Goal: Task Accomplishment & Management: Manage account settings

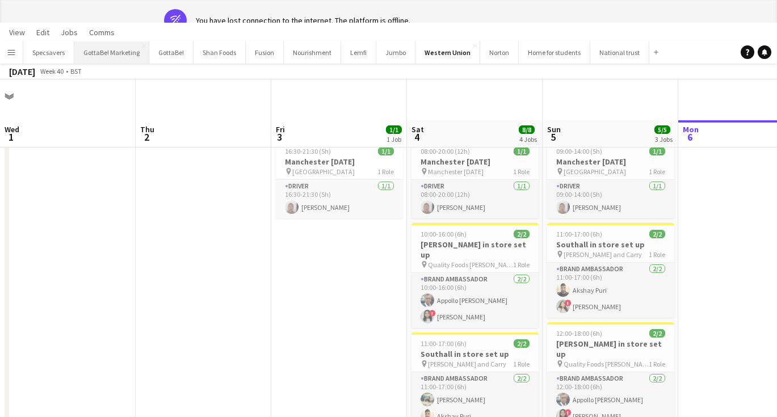
scroll to position [0, 273]
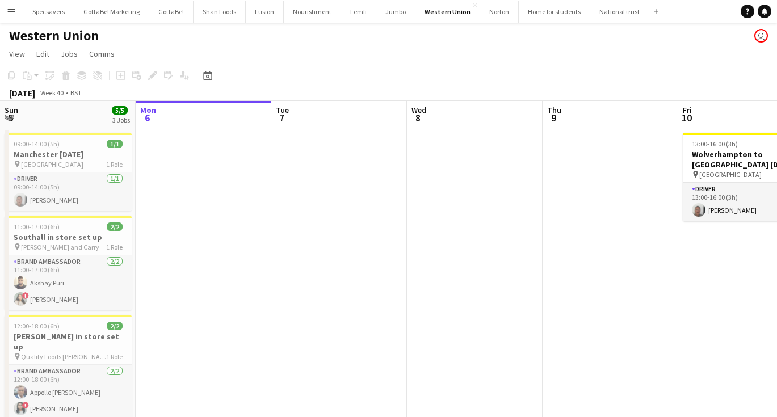
click at [16, 14] on button "Menu" at bounding box center [11, 11] width 23 height 23
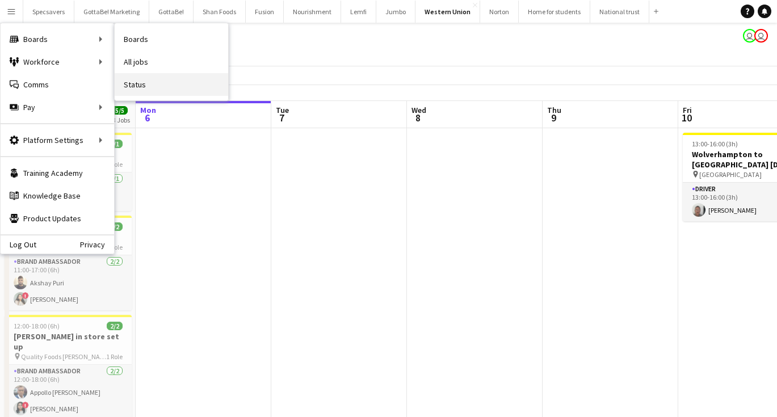
click at [162, 82] on link "Status" at bounding box center [171, 84] width 113 height 23
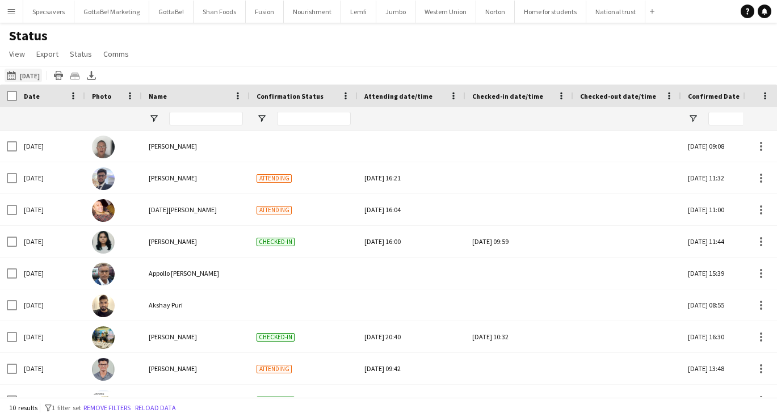
click at [41, 75] on button "[DATE] to [DATE] [DATE]" at bounding box center [23, 76] width 37 height 14
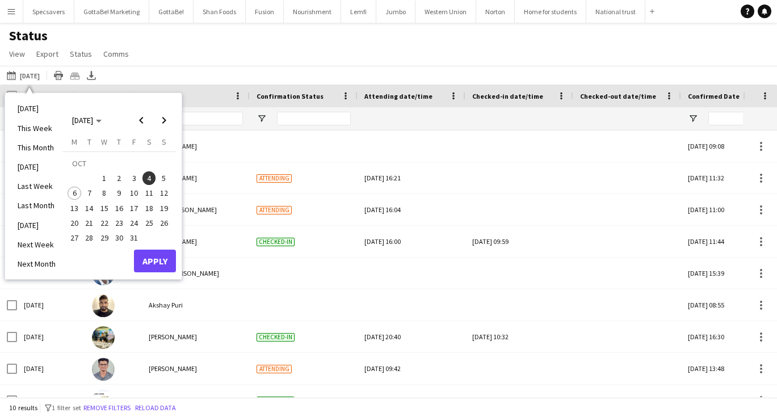
click at [160, 177] on span "5" at bounding box center [164, 178] width 14 height 14
click at [152, 263] on button "Apply" at bounding box center [155, 261] width 42 height 23
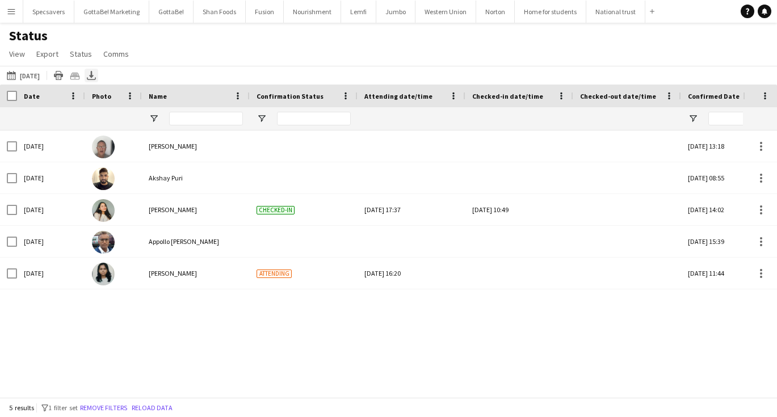
click at [94, 77] on icon at bounding box center [91, 74] width 5 height 7
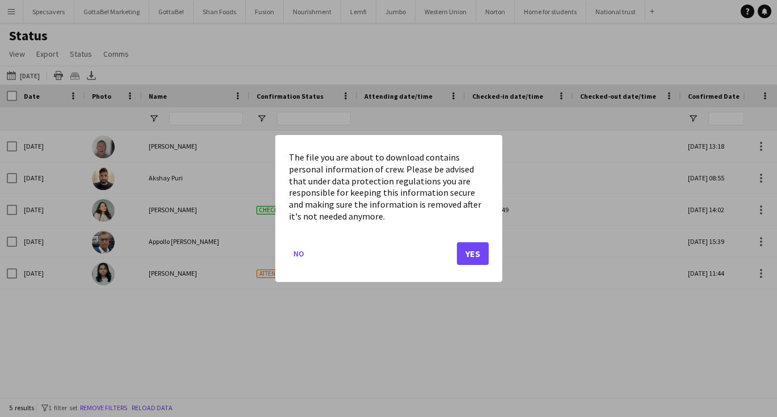
click at [471, 250] on button "Yes" at bounding box center [473, 253] width 32 height 23
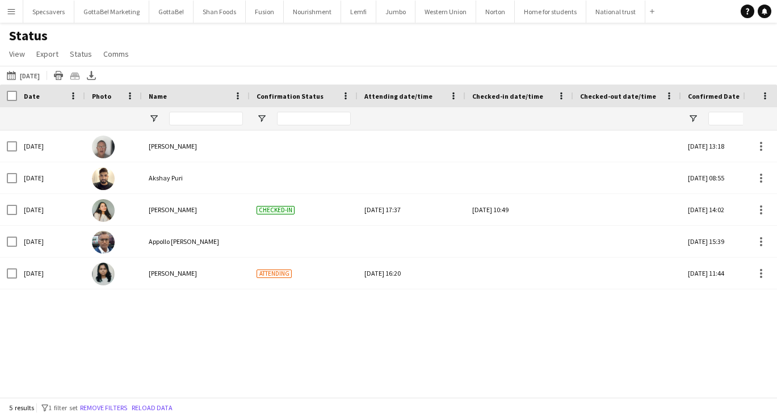
click at [478, 56] on div "Status View Views Default view New view Update view Delete view Edit name Custo…" at bounding box center [388, 46] width 777 height 39
click at [439, 18] on button "Western Union Close" at bounding box center [445, 12] width 61 height 22
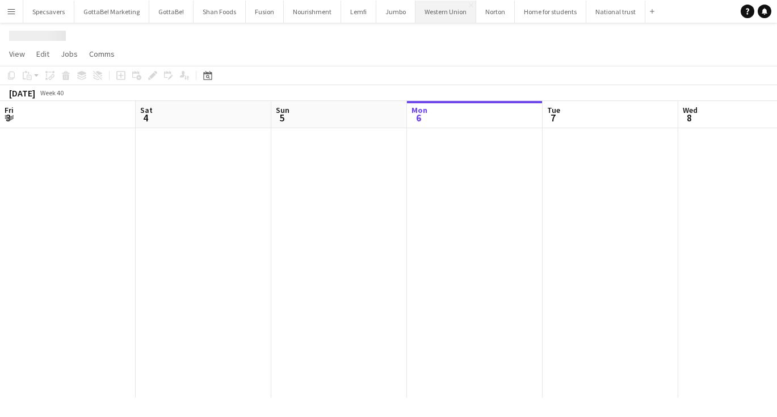
scroll to position [0, 271]
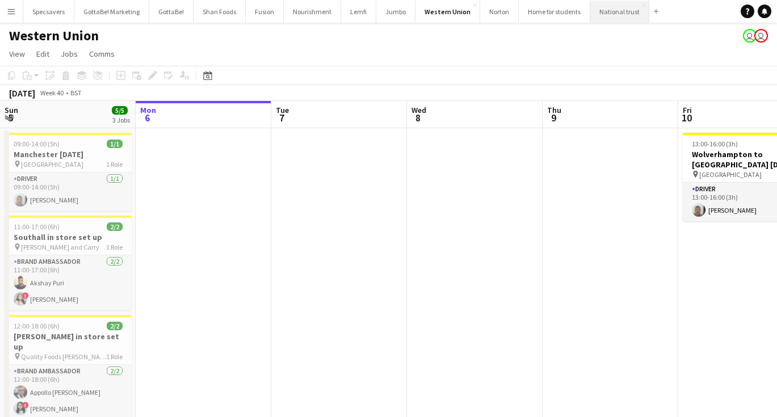
click at [601, 13] on button "National trust Close" at bounding box center [619, 12] width 59 height 22
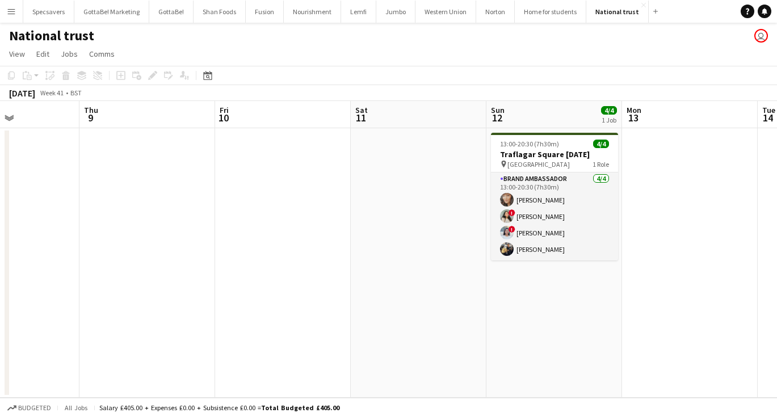
scroll to position [0, 485]
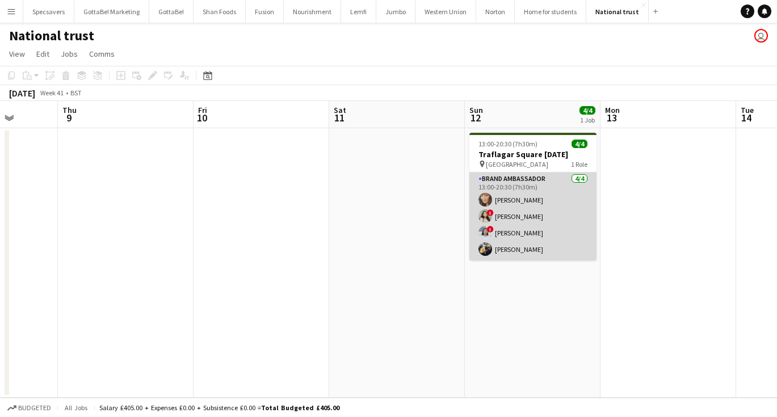
click at [509, 208] on app-card-role "Brand Ambassador [DATE] 13:00-20:30 (7h30m) [PERSON_NAME] ! [PERSON_NAME] ! [PE…" at bounding box center [532, 216] width 127 height 88
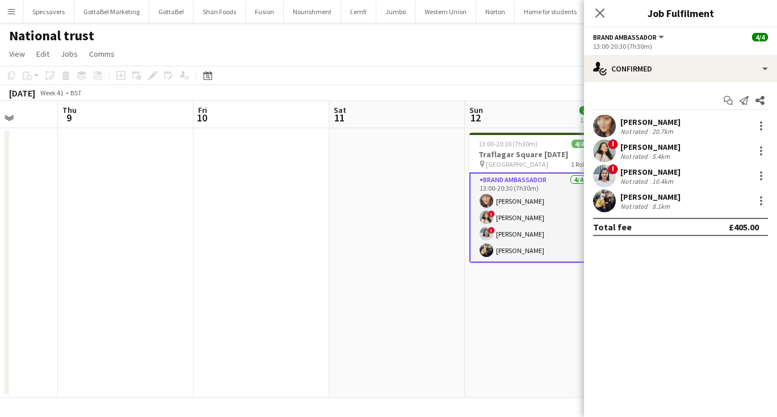
click at [503, 334] on app-date-cell "13:00-20:30 (7h30m) 4/4 Traflagar Square [DATE] pin Trafalgar Square 1 Role Bra…" at bounding box center [533, 262] width 136 height 269
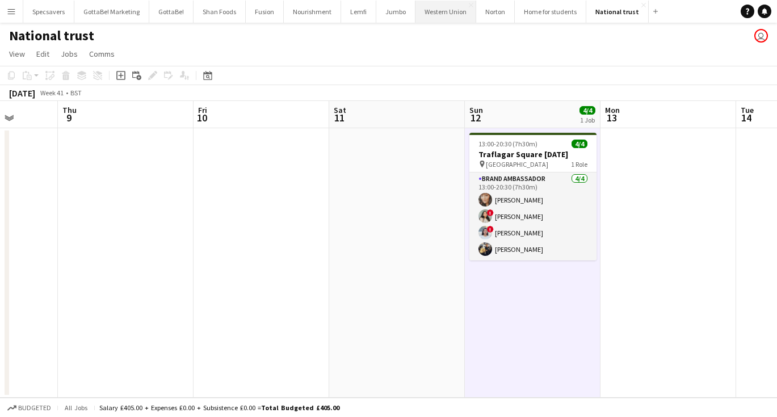
click at [446, 7] on button "Western Union Close" at bounding box center [445, 12] width 61 height 22
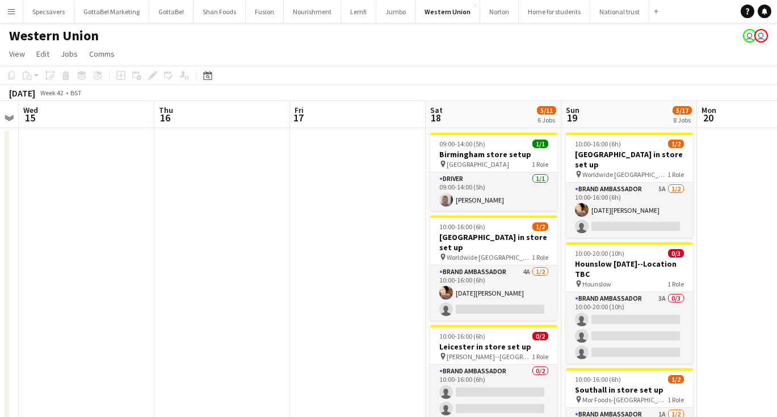
scroll to position [0, 228]
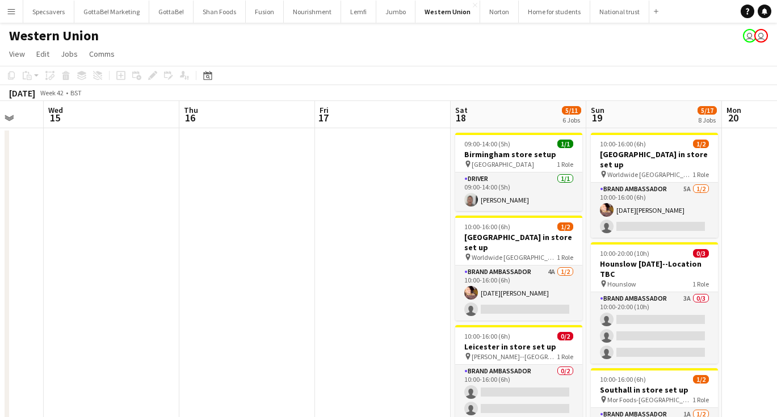
click at [11, 11] on app-icon "Menu" at bounding box center [11, 11] width 9 height 9
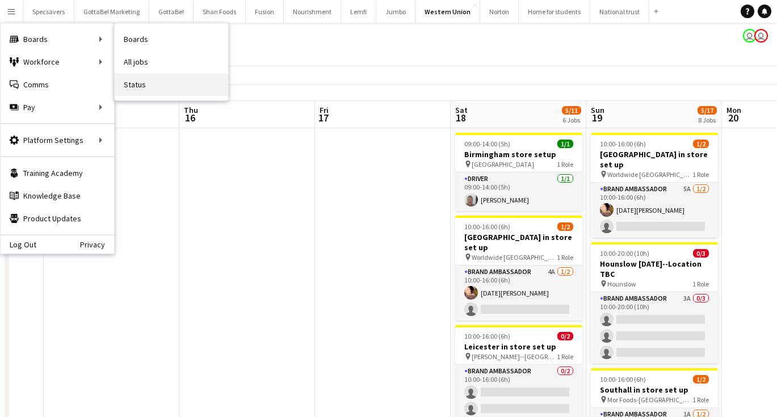
click at [153, 82] on link "Status" at bounding box center [171, 84] width 113 height 23
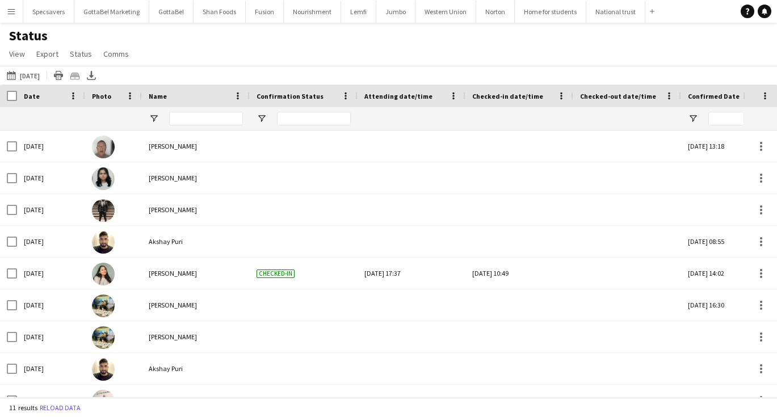
type input "*********"
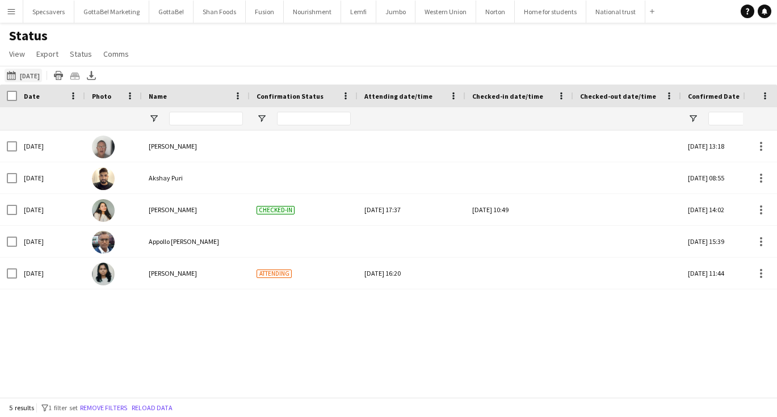
click at [28, 75] on button "[DATE] [DATE]" at bounding box center [23, 76] width 37 height 14
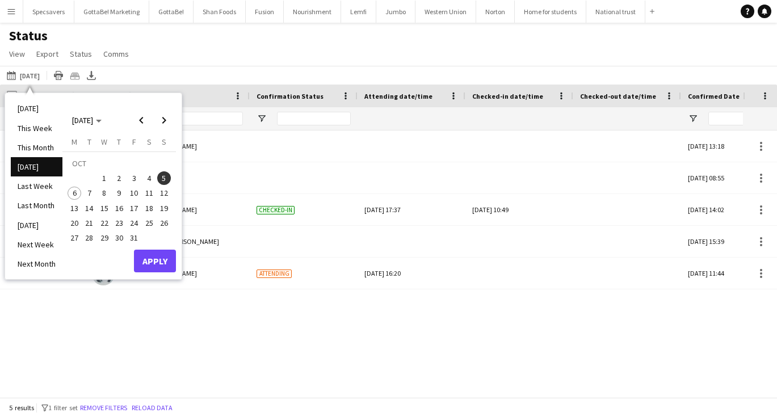
click at [74, 192] on span "6" at bounding box center [75, 194] width 14 height 14
click at [170, 271] on button "Apply" at bounding box center [155, 261] width 42 height 23
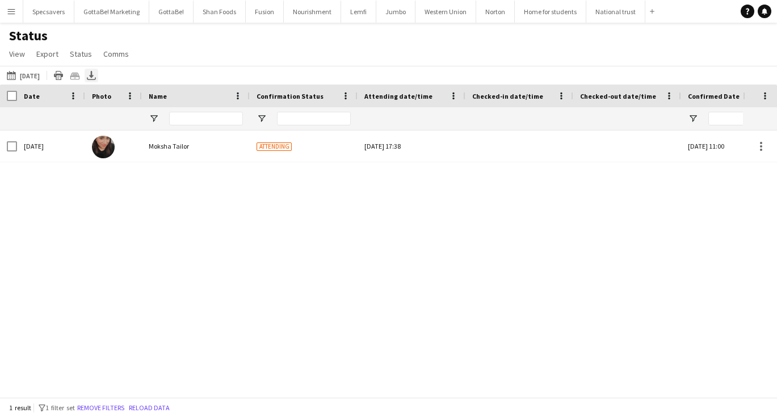
click at [92, 74] on icon "Export XLSX" at bounding box center [91, 75] width 9 height 9
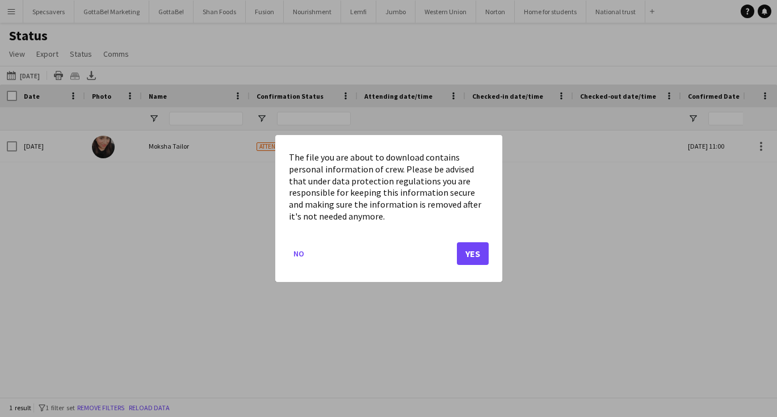
click at [479, 250] on button "Yes" at bounding box center [473, 253] width 32 height 23
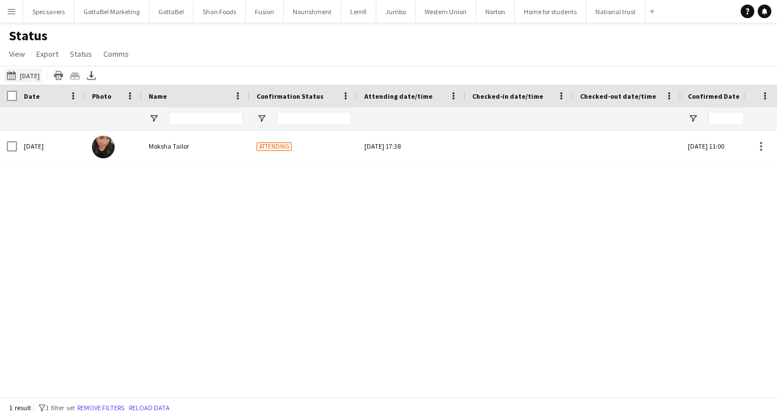
click at [27, 75] on button "[DATE] [DATE]" at bounding box center [23, 76] width 37 height 14
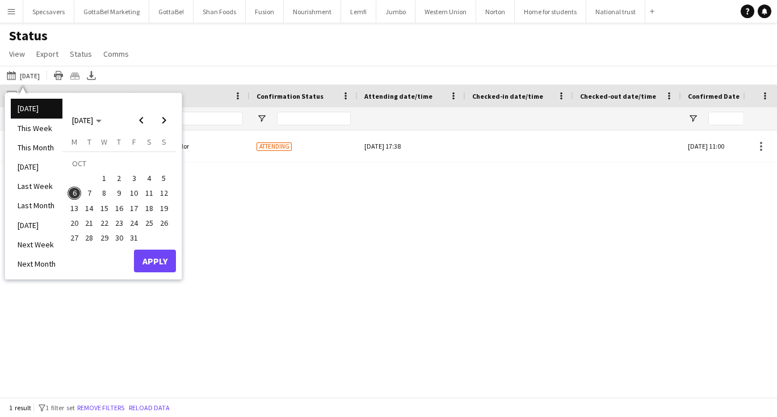
click at [165, 179] on span "5" at bounding box center [164, 178] width 14 height 14
click at [158, 267] on button "Apply" at bounding box center [155, 261] width 42 height 23
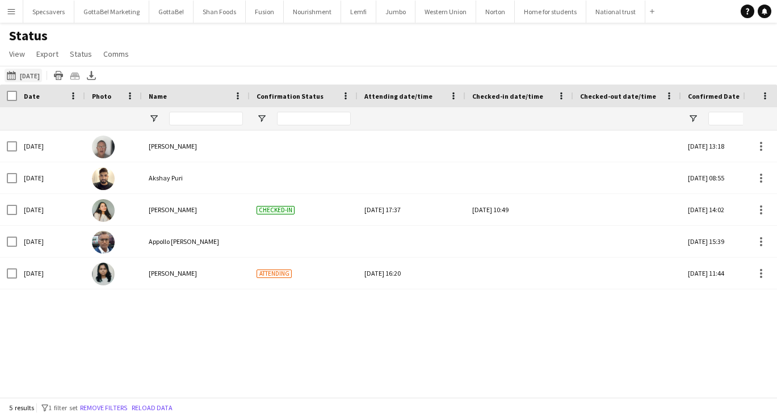
click at [26, 77] on button "[DATE] [DATE]" at bounding box center [23, 76] width 37 height 14
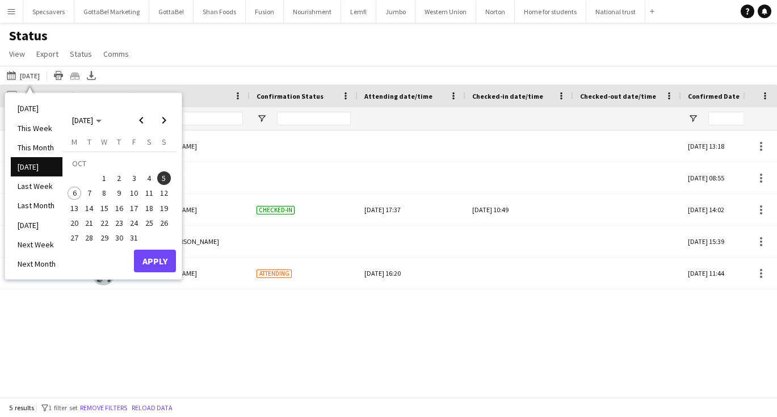
click at [152, 180] on span "4" at bounding box center [149, 178] width 14 height 14
click at [159, 262] on button "Apply" at bounding box center [155, 261] width 42 height 23
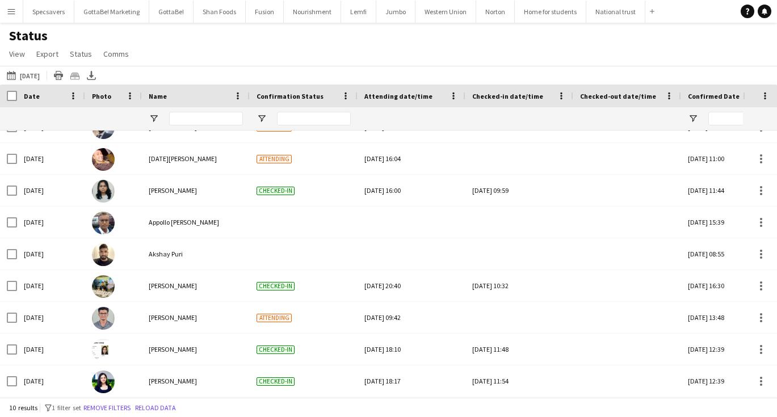
click at [7, 10] on app-icon "Menu" at bounding box center [11, 11] width 9 height 9
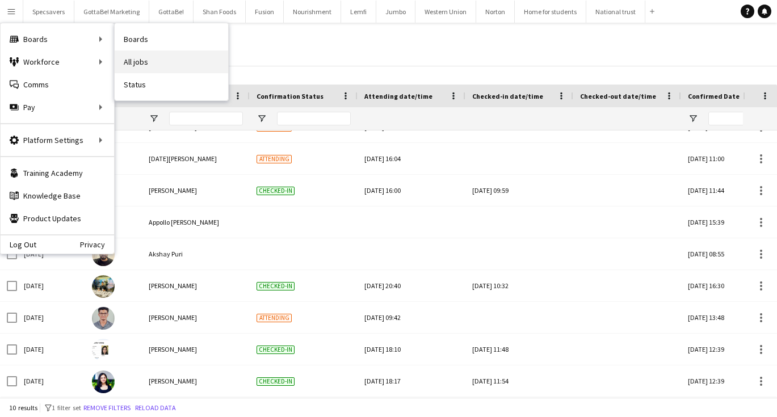
click at [153, 64] on link "All jobs" at bounding box center [171, 61] width 113 height 23
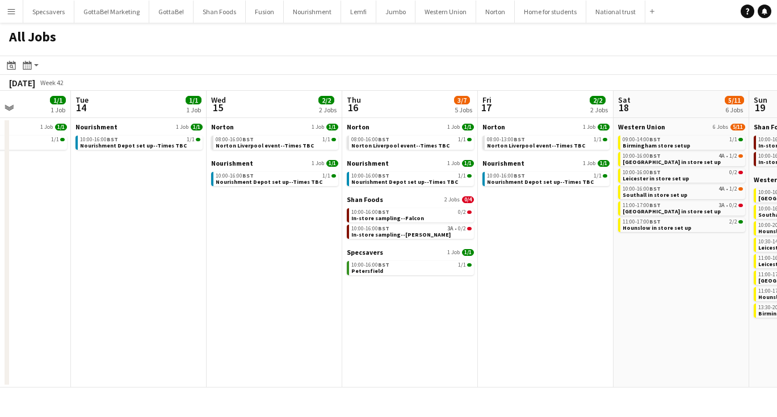
scroll to position [0, 334]
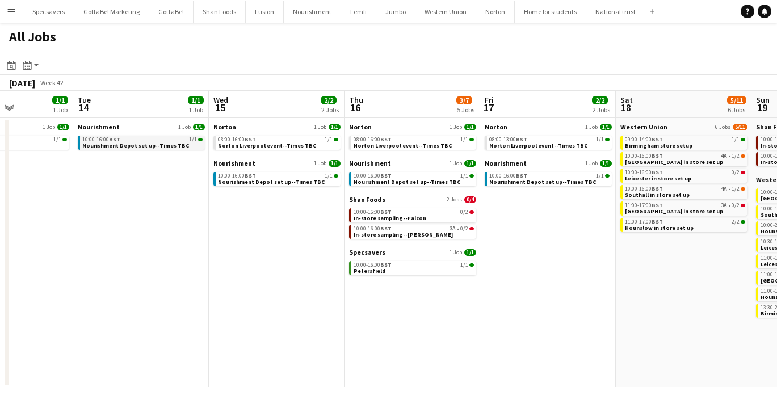
click at [106, 145] on span "Nourishment Depot set up--Times TBC" at bounding box center [135, 145] width 107 height 7
click at [10, 10] on app-icon "Menu" at bounding box center [11, 11] width 9 height 9
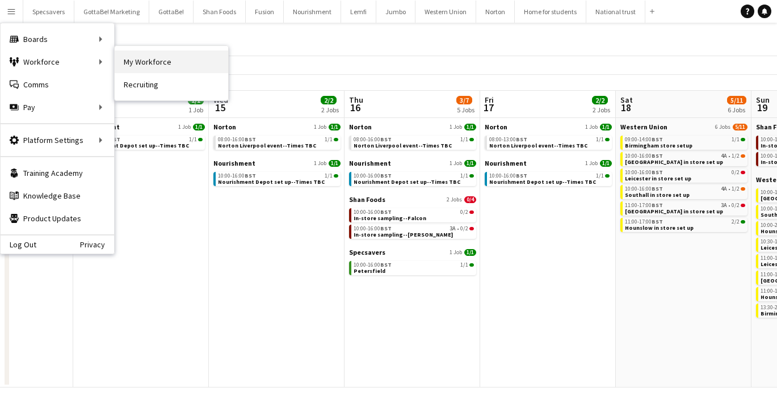
click at [171, 62] on link "My Workforce" at bounding box center [171, 61] width 113 height 23
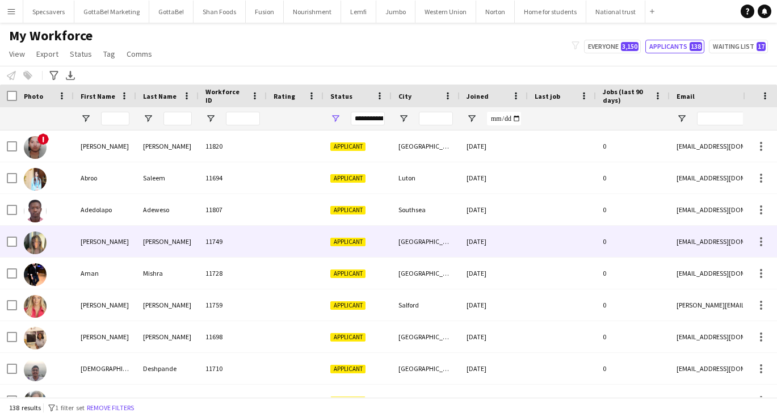
click at [336, 234] on div "Applicant" at bounding box center [357, 241] width 68 height 31
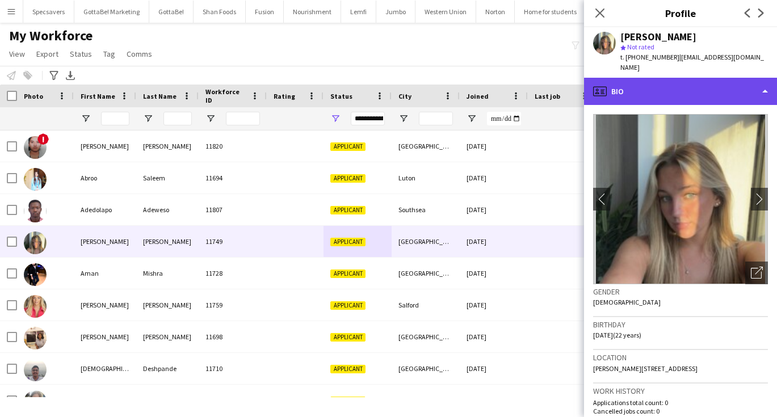
click at [696, 83] on div "profile Bio" at bounding box center [680, 91] width 193 height 27
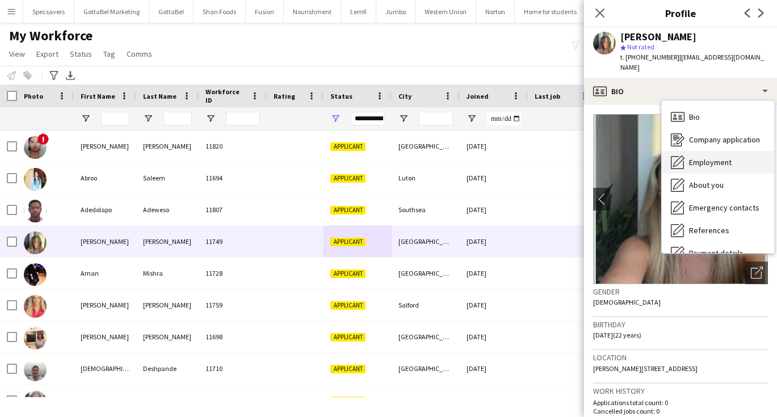
click at [698, 157] on span "Employment" at bounding box center [710, 162] width 43 height 10
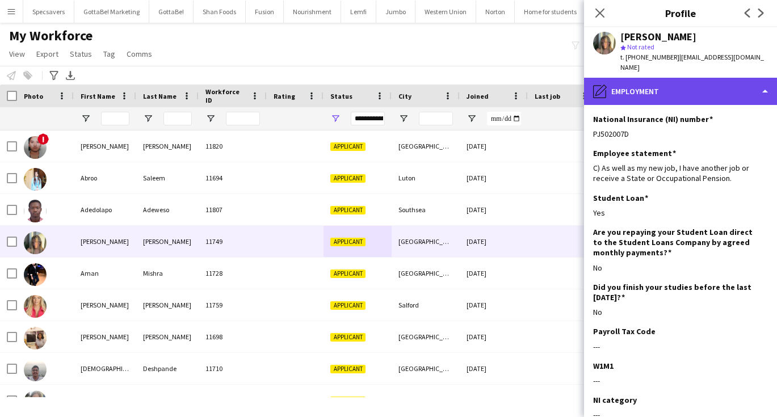
click at [641, 85] on div "pencil4 Employment" at bounding box center [680, 91] width 193 height 27
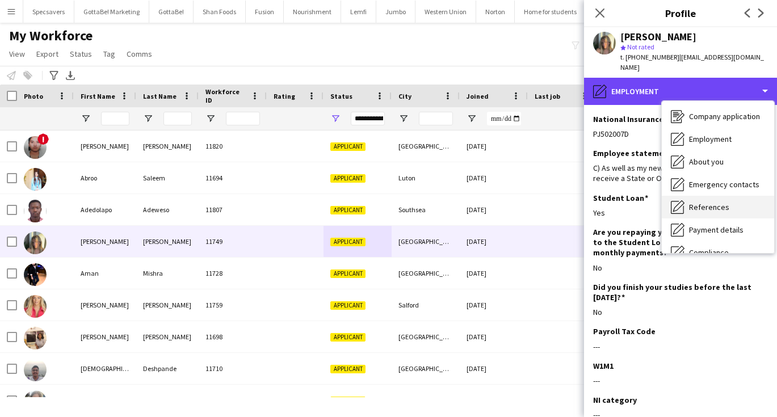
scroll to position [27, 0]
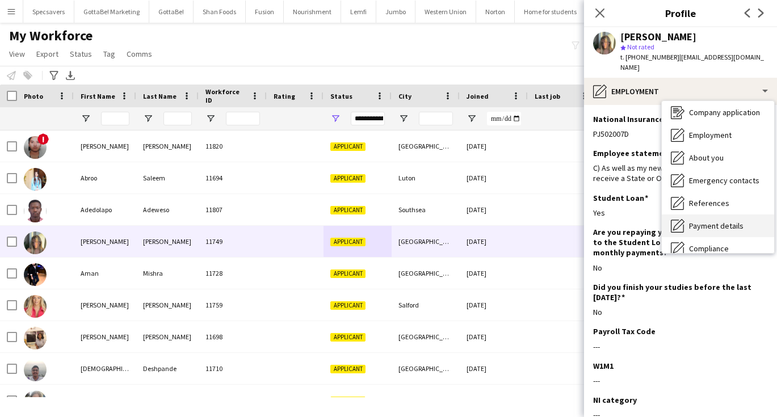
click at [717, 221] on span "Payment details" at bounding box center [716, 226] width 54 height 10
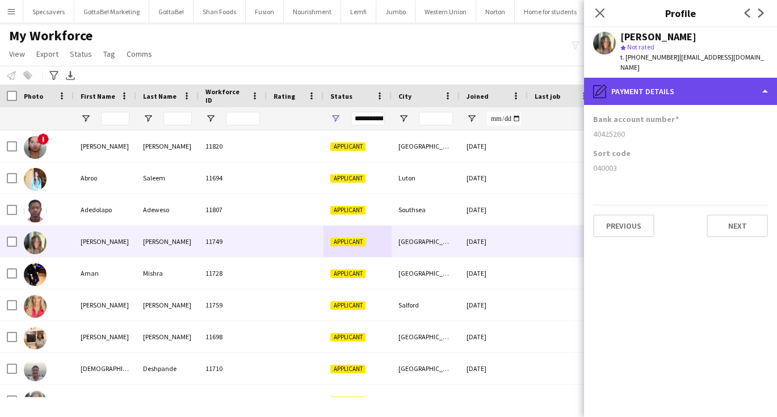
click at [667, 78] on div "pencil4 Payment details" at bounding box center [680, 91] width 193 height 27
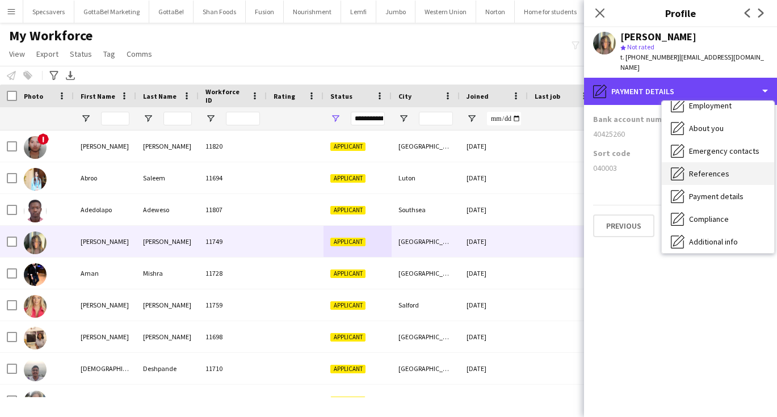
scroll to position [58, 0]
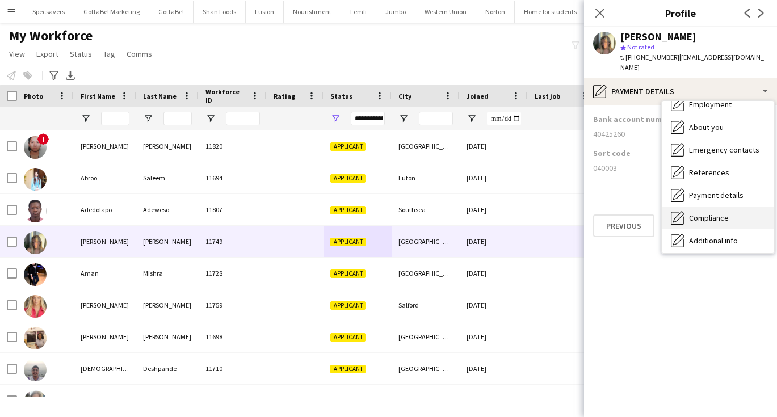
click at [711, 213] on span "Compliance" at bounding box center [709, 218] width 40 height 10
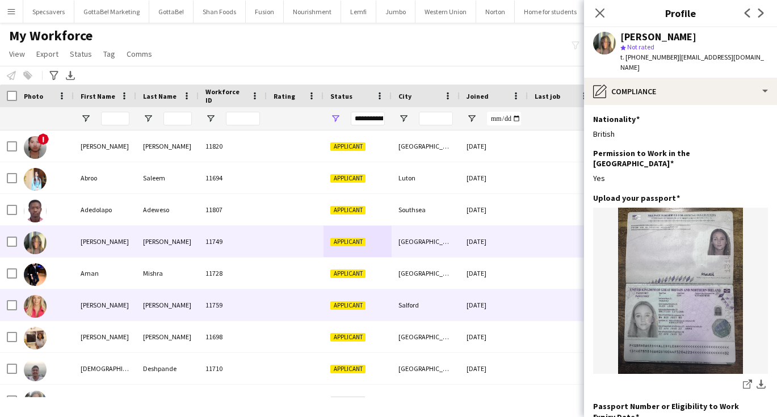
click at [115, 293] on div "[PERSON_NAME]" at bounding box center [105, 304] width 62 height 31
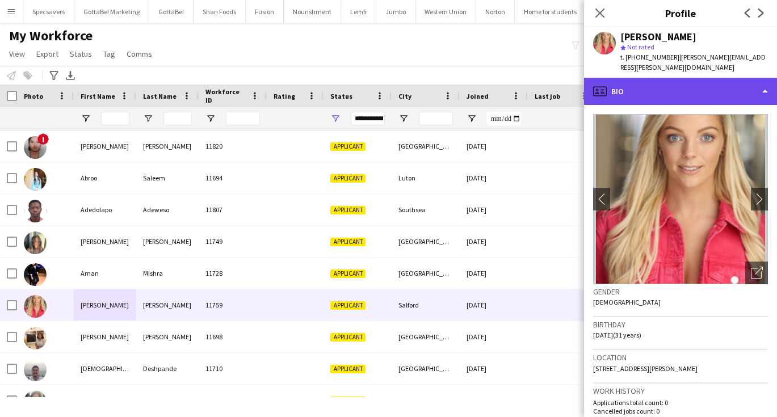
click at [688, 78] on div "profile Bio" at bounding box center [680, 91] width 193 height 27
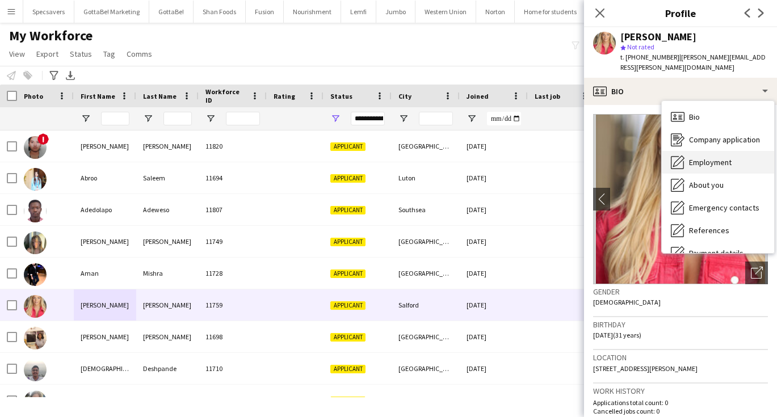
click at [703, 157] on span "Employment" at bounding box center [710, 162] width 43 height 10
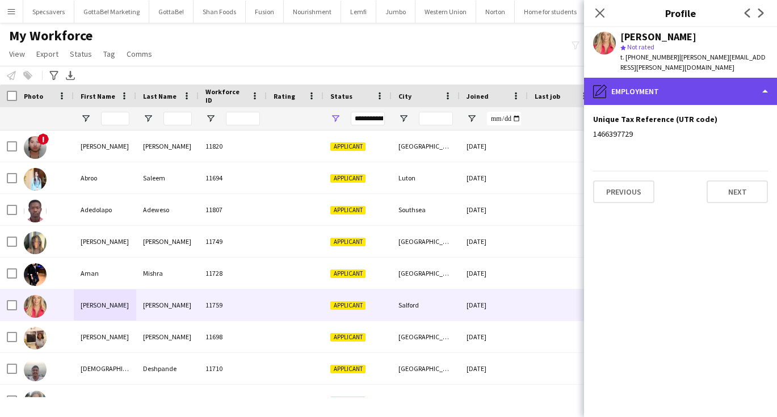
click at [652, 78] on div "pencil4 Employment" at bounding box center [680, 91] width 193 height 27
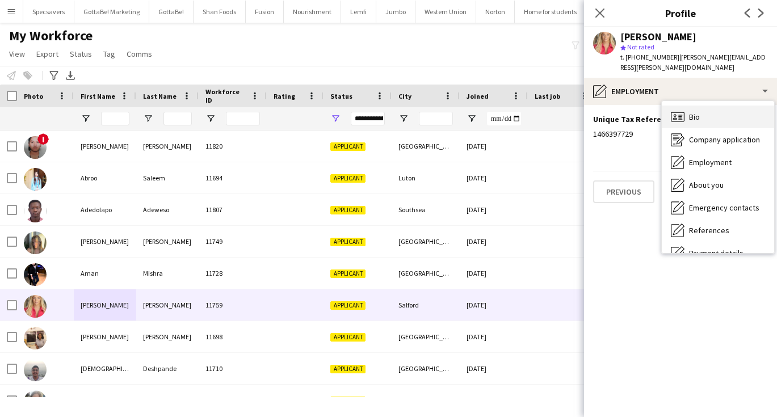
click at [686, 107] on div "Bio Bio" at bounding box center [718, 117] width 112 height 23
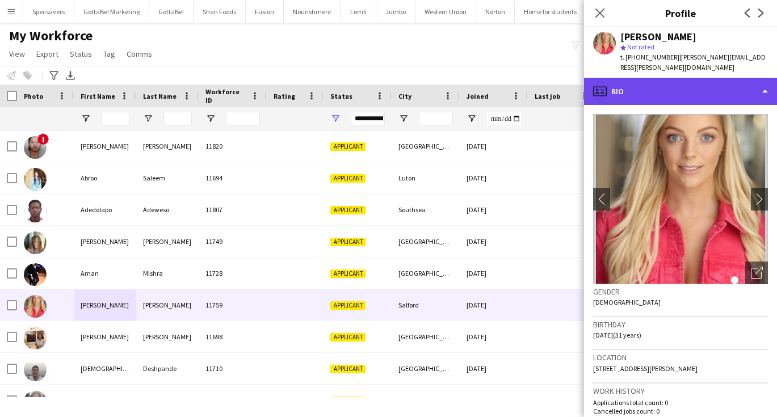
click at [668, 89] on div "profile Bio" at bounding box center [680, 91] width 193 height 27
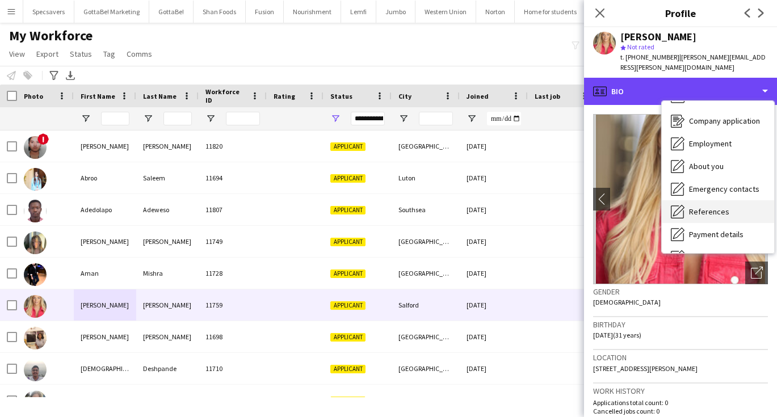
scroll to position [21, 0]
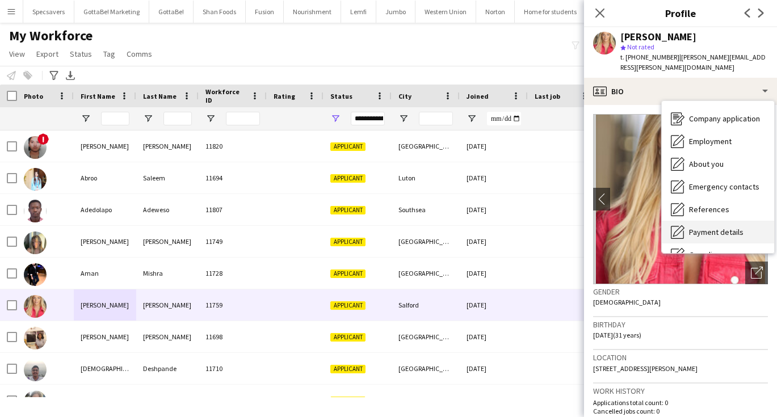
click at [705, 227] on span "Payment details" at bounding box center [716, 232] width 54 height 10
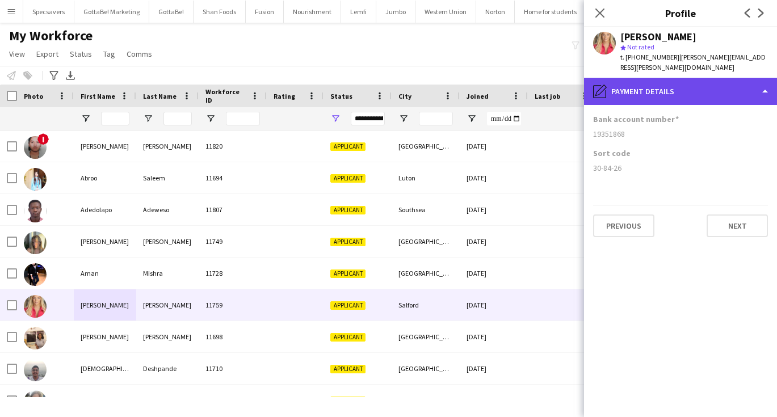
click at [627, 90] on div "pencil4 Payment details" at bounding box center [680, 91] width 193 height 27
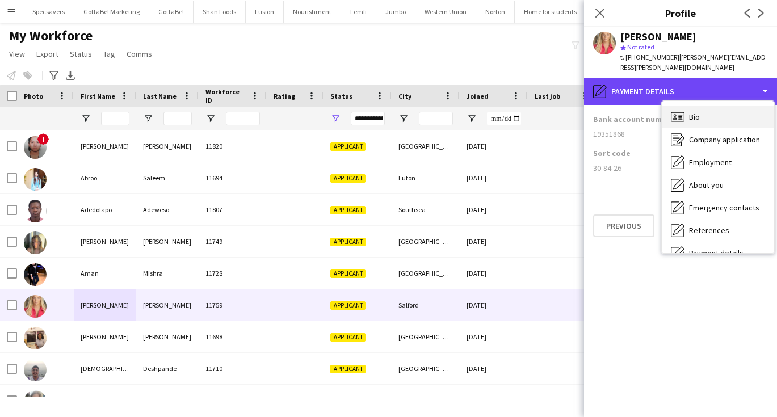
scroll to position [0, 0]
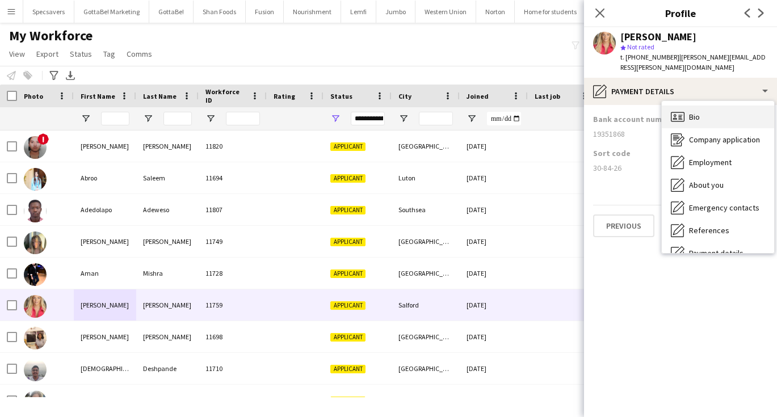
click at [692, 112] on span "Bio" at bounding box center [694, 117] width 11 height 10
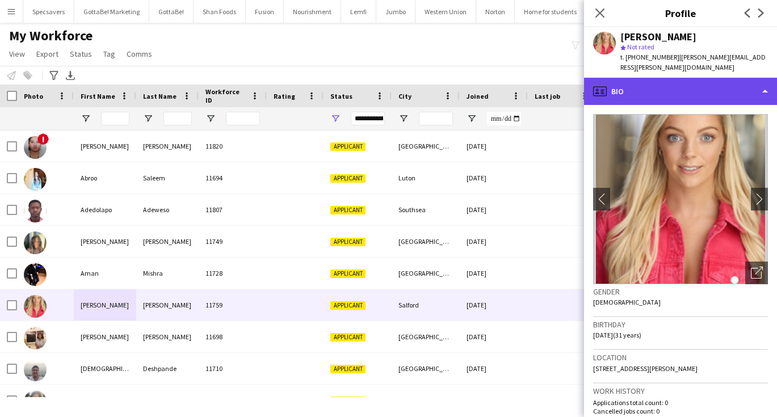
click at [696, 83] on div "profile Bio" at bounding box center [680, 91] width 193 height 27
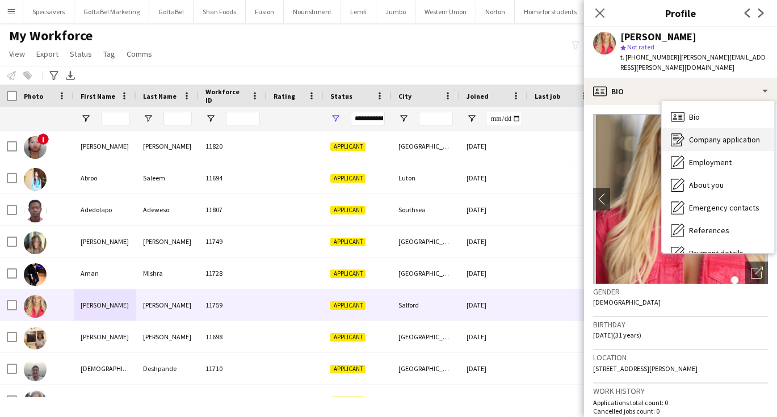
click at [692, 134] on span "Company application" at bounding box center [724, 139] width 71 height 10
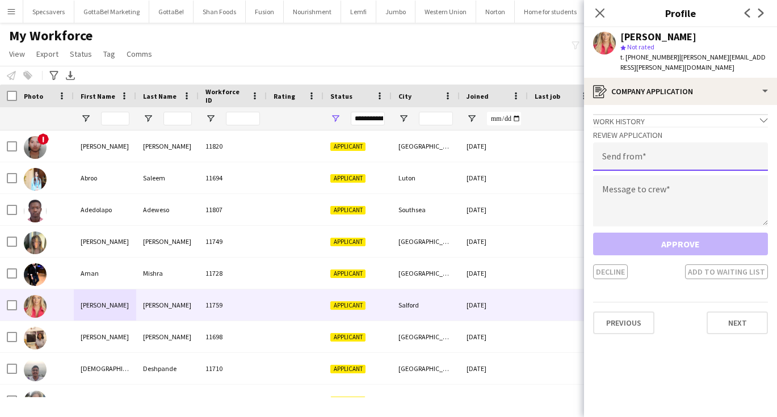
click at [659, 142] on input "email" at bounding box center [680, 156] width 175 height 28
type input "**********"
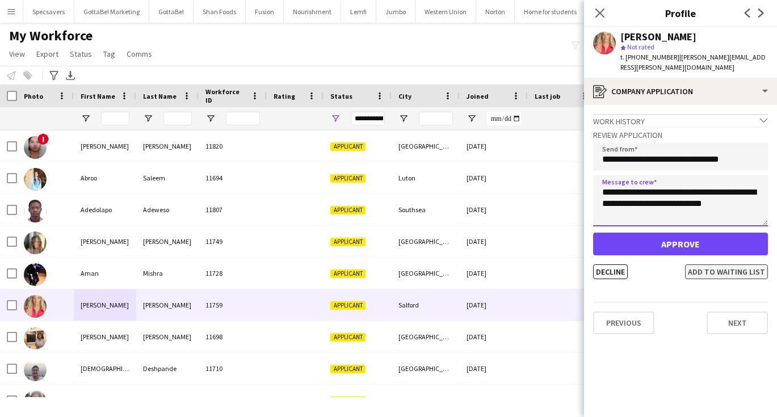
type textarea "**********"
click at [726, 264] on button "Add to waiting list" at bounding box center [726, 271] width 83 height 15
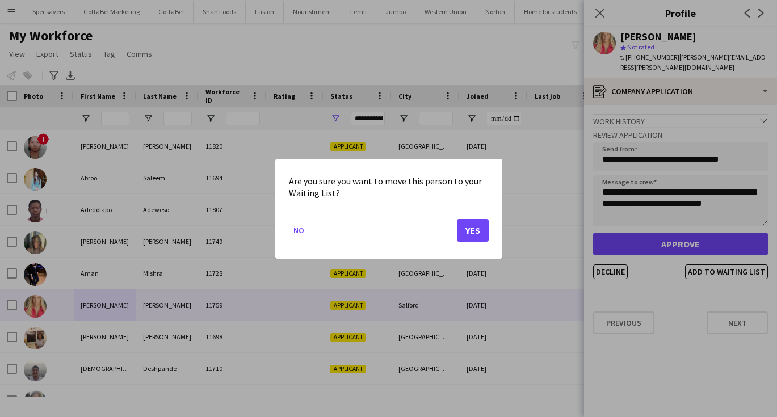
click at [476, 222] on button "Yes" at bounding box center [473, 229] width 32 height 23
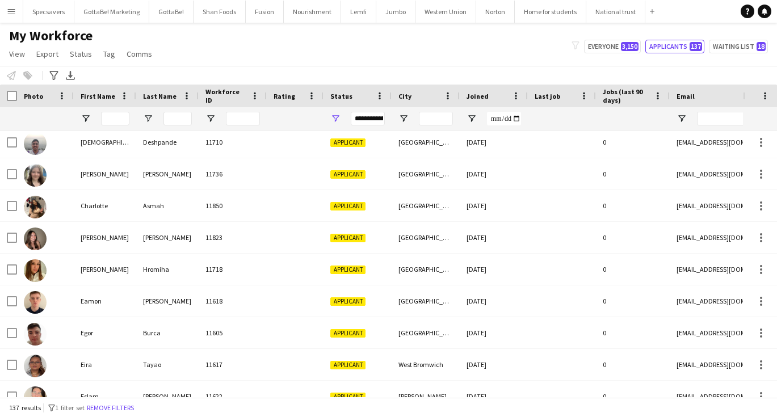
scroll to position [249, 0]
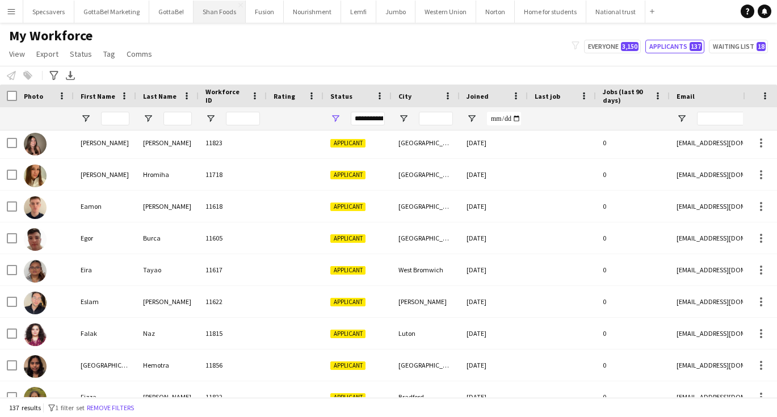
click at [219, 12] on button "Shan Foods Close" at bounding box center [219, 12] width 52 height 22
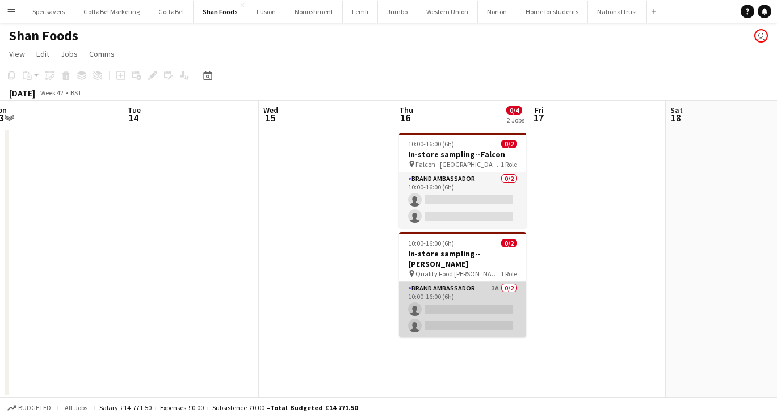
click at [481, 284] on app-card-role "Brand Ambassador 3A 0/2 10:00-16:00 (6h) single-neutral-actions single-neutral-…" at bounding box center [462, 309] width 127 height 55
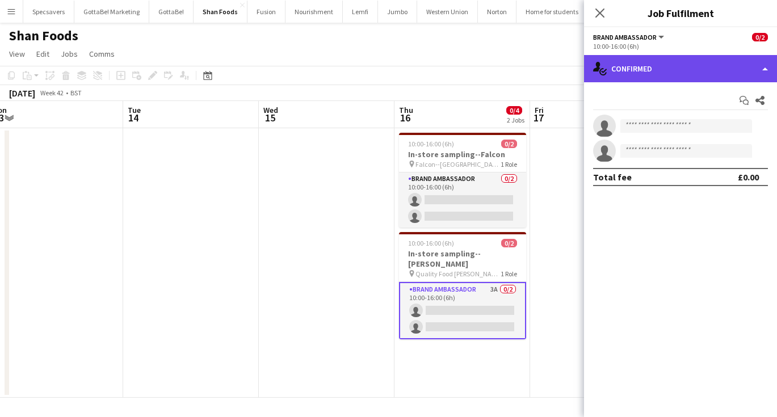
click at [662, 67] on div "single-neutral-actions-check-2 Confirmed" at bounding box center [680, 68] width 193 height 27
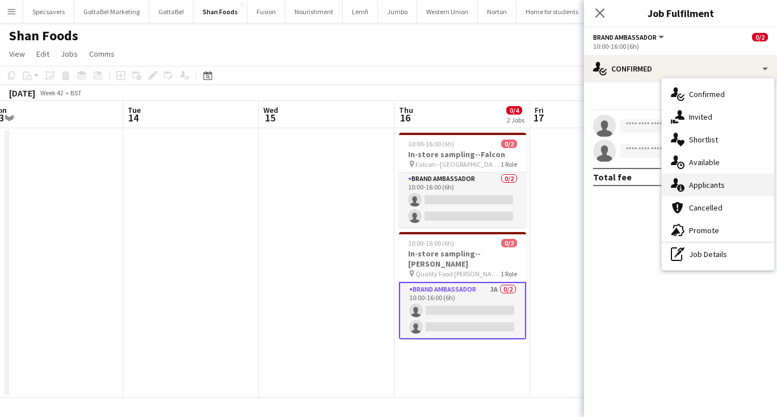
click at [698, 182] on span "Applicants" at bounding box center [707, 185] width 36 height 10
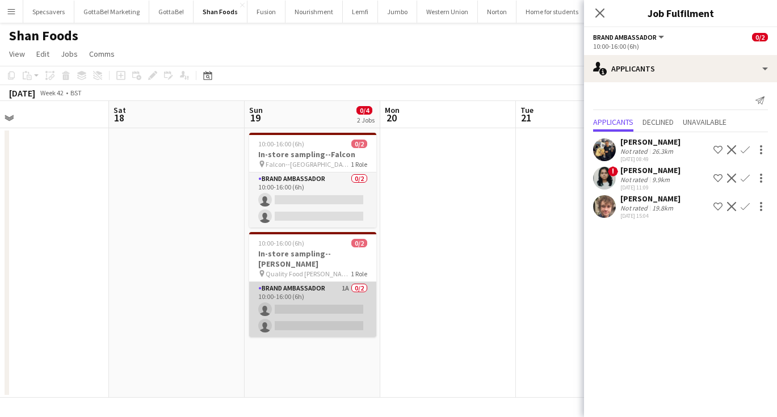
click at [314, 295] on app-card-role "Brand Ambassador 1A 0/2 10:00-16:00 (6h) single-neutral-actions single-neutral-…" at bounding box center [312, 309] width 127 height 55
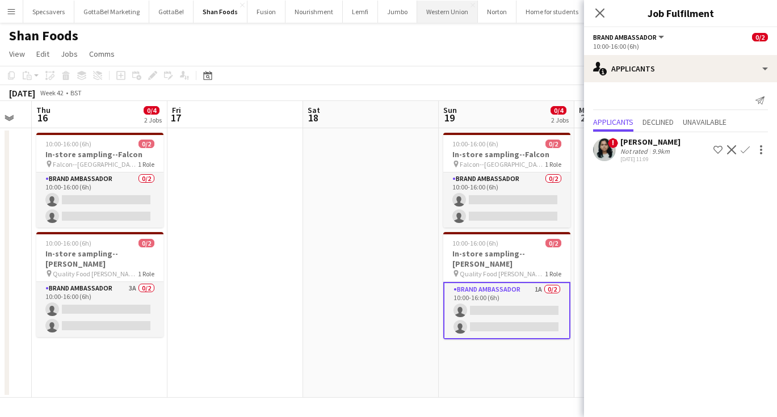
click at [442, 9] on button "Western Union Close" at bounding box center [447, 12] width 61 height 22
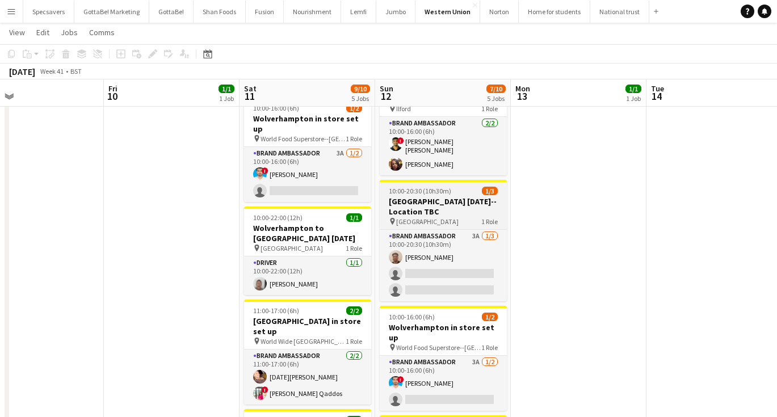
scroll to position [135, 0]
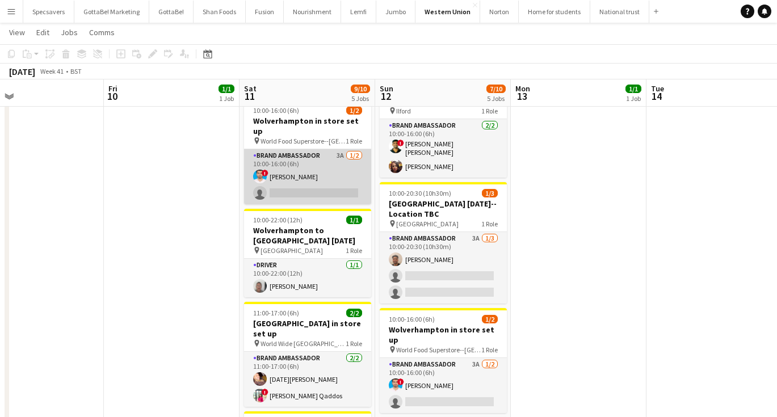
click at [344, 165] on app-card-role "Brand Ambassador 3A [DATE] 10:00-16:00 (6h) ! [PERSON_NAME] single-neutral-acti…" at bounding box center [307, 176] width 127 height 55
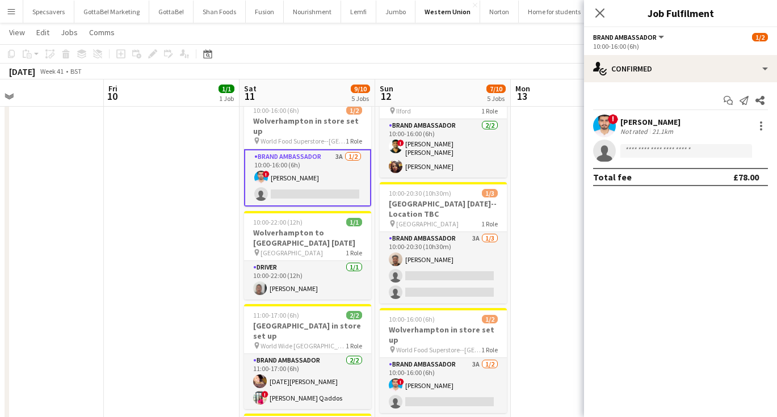
click at [650, 158] on app-invite-slot "single-neutral-actions" at bounding box center [680, 151] width 193 height 23
click at [648, 149] on input at bounding box center [686, 151] width 132 height 14
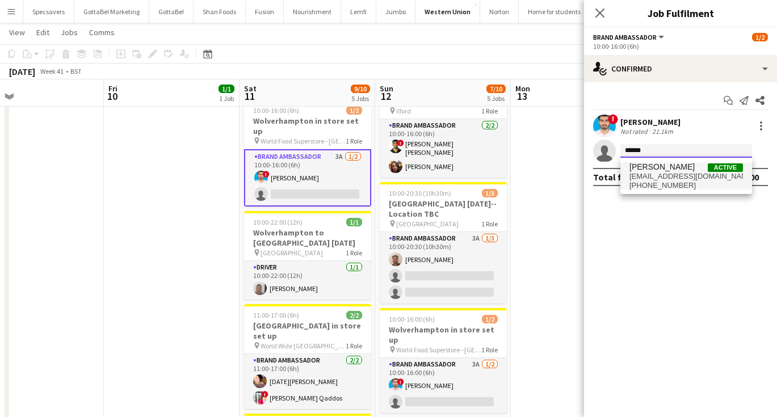
type input "******"
click at [665, 181] on span "[PHONE_NUMBER]" at bounding box center [685, 185] width 113 height 9
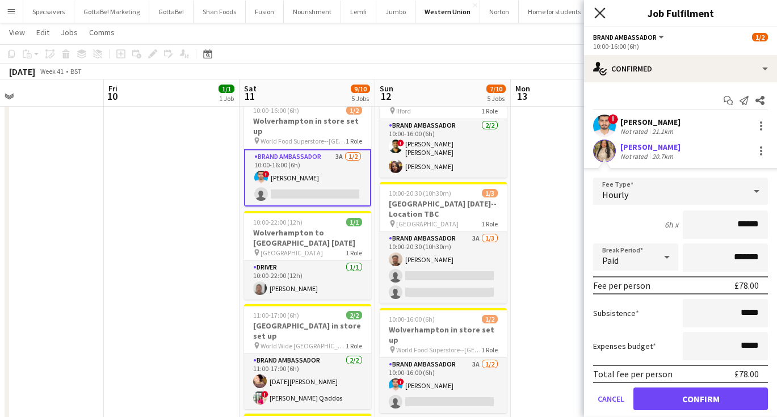
click at [603, 15] on icon at bounding box center [599, 12] width 11 height 11
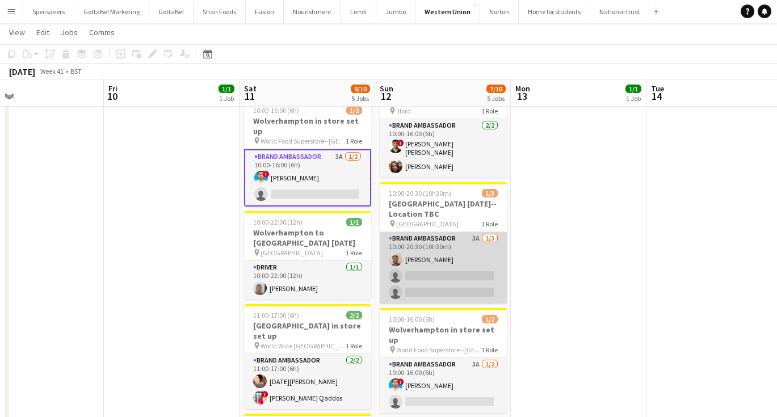
click at [430, 254] on app-card-role "Brand Ambassador 3A [DATE] 10:00-20:30 (10h30m) [PERSON_NAME] single-neutral-ac…" at bounding box center [443, 267] width 127 height 71
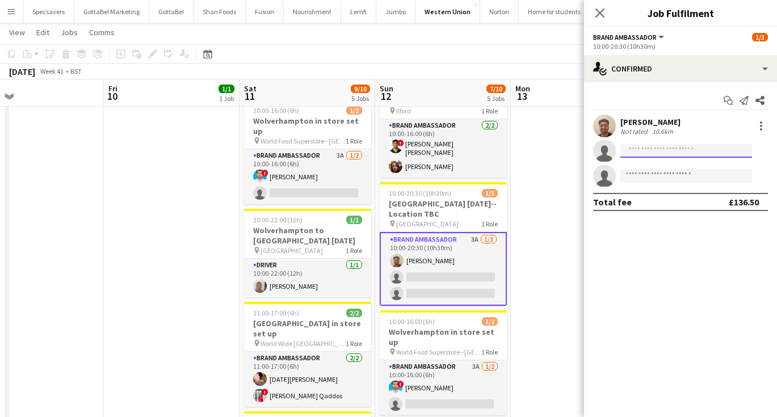
click at [638, 148] on input at bounding box center [686, 151] width 132 height 14
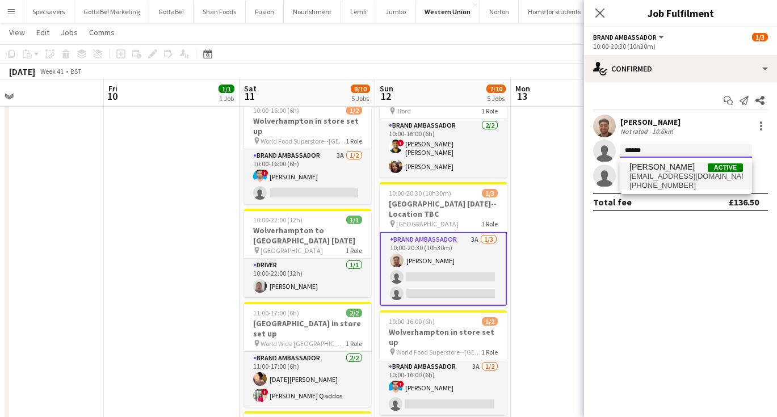
type input "******"
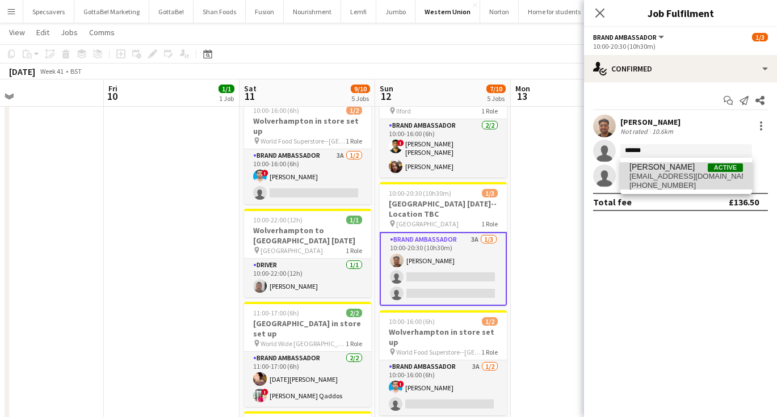
drag, startPoint x: 654, startPoint y: 169, endPoint x: 675, endPoint y: 176, distance: 21.7
click at [675, 176] on span "[EMAIL_ADDRESS][DOMAIN_NAME]" at bounding box center [685, 176] width 113 height 9
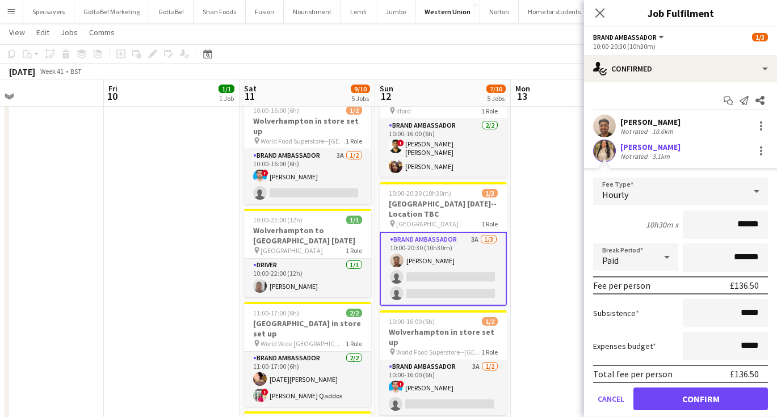
click at [705, 399] on button "Confirm" at bounding box center [700, 398] width 134 height 23
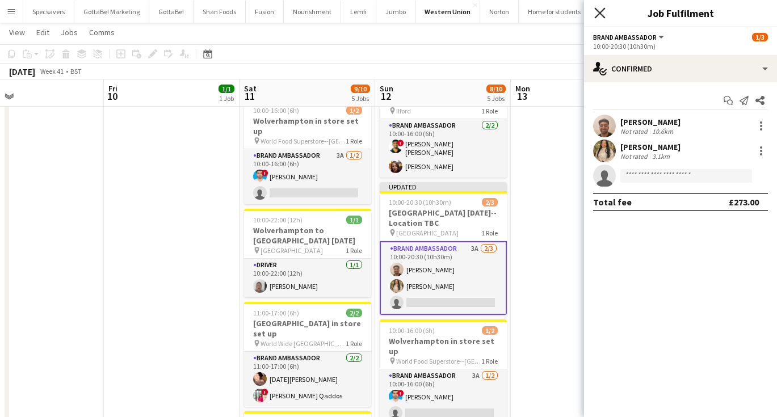
click at [601, 9] on icon "Close pop-in" at bounding box center [599, 12] width 11 height 11
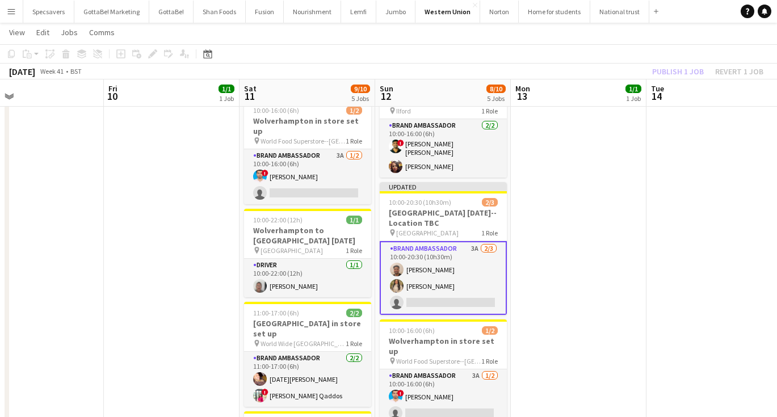
click at [586, 213] on app-date-cell "08:00-19:00 (11h) 1/1 Wembley [DATE] pin Wembley 1 Role Driver [DATE] 08:00-19:…" at bounding box center [579, 279] width 136 height 574
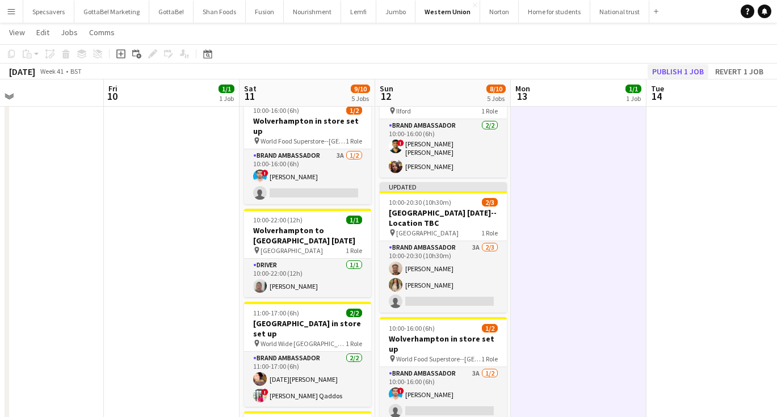
click at [686, 70] on button "Publish 1 job" at bounding box center [677, 71] width 61 height 15
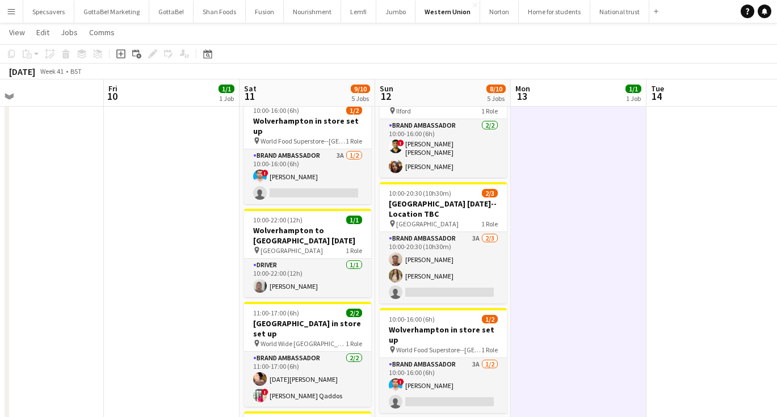
click at [7, 15] on app-icon "Menu" at bounding box center [11, 11] width 9 height 9
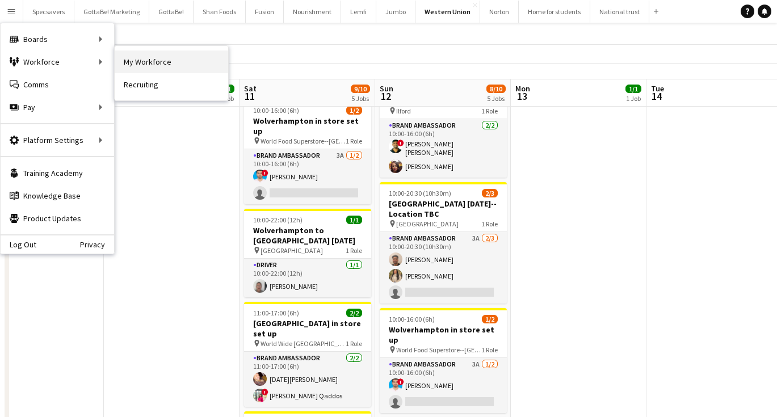
click at [138, 64] on link "My Workforce" at bounding box center [171, 61] width 113 height 23
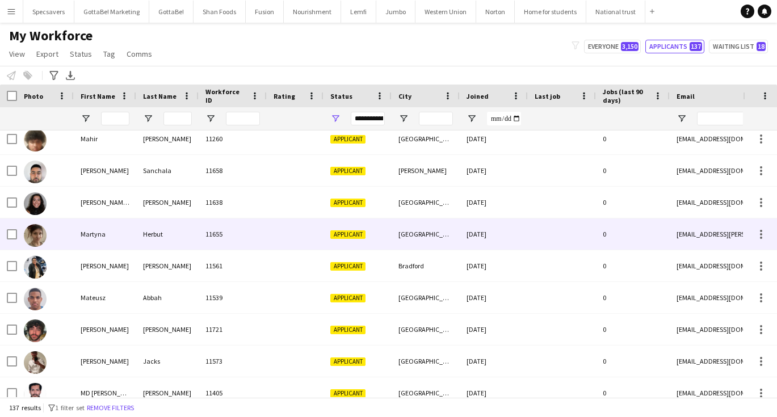
scroll to position [1488, 0]
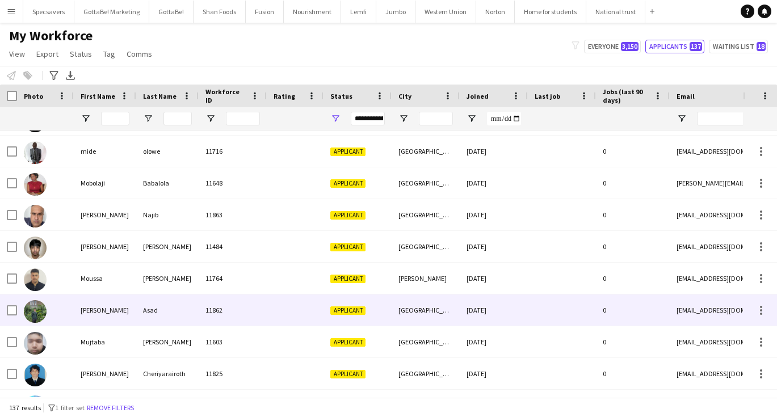
click at [202, 315] on div "11862" at bounding box center [233, 309] width 68 height 31
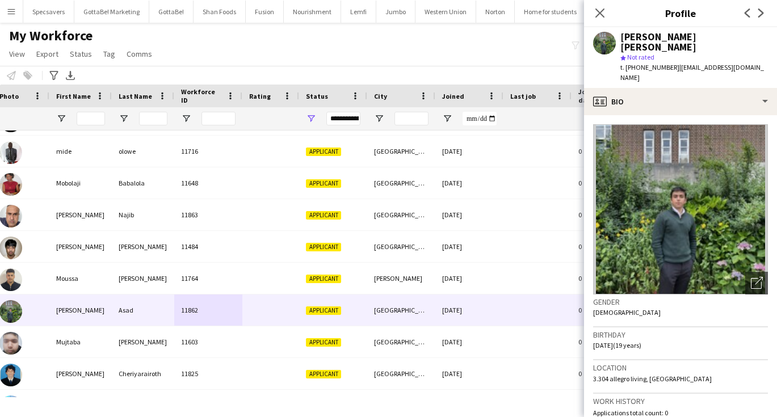
drag, startPoint x: 593, startPoint y: 356, endPoint x: 710, endPoint y: 359, distance: 116.3
click at [710, 360] on div "Location [STREET_ADDRESS]" at bounding box center [680, 376] width 175 height 33
copy span "3.304 allegro living, [GEOGRAPHIC_DATA]"
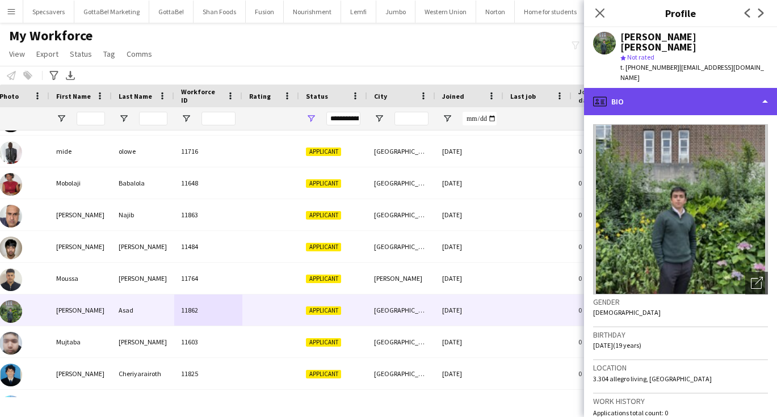
click at [665, 88] on div "profile Bio" at bounding box center [680, 101] width 193 height 27
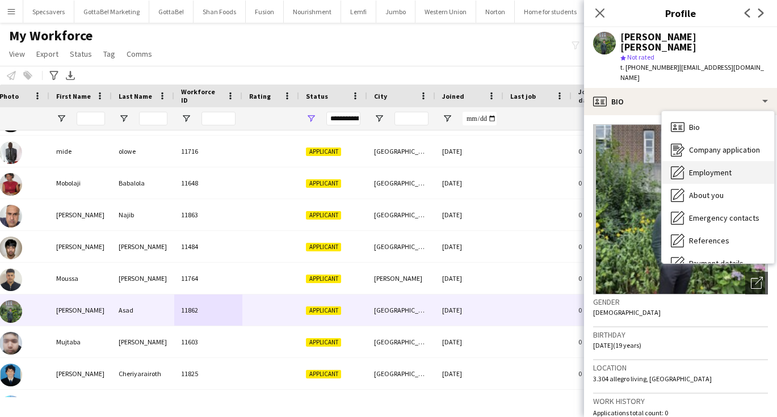
click at [705, 167] on span "Employment" at bounding box center [710, 172] width 43 height 10
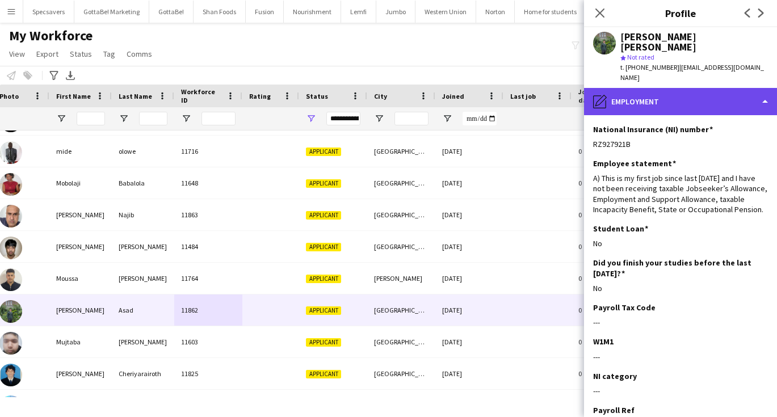
click at [665, 88] on div "pencil4 Employment" at bounding box center [680, 101] width 193 height 27
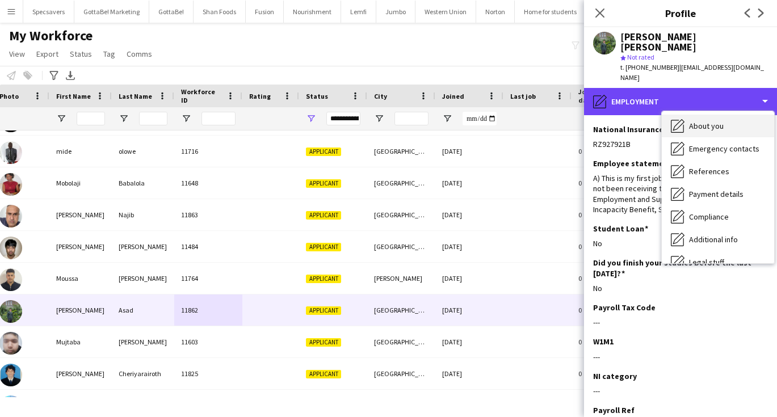
scroll to position [71, 0]
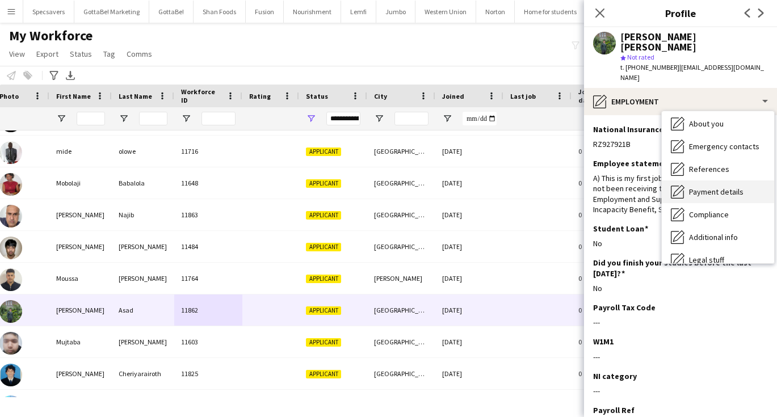
click at [704, 187] on span "Payment details" at bounding box center [716, 192] width 54 height 10
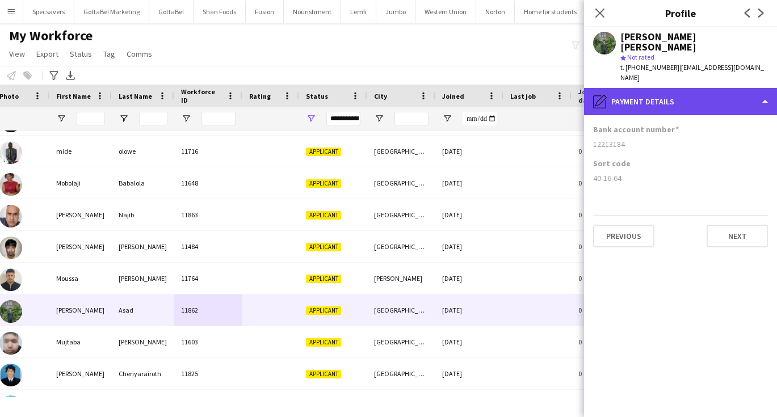
click at [644, 91] on div "pencil4 Payment details" at bounding box center [680, 101] width 193 height 27
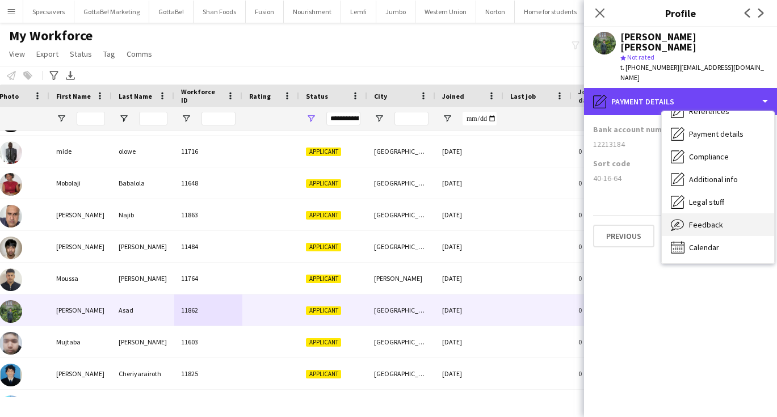
scroll to position [129, 0]
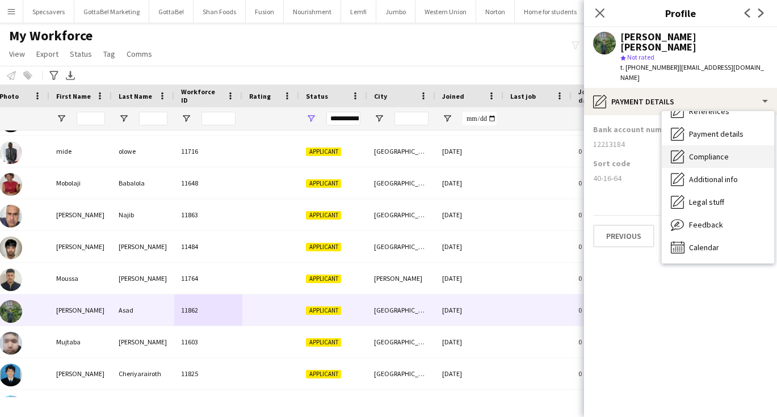
click at [714, 151] on span "Compliance" at bounding box center [709, 156] width 40 height 10
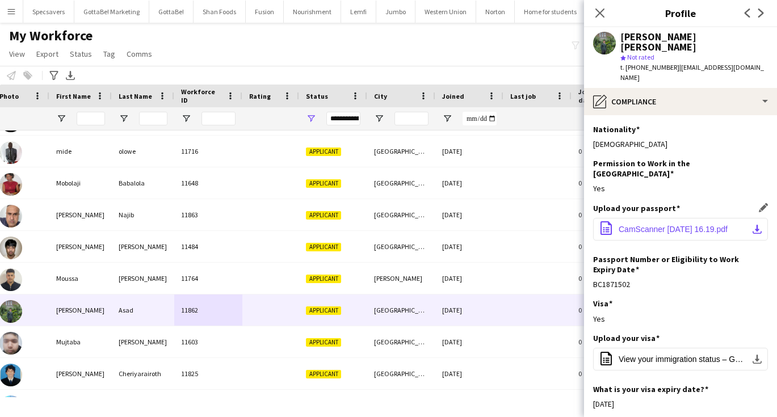
click at [724, 225] on span "CamScanner [DATE] 16.19.pdf" at bounding box center [672, 229] width 109 height 9
click at [713, 158] on div "Permission to Work in the [GEOGRAPHIC_DATA] Edit this field" at bounding box center [680, 168] width 175 height 20
click at [684, 355] on span "View your immigration status – GOV.[GEOGRAPHIC_DATA]pdf" at bounding box center [682, 359] width 128 height 9
click at [707, 165] on div "Permission to Work in the [GEOGRAPHIC_DATA] Edit this field Yes" at bounding box center [680, 180] width 175 height 45
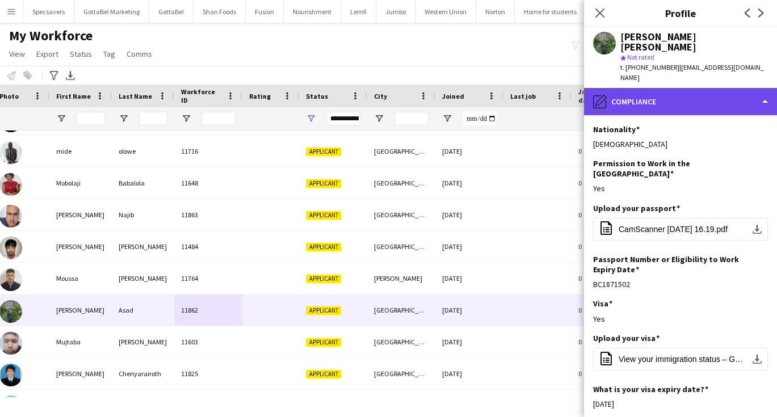
click at [666, 88] on div "pencil4 Compliance" at bounding box center [680, 101] width 193 height 27
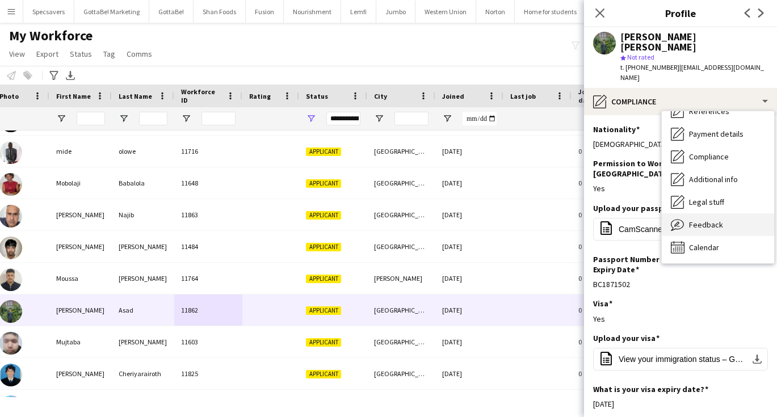
click at [707, 213] on div "Feedback Feedback" at bounding box center [718, 224] width 112 height 23
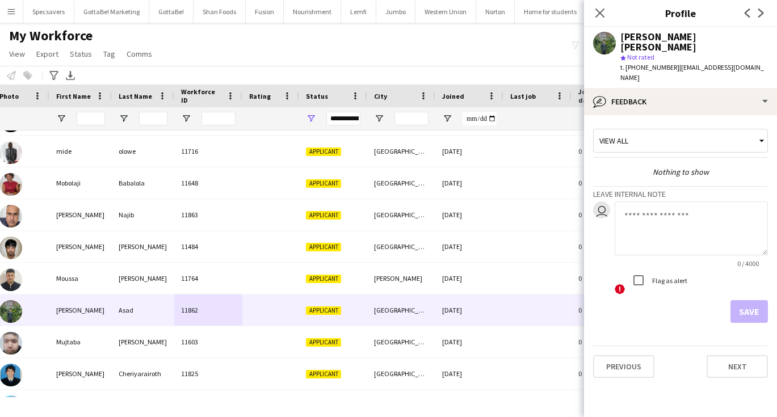
click at [652, 208] on textarea at bounding box center [690, 228] width 153 height 54
type textarea "**********"
click at [746, 300] on button "Save" at bounding box center [748, 311] width 37 height 23
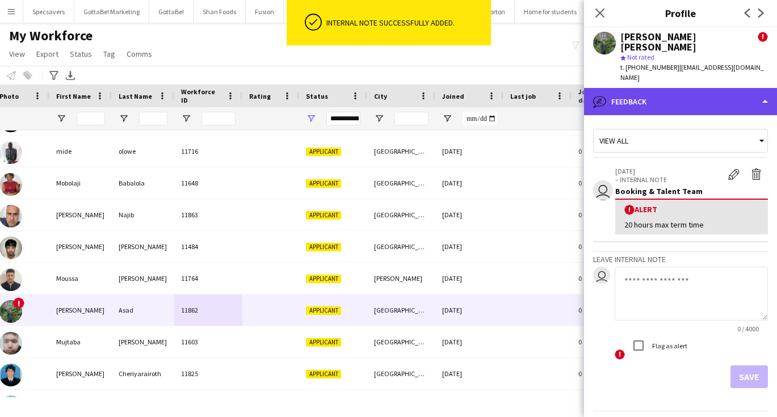
click at [607, 88] on div "bubble-pencil Feedback" at bounding box center [680, 101] width 193 height 27
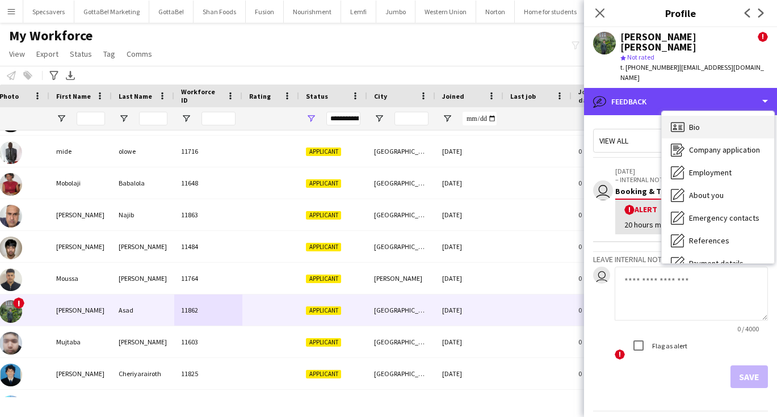
scroll to position [0, 0]
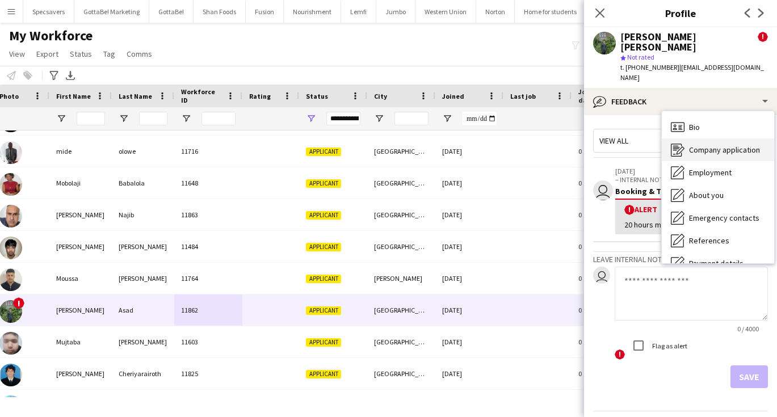
click at [705, 145] on span "Company application" at bounding box center [724, 150] width 71 height 10
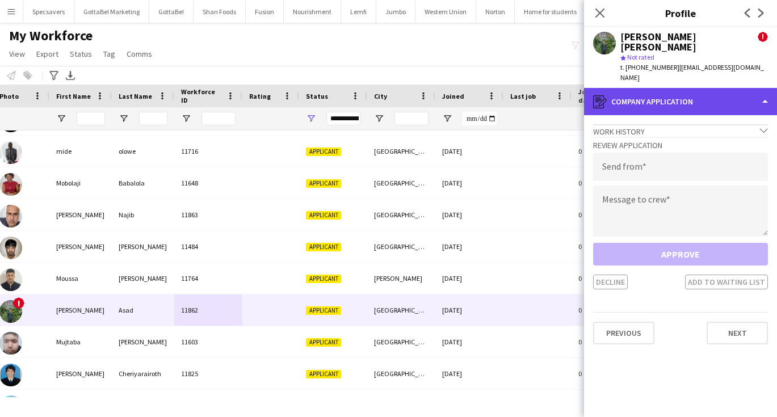
click at [673, 88] on div "register Company application" at bounding box center [680, 101] width 193 height 27
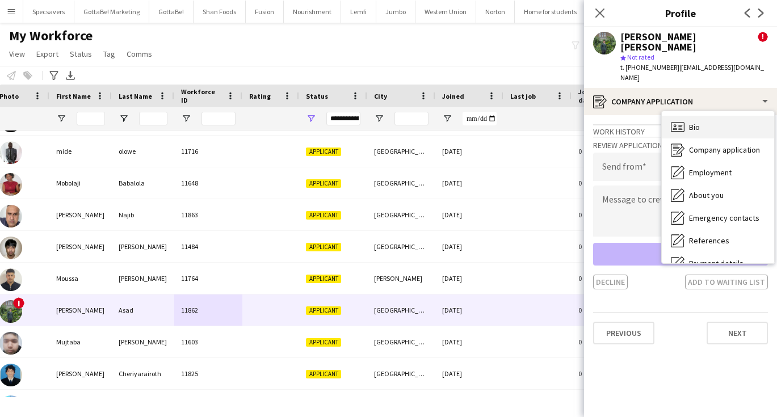
click at [704, 116] on div "Bio Bio" at bounding box center [718, 127] width 112 height 23
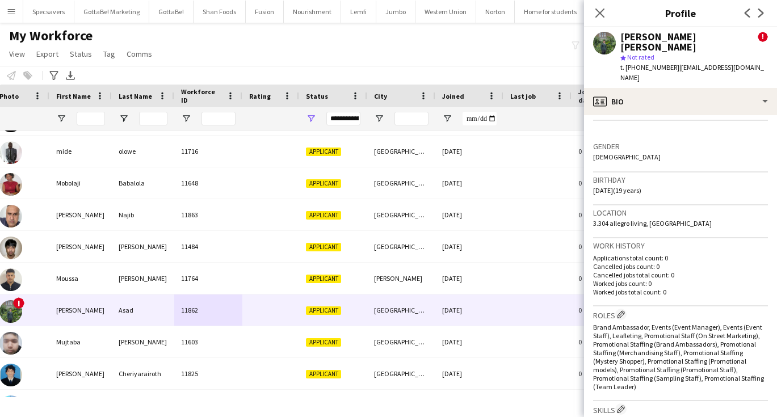
scroll to position [273, 0]
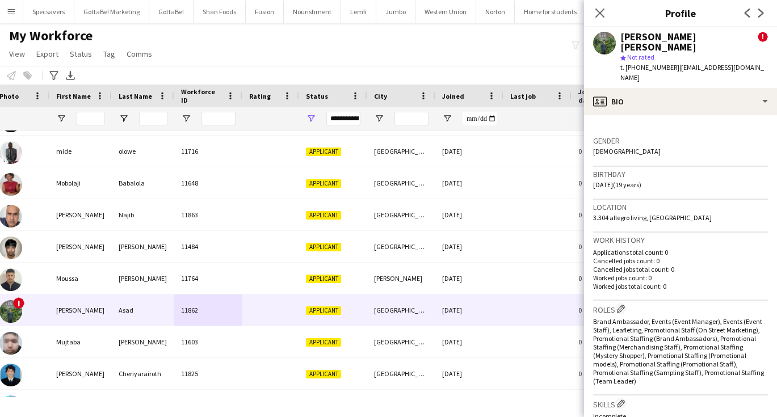
drag, startPoint x: 594, startPoint y: 196, endPoint x: 699, endPoint y: 204, distance: 105.3
click at [699, 204] on div "Location [STREET_ADDRESS]" at bounding box center [680, 216] width 175 height 33
click at [384, 56] on div "My Workforce View Views Default view New view Update view Delete view Edit name…" at bounding box center [388, 46] width 777 height 39
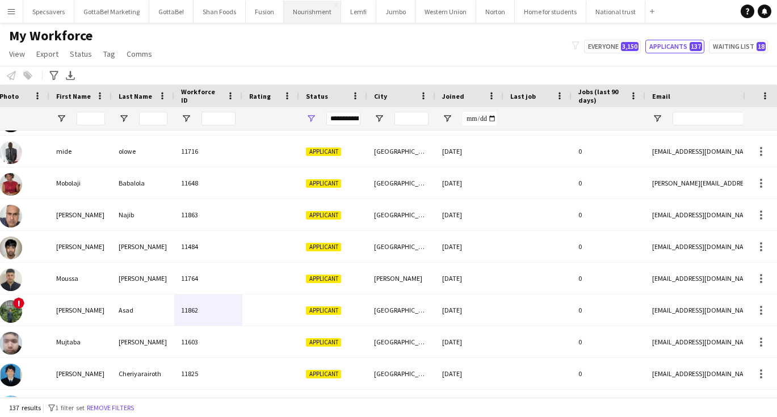
click at [310, 15] on button "Nourishment Close" at bounding box center [312, 12] width 57 height 22
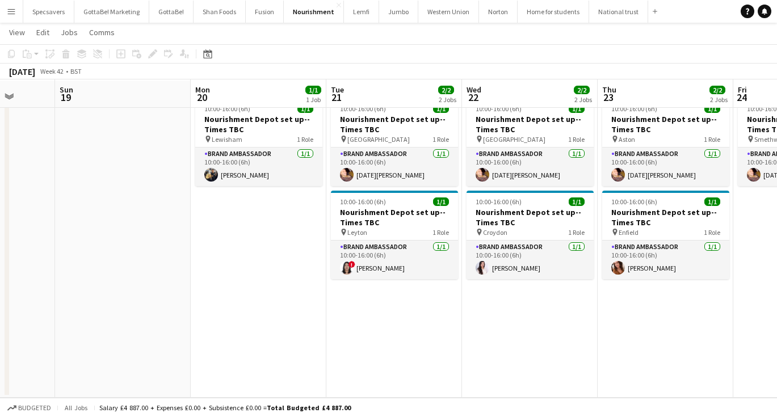
scroll to position [0, 394]
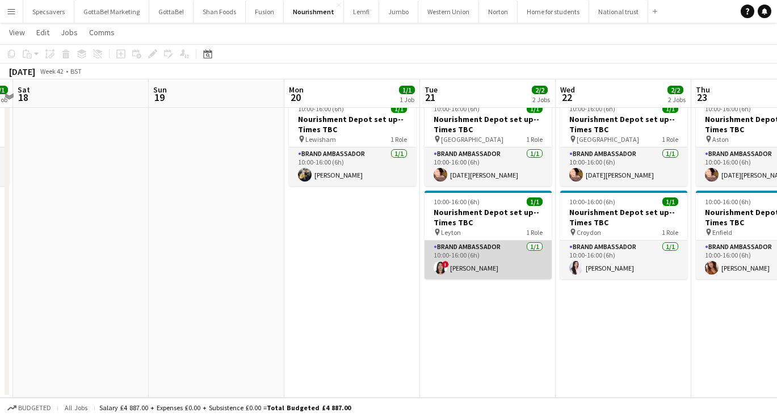
click at [522, 249] on app-card-role "Brand Ambassador [DATE] 10:00-16:00 (6h) ! [PERSON_NAME]" at bounding box center [487, 260] width 127 height 39
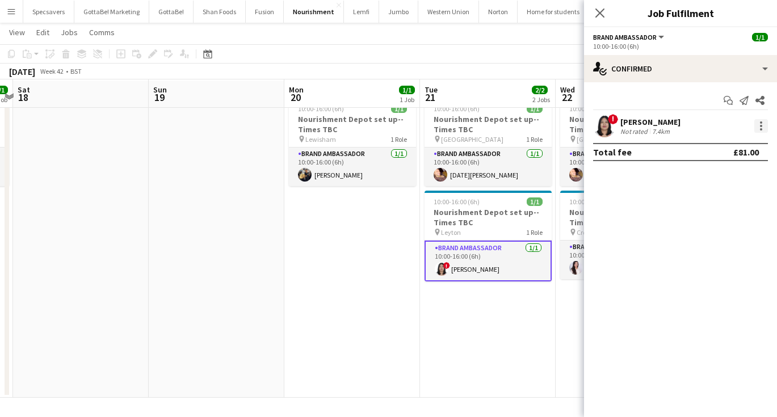
click at [761, 121] on div at bounding box center [761, 126] width 14 height 14
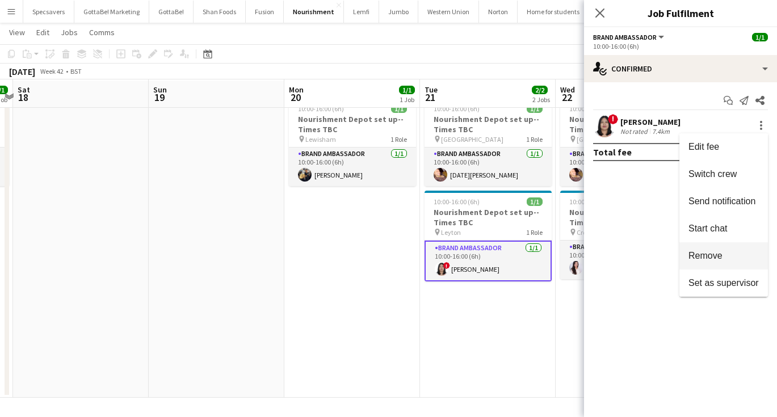
click at [713, 257] on span "Remove" at bounding box center [705, 256] width 34 height 10
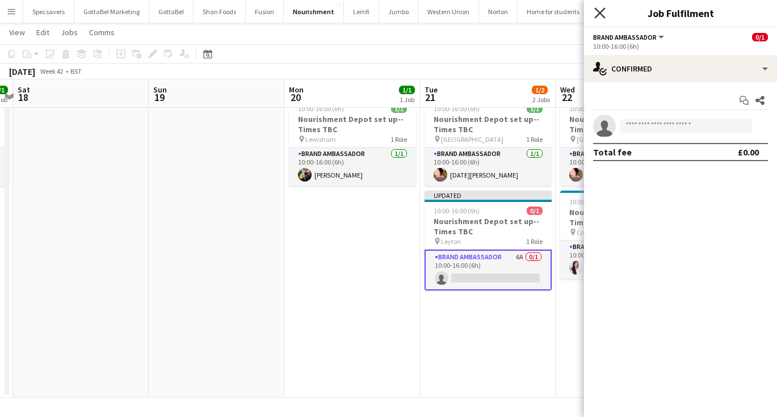
click at [603, 10] on icon at bounding box center [599, 12] width 11 height 11
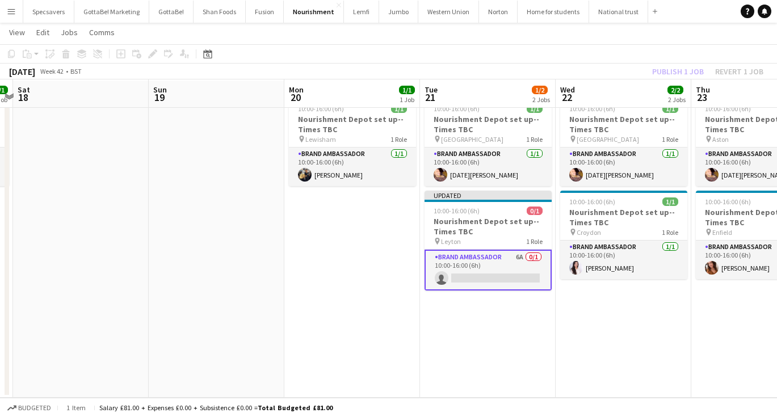
click at [644, 292] on app-date-cell "10:00-16:00 (6h) 1/1 Nourishment Depot set up--Times TBC pin Birmingham 1 Role …" at bounding box center [623, 245] width 136 height 305
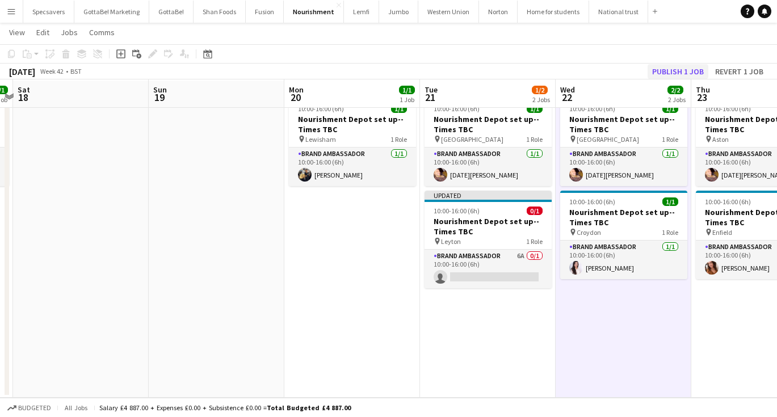
click at [672, 64] on button "Publish 1 job" at bounding box center [677, 71] width 61 height 15
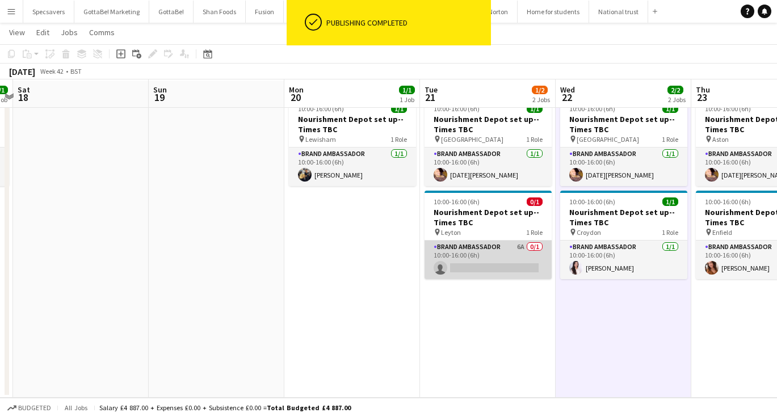
click at [513, 267] on app-card-role "Brand Ambassador 6A 0/1 10:00-16:00 (6h) single-neutral-actions" at bounding box center [487, 260] width 127 height 39
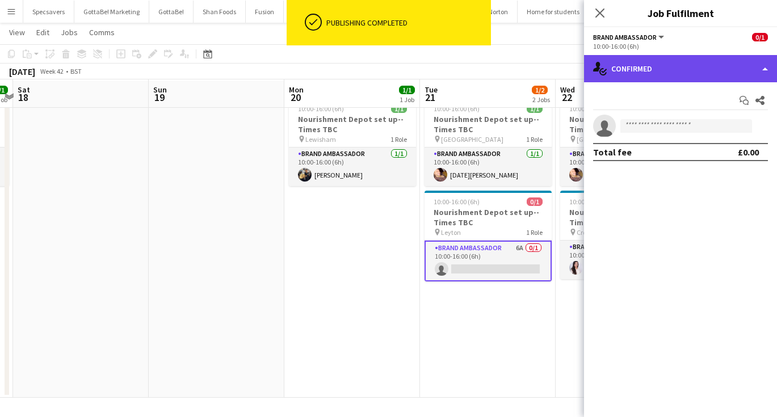
click at [693, 73] on div "single-neutral-actions-check-2 Confirmed" at bounding box center [680, 68] width 193 height 27
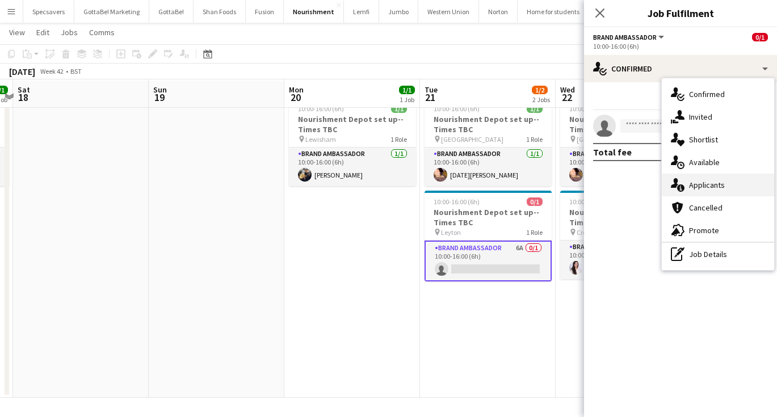
click at [711, 189] on span "Applicants" at bounding box center [707, 185] width 36 height 10
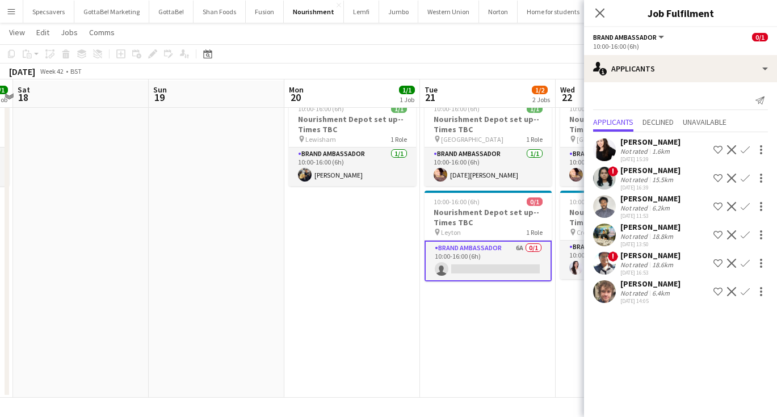
click at [664, 199] on div "[PERSON_NAME]" at bounding box center [650, 198] width 60 height 10
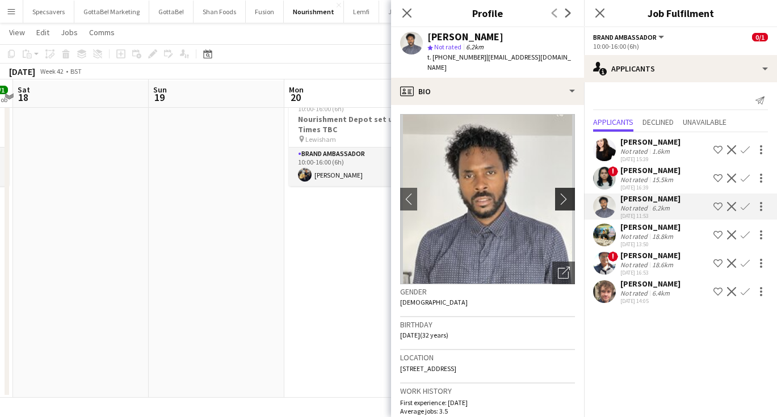
click at [572, 193] on app-icon "chevron-right" at bounding box center [567, 199] width 18 height 12
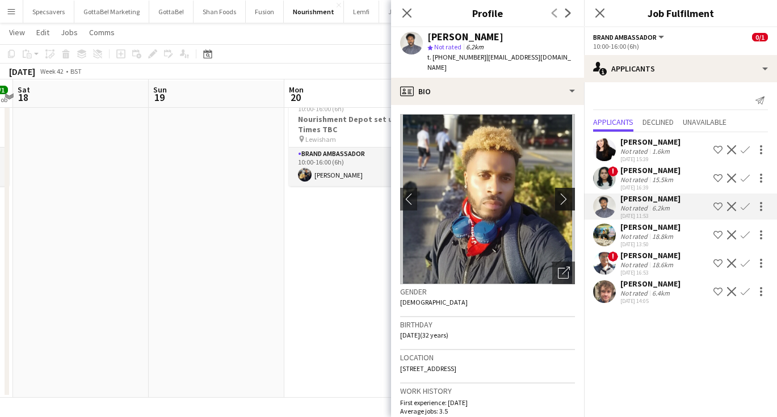
click at [572, 193] on app-icon "chevron-right" at bounding box center [567, 199] width 18 height 12
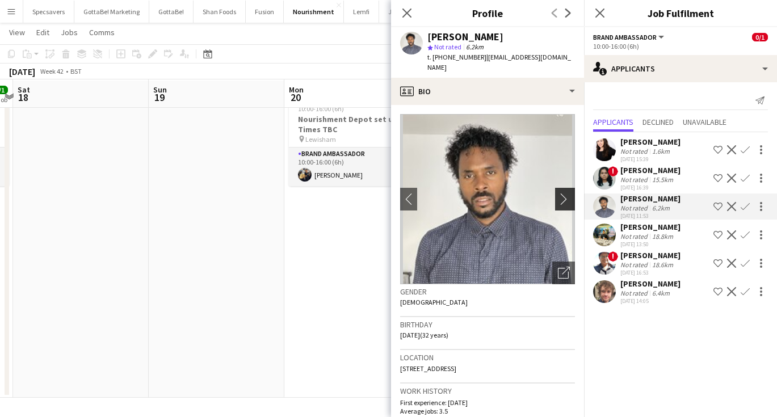
click at [572, 193] on app-icon "chevron-right" at bounding box center [567, 199] width 18 height 12
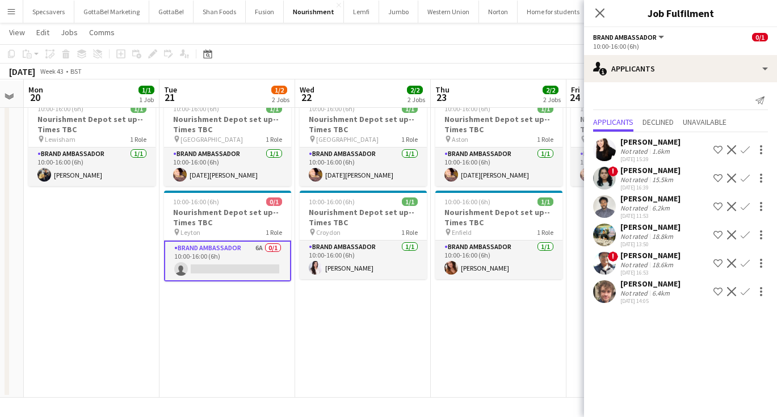
scroll to position [0, 382]
click at [743, 207] on app-icon "Confirm" at bounding box center [744, 206] width 9 height 9
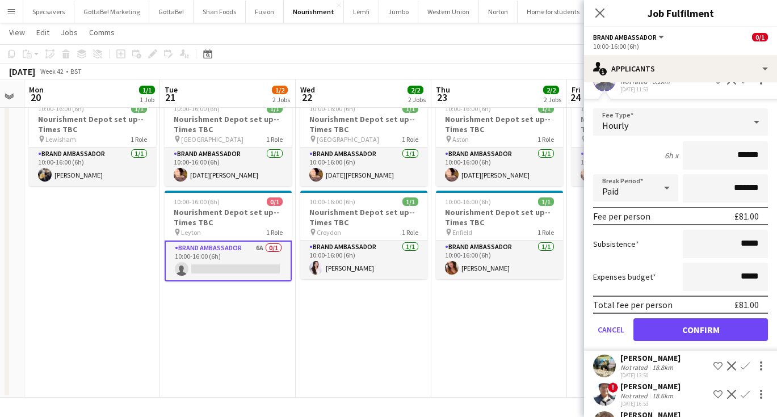
scroll to position [128, 0]
click at [715, 323] on button "Confirm" at bounding box center [700, 328] width 134 height 23
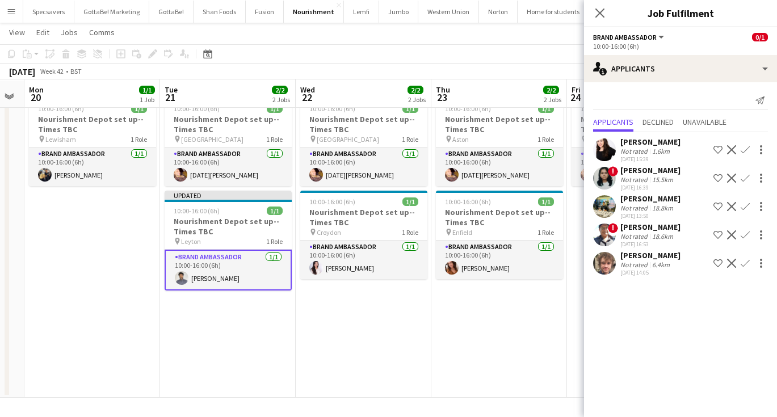
scroll to position [0, 0]
click at [368, 313] on app-date-cell "10:00-16:00 (6h) 1/1 Nourishment Depot set up--Times TBC pin Birmingham 1 Role …" at bounding box center [364, 245] width 136 height 305
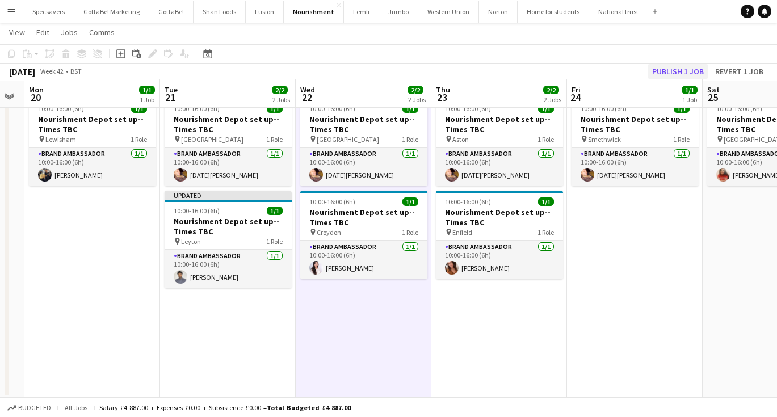
click at [690, 68] on button "Publish 1 job" at bounding box center [677, 71] width 61 height 15
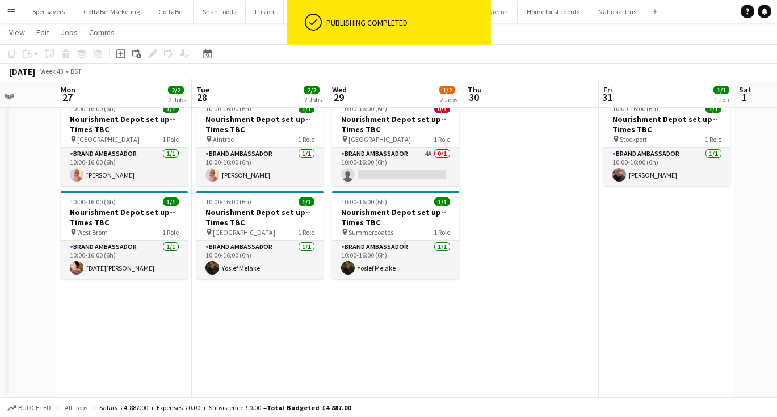
scroll to position [0, 369]
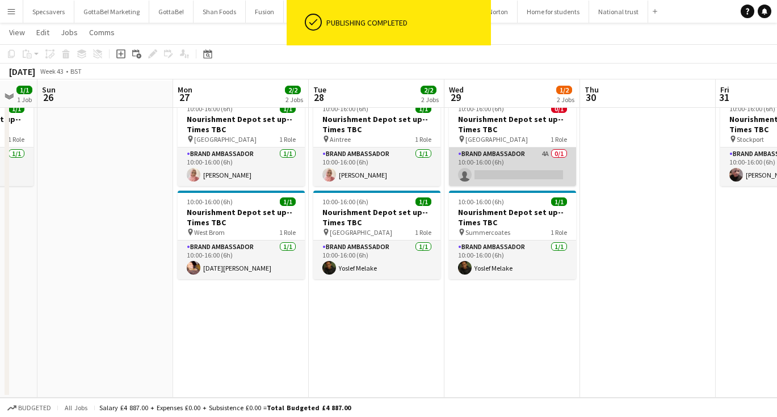
click at [531, 164] on app-card-role "Brand Ambassador 4A 0/1 10:00-16:00 (6h) single-neutral-actions" at bounding box center [512, 167] width 127 height 39
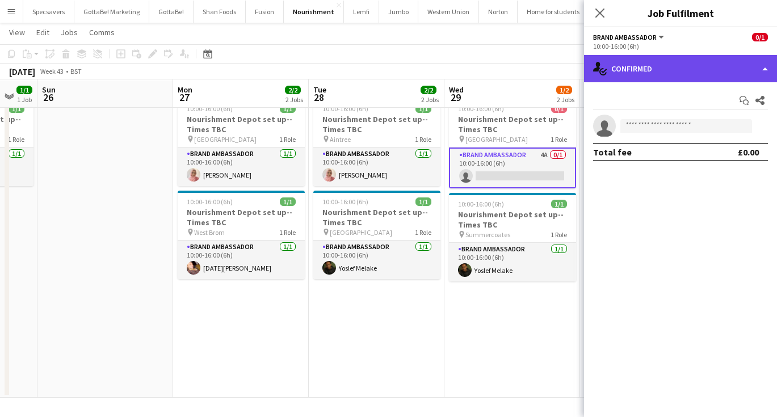
click at [703, 60] on div "single-neutral-actions-check-2 Confirmed" at bounding box center [680, 68] width 193 height 27
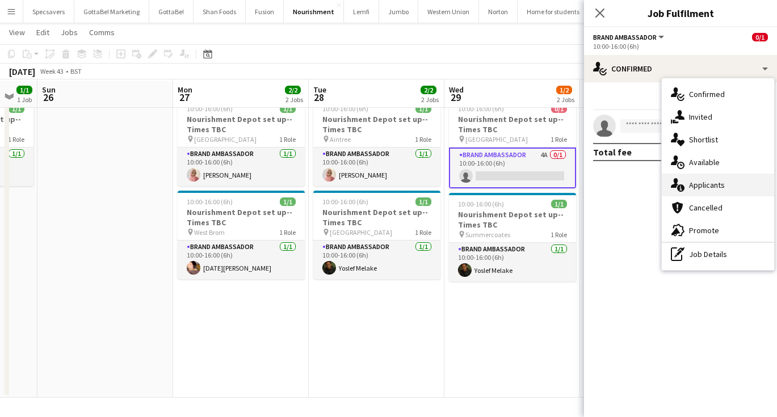
click at [712, 183] on span "Applicants" at bounding box center [707, 185] width 36 height 10
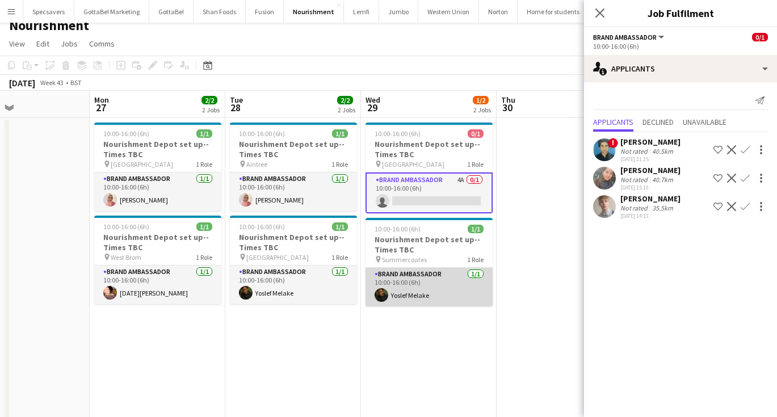
scroll to position [0, 0]
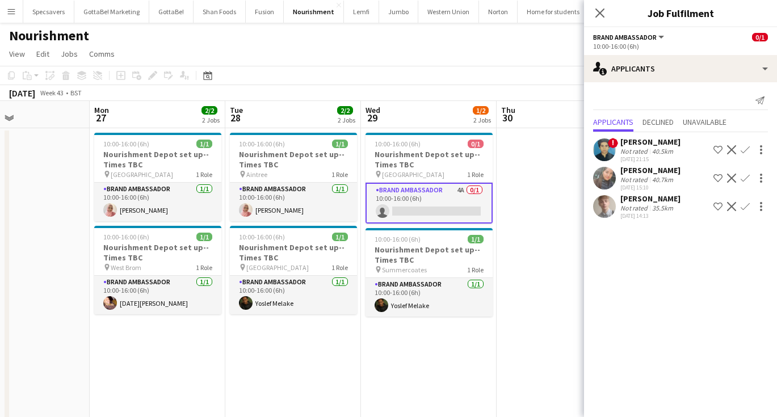
click at [643, 205] on div "Not rated" at bounding box center [635, 208] width 30 height 9
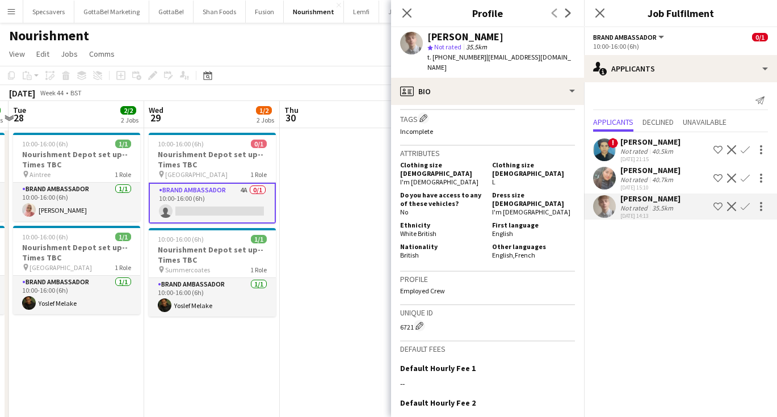
scroll to position [526, 0]
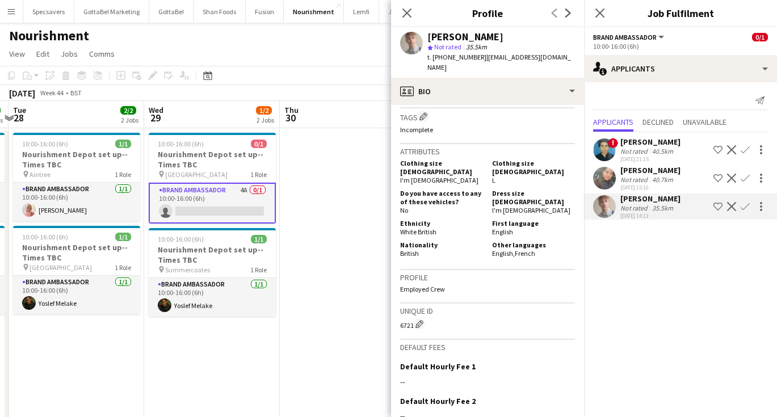
click at [640, 179] on div "Not rated" at bounding box center [635, 179] width 30 height 9
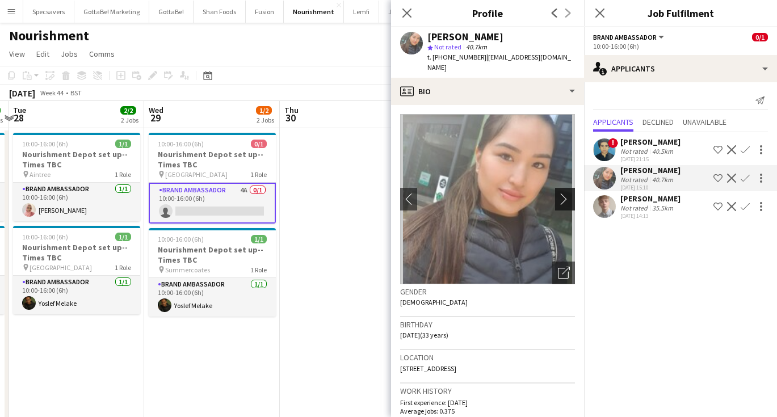
click at [566, 193] on app-icon "chevron-right" at bounding box center [567, 199] width 18 height 12
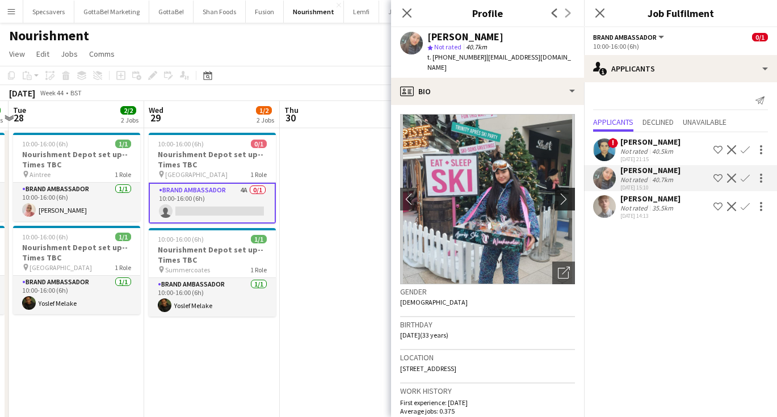
click at [566, 193] on app-icon "chevron-right" at bounding box center [567, 199] width 18 height 12
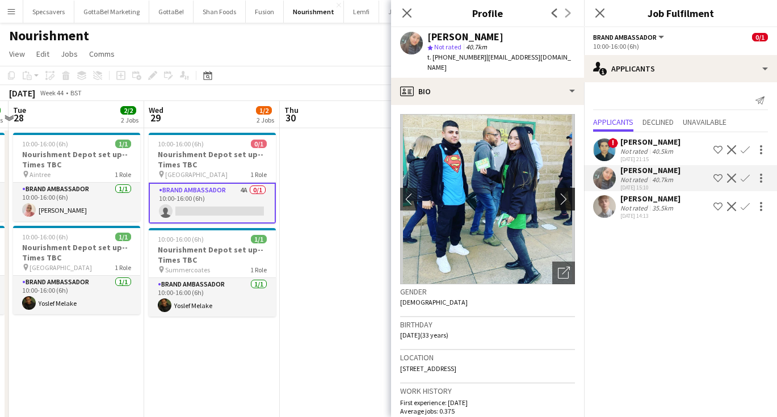
click at [566, 193] on app-icon "chevron-right" at bounding box center [567, 199] width 18 height 12
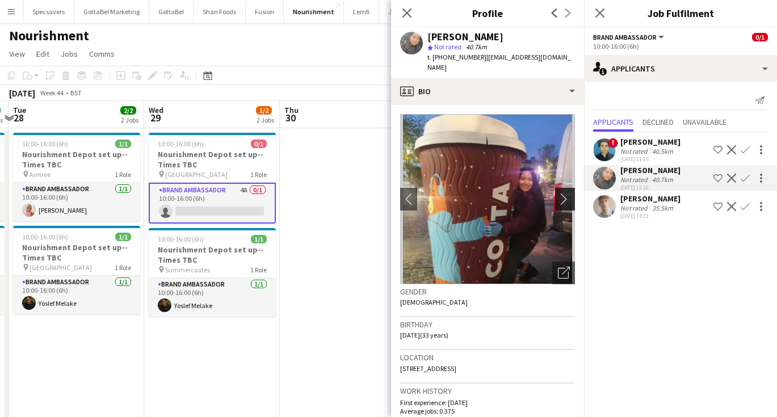
click at [566, 193] on app-icon "chevron-right" at bounding box center [567, 199] width 18 height 12
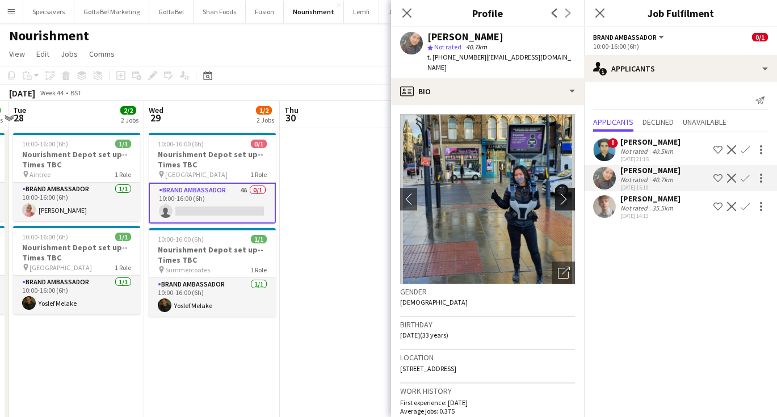
click at [566, 193] on app-icon "chevron-right" at bounding box center [567, 199] width 18 height 12
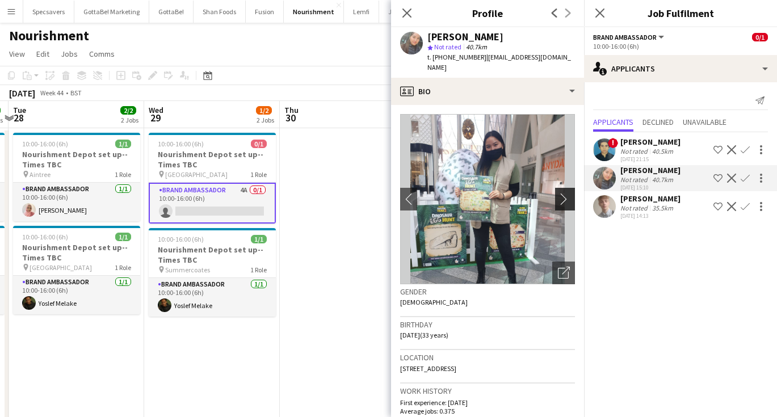
click at [566, 193] on app-icon "chevron-right" at bounding box center [567, 199] width 18 height 12
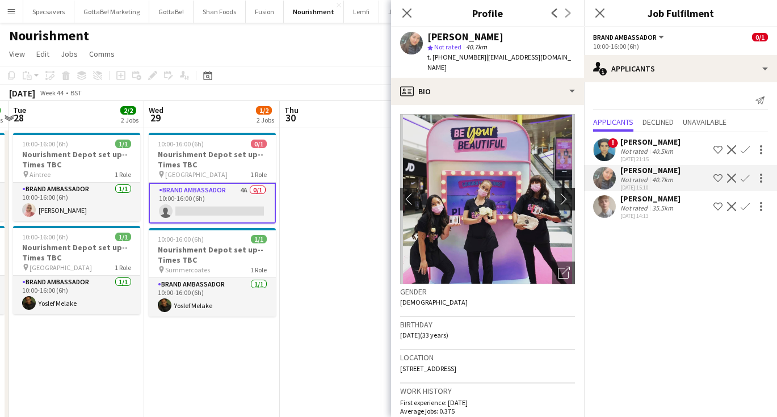
click at [566, 193] on app-icon "chevron-right" at bounding box center [567, 199] width 18 height 12
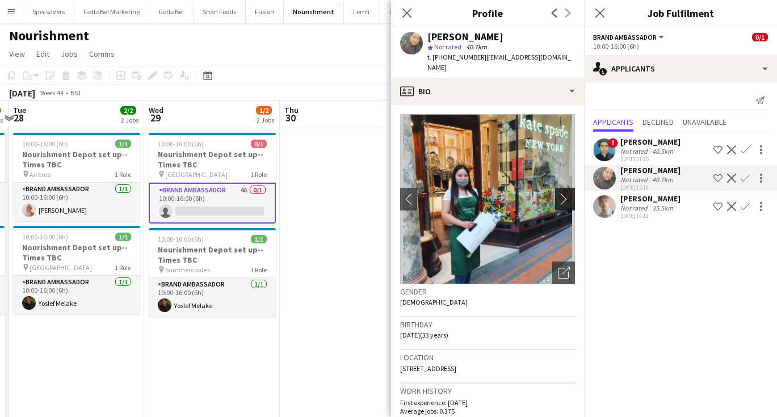
click at [566, 193] on app-icon "chevron-right" at bounding box center [567, 199] width 18 height 12
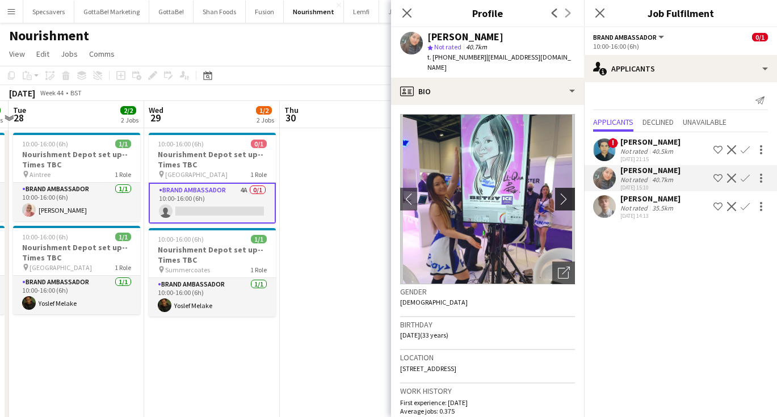
click at [566, 193] on app-icon "chevron-right" at bounding box center [567, 199] width 18 height 12
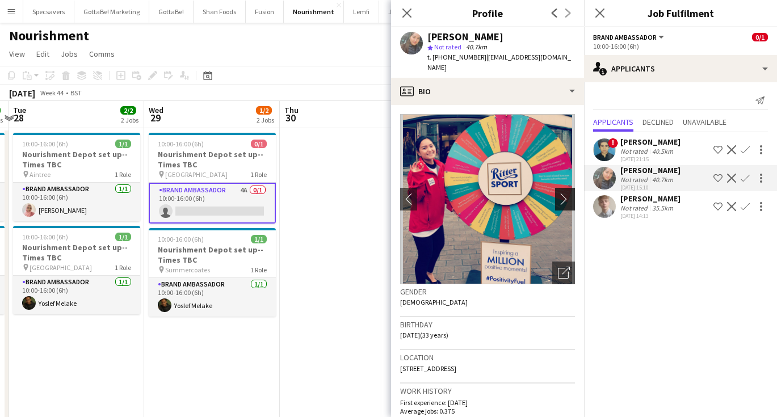
click at [566, 193] on app-icon "chevron-right" at bounding box center [567, 199] width 18 height 12
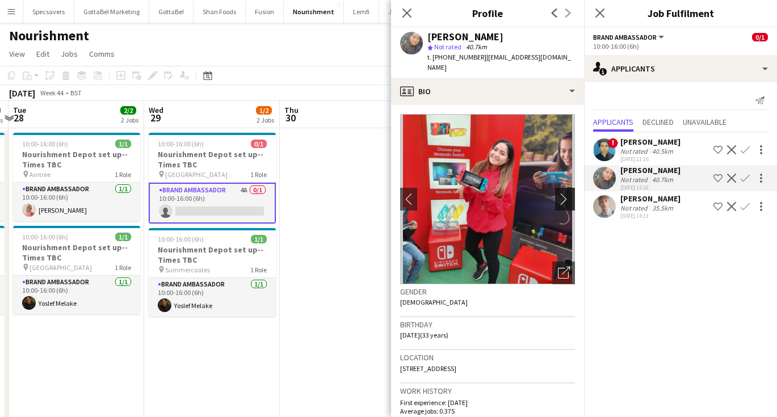
click at [566, 193] on app-icon "chevron-right" at bounding box center [567, 199] width 18 height 12
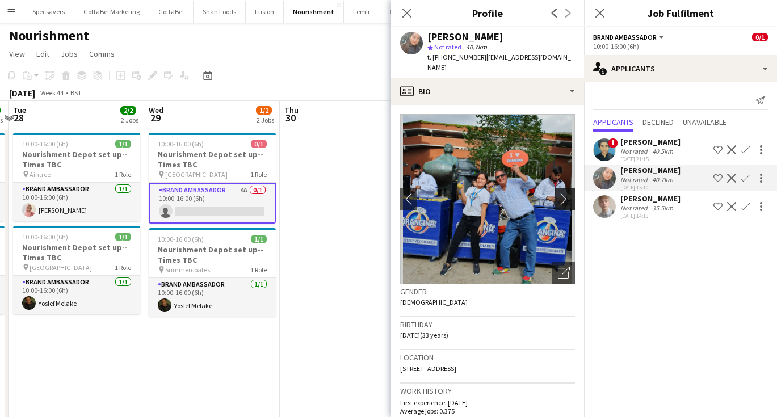
click at [566, 193] on app-icon "chevron-right" at bounding box center [567, 199] width 18 height 12
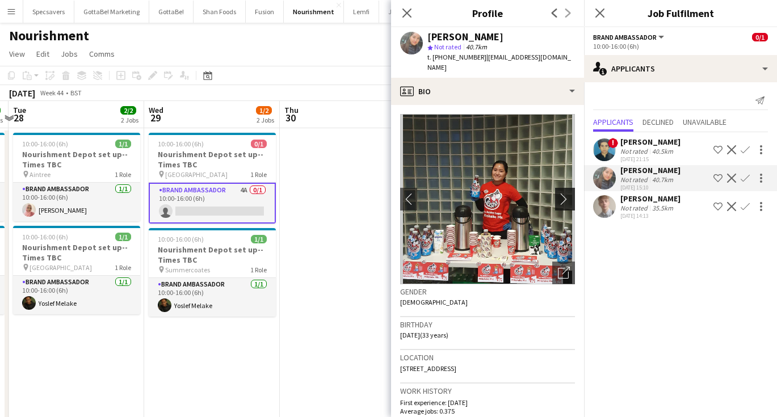
click at [566, 193] on app-icon "chevron-right" at bounding box center [567, 199] width 18 height 12
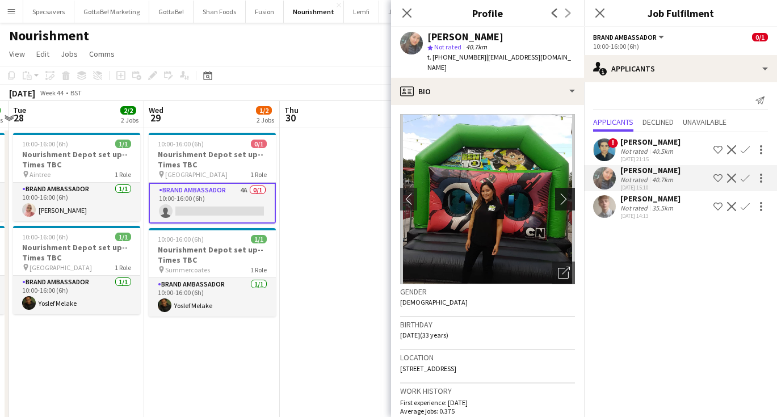
click at [566, 193] on app-icon "chevron-right" at bounding box center [567, 199] width 18 height 12
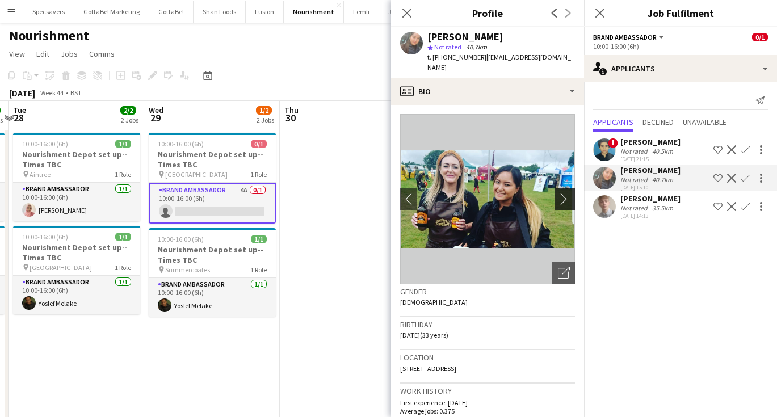
click at [566, 193] on app-icon "chevron-right" at bounding box center [567, 199] width 18 height 12
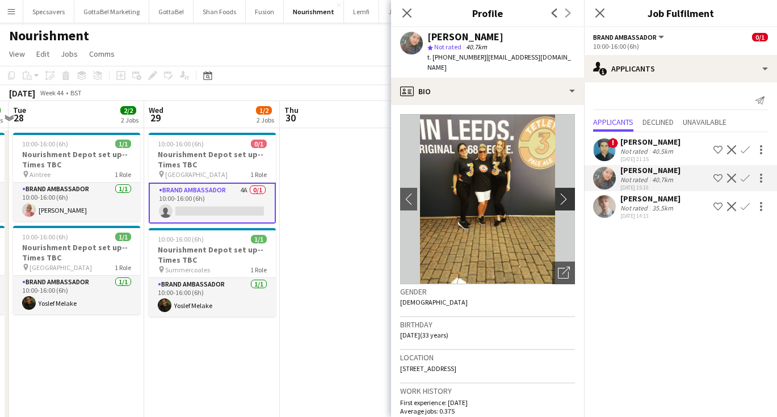
click at [566, 193] on app-icon "chevron-right" at bounding box center [567, 199] width 18 height 12
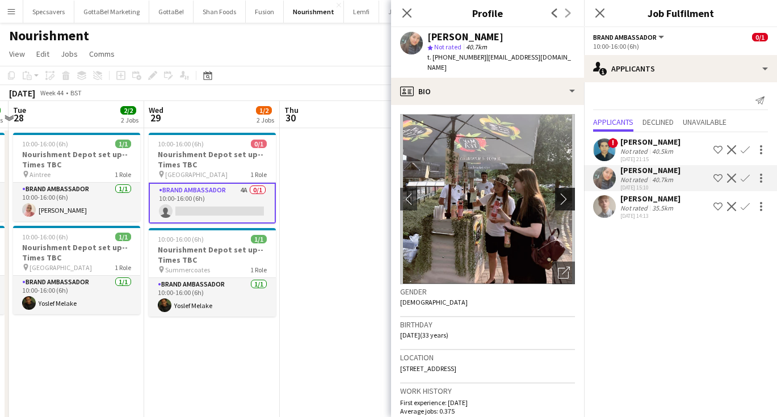
click at [566, 193] on app-icon "chevron-right" at bounding box center [567, 199] width 18 height 12
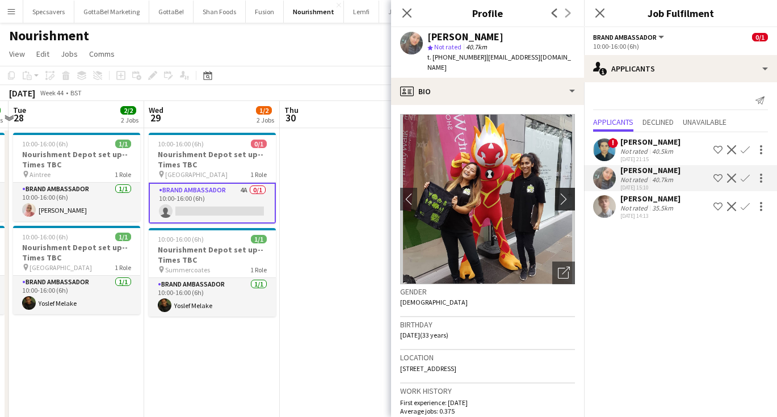
click at [566, 193] on app-icon "chevron-right" at bounding box center [567, 199] width 18 height 12
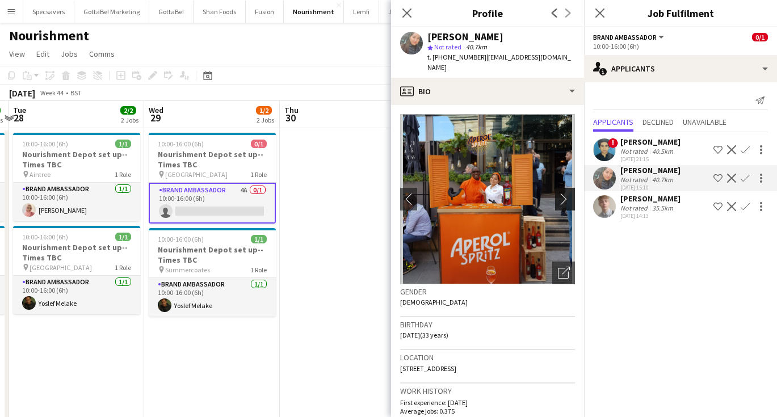
click at [566, 193] on app-icon "chevron-right" at bounding box center [567, 199] width 18 height 12
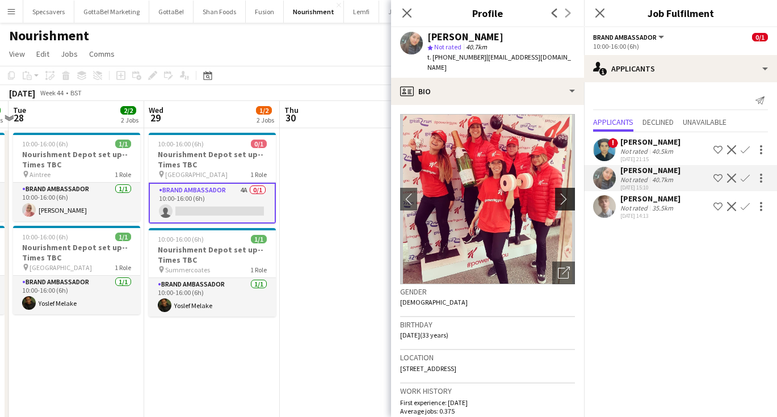
click at [566, 193] on app-icon "chevron-right" at bounding box center [567, 199] width 18 height 12
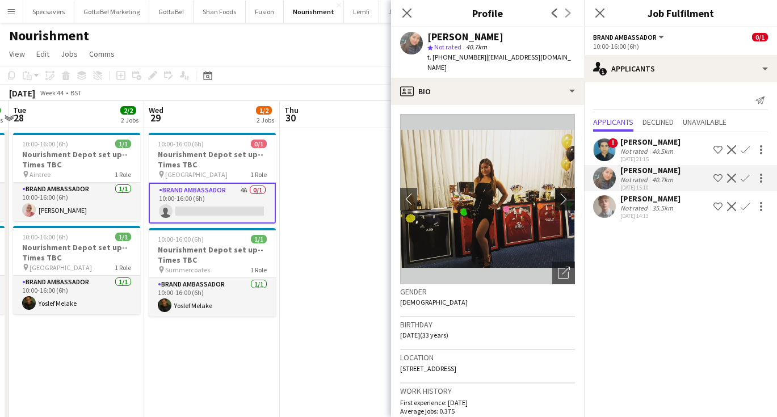
click at [566, 193] on app-icon "chevron-right" at bounding box center [567, 199] width 18 height 12
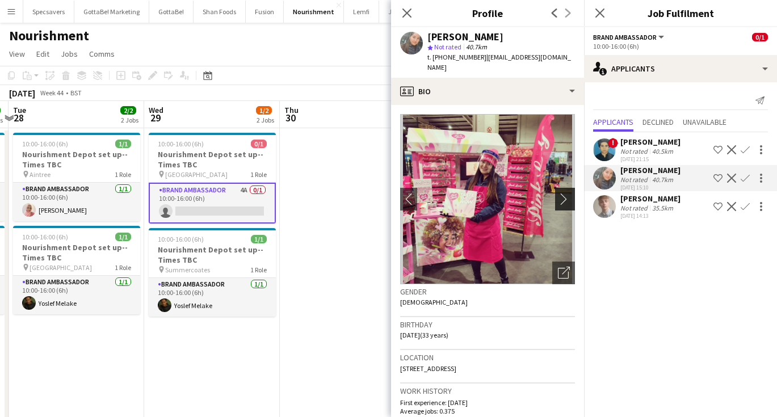
click at [566, 193] on app-icon "chevron-right" at bounding box center [567, 199] width 18 height 12
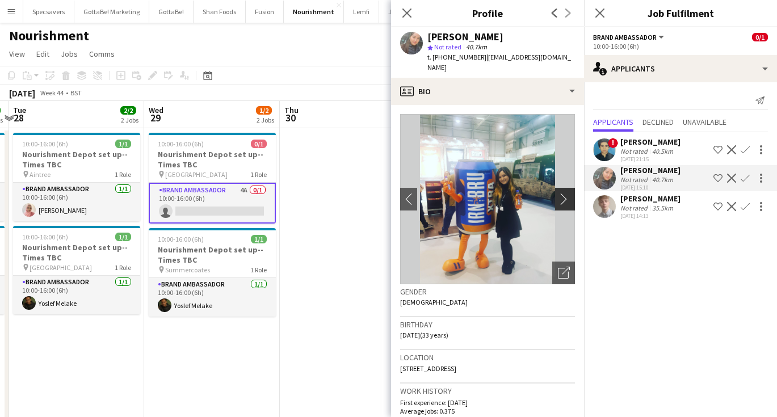
click at [566, 193] on app-icon "chevron-right" at bounding box center [567, 199] width 18 height 12
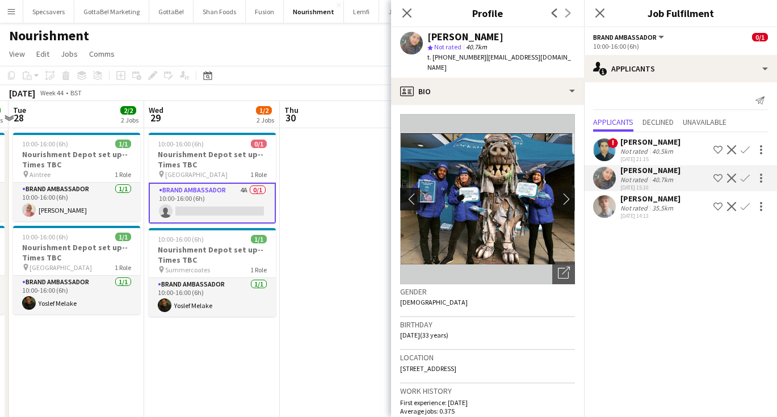
click at [405, 193] on app-icon "chevron-left" at bounding box center [409, 199] width 18 height 12
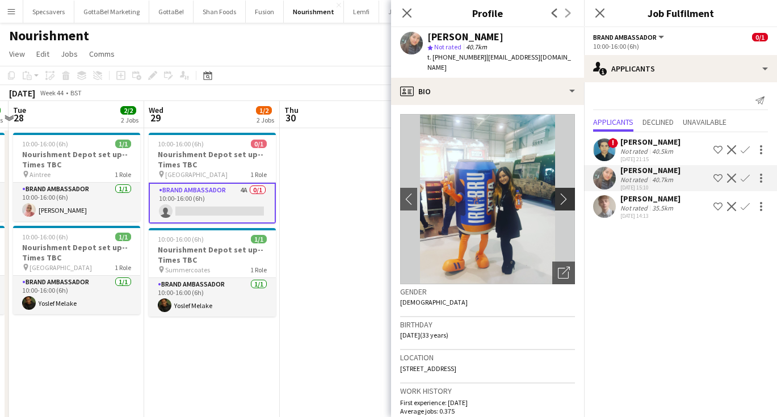
click at [561, 193] on app-icon "chevron-right" at bounding box center [567, 199] width 18 height 12
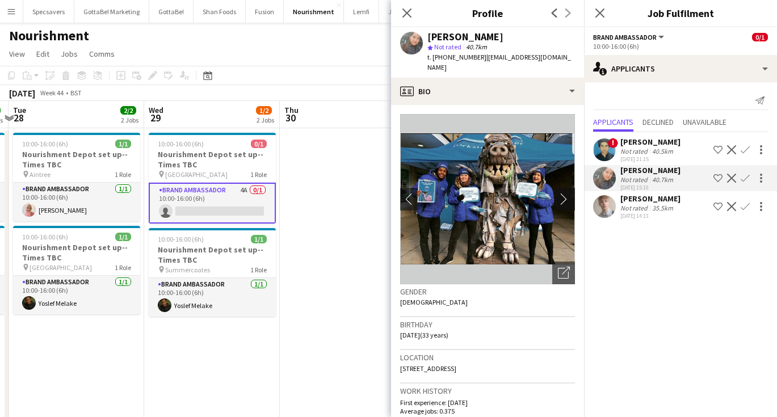
click at [561, 193] on app-icon "chevron-right" at bounding box center [567, 199] width 18 height 12
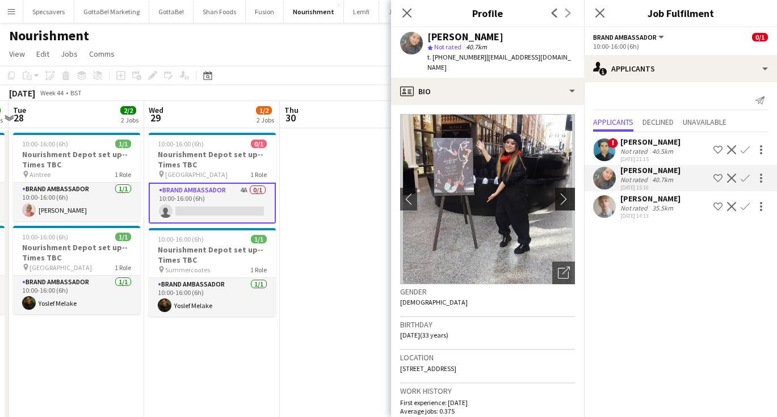
click at [561, 193] on app-icon "chevron-right" at bounding box center [567, 199] width 18 height 12
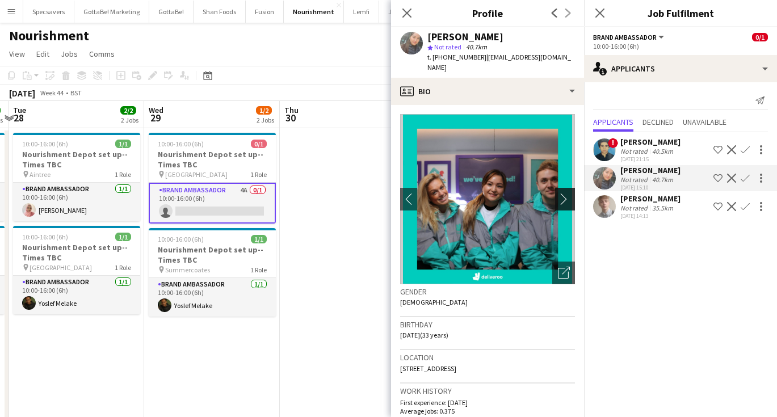
click at [561, 193] on app-icon "chevron-right" at bounding box center [567, 199] width 18 height 12
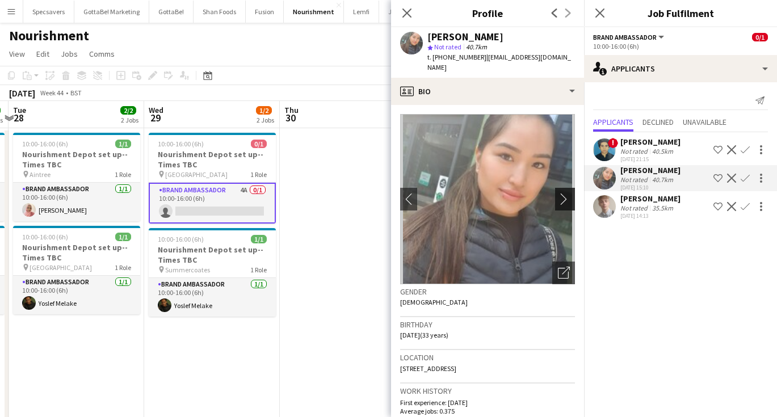
click at [561, 193] on app-icon "chevron-right" at bounding box center [567, 199] width 18 height 12
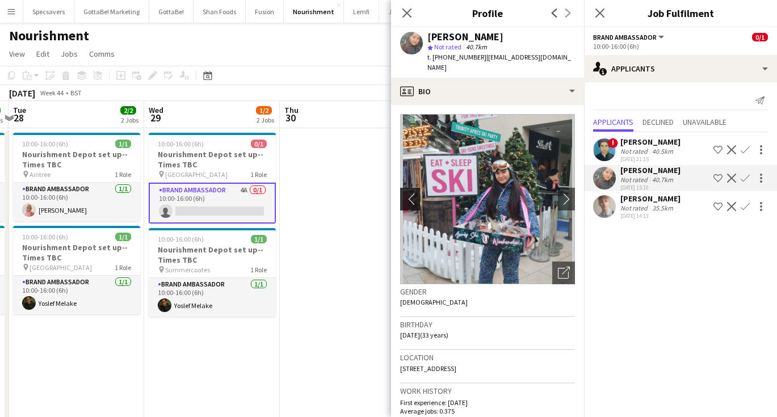
click at [410, 193] on app-icon "chevron-left" at bounding box center [409, 199] width 18 height 12
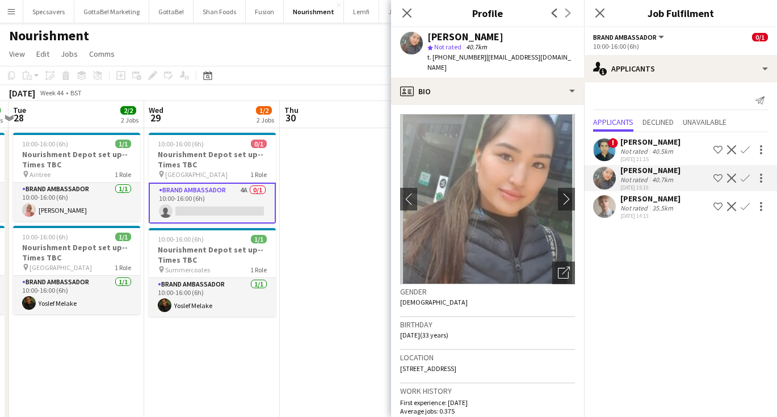
scroll to position [5, 0]
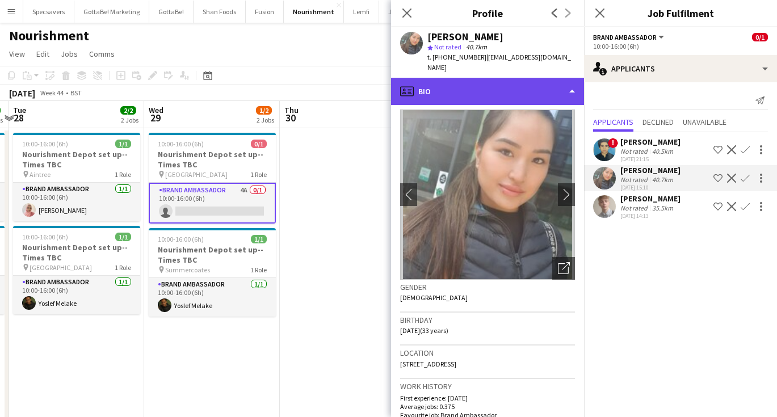
click at [502, 78] on div "profile Bio" at bounding box center [487, 91] width 193 height 27
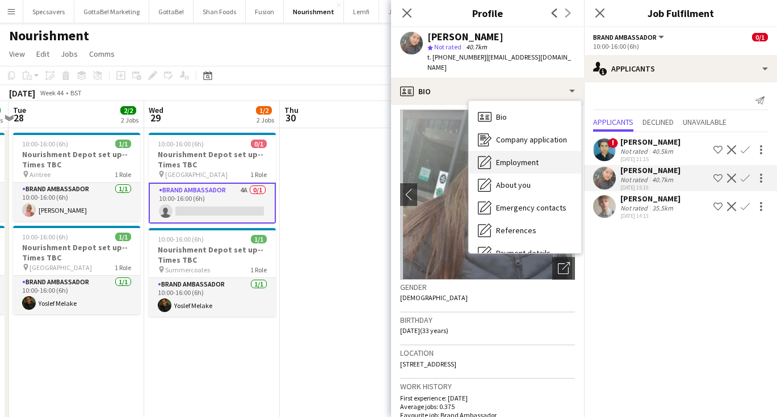
click at [520, 157] on span "Employment" at bounding box center [517, 162] width 43 height 10
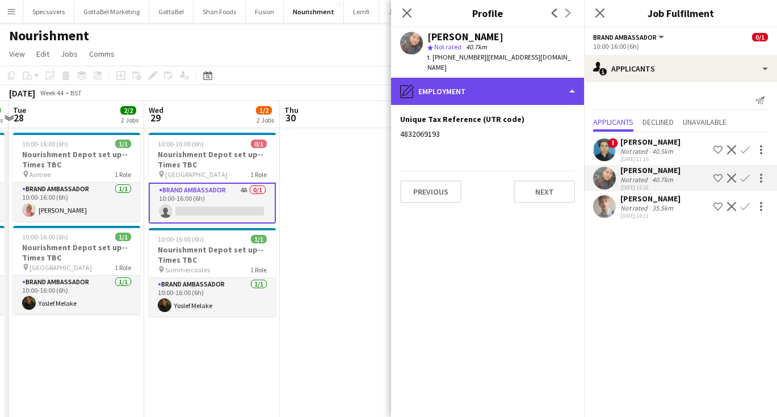
click at [471, 78] on div "pencil4 Employment" at bounding box center [487, 91] width 193 height 27
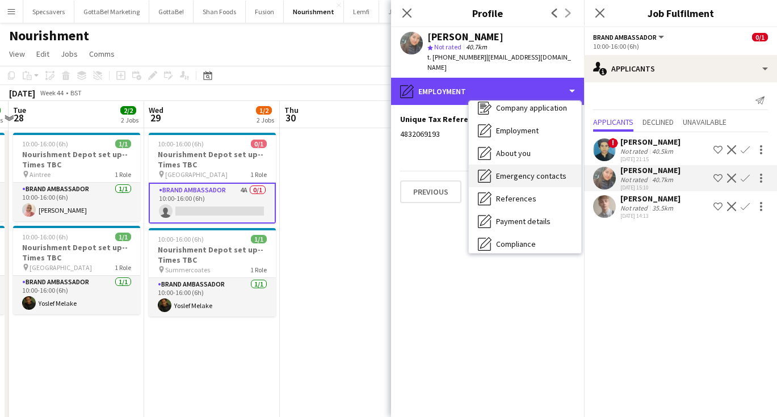
scroll to position [36, 0]
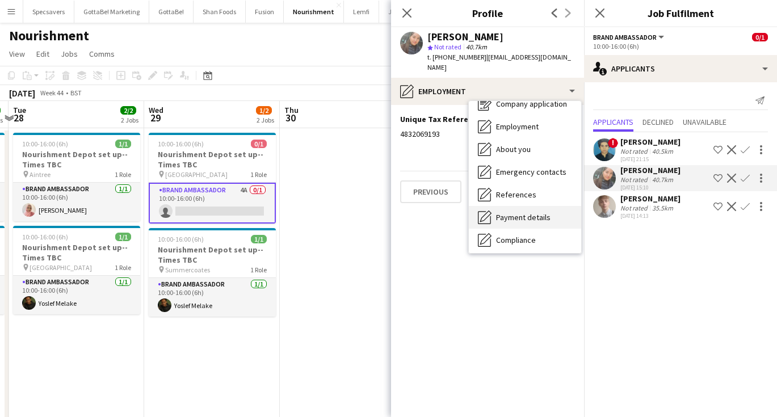
click at [515, 212] on span "Payment details" at bounding box center [523, 217] width 54 height 10
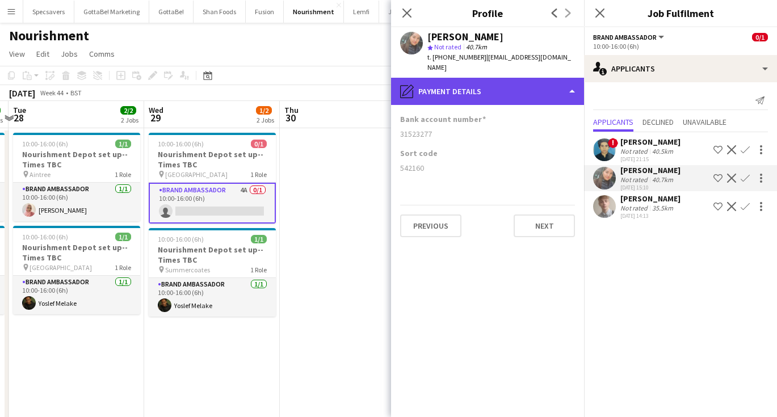
click at [532, 86] on div "pencil4 Payment details" at bounding box center [487, 91] width 193 height 27
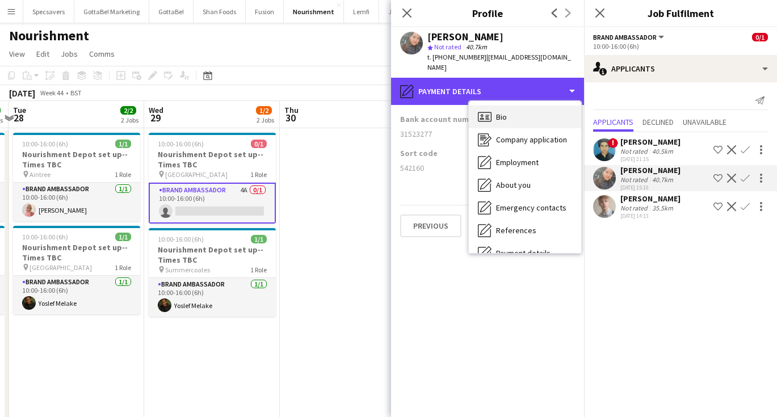
scroll to position [0, 0]
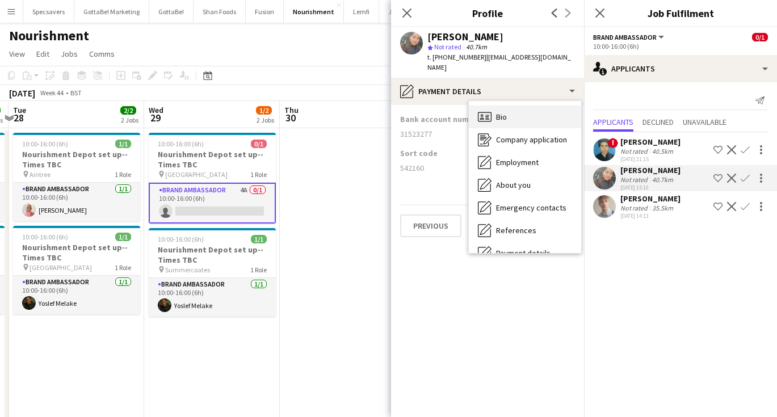
click at [503, 112] on span "Bio" at bounding box center [501, 117] width 11 height 10
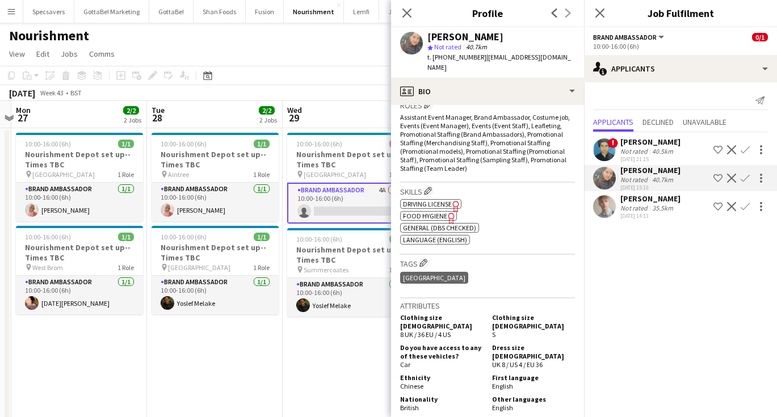
scroll to position [0, 251]
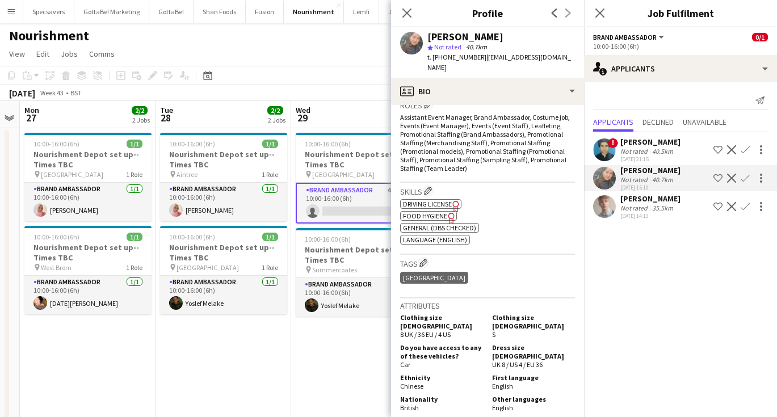
click at [281, 56] on app-page-menu "View Day view expanded Day view collapsed Month view Date picker Jump to [DATE]…" at bounding box center [388, 55] width 777 height 22
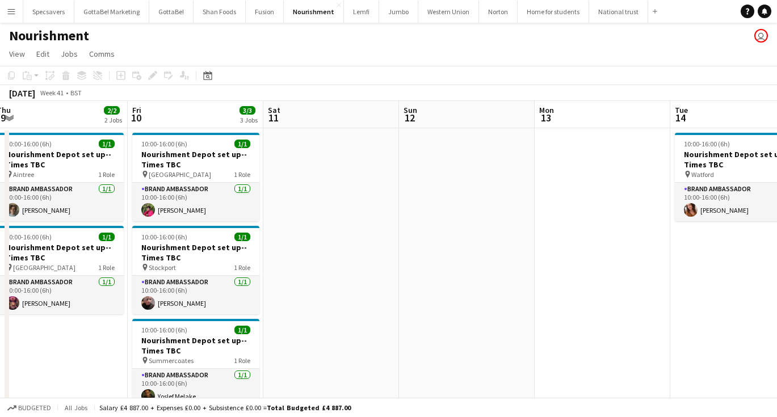
scroll to position [0, 266]
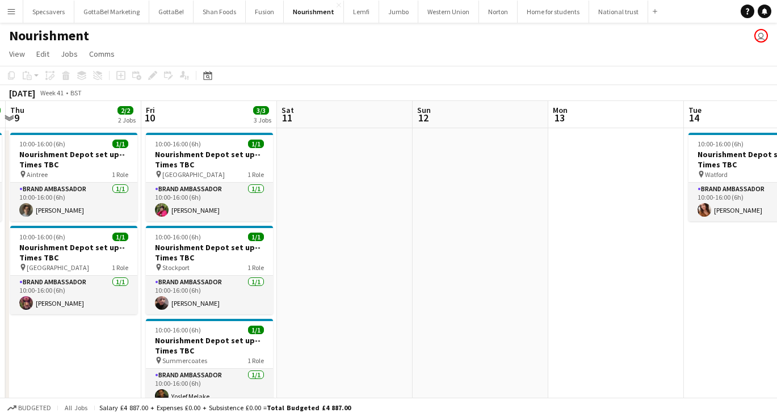
click at [14, 14] on app-icon "Menu" at bounding box center [11, 11] width 9 height 9
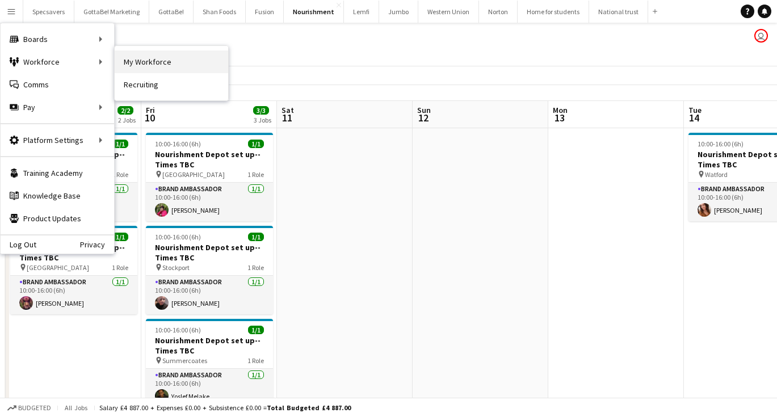
click at [163, 66] on link "My Workforce" at bounding box center [171, 61] width 113 height 23
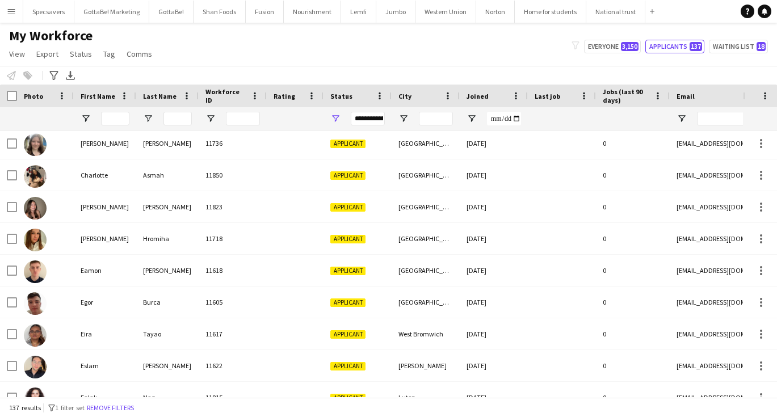
scroll to position [403, 0]
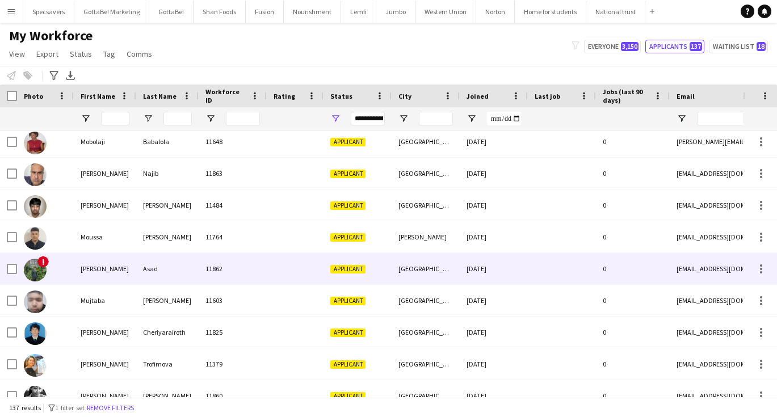
click at [258, 269] on div "11862" at bounding box center [233, 268] width 68 height 31
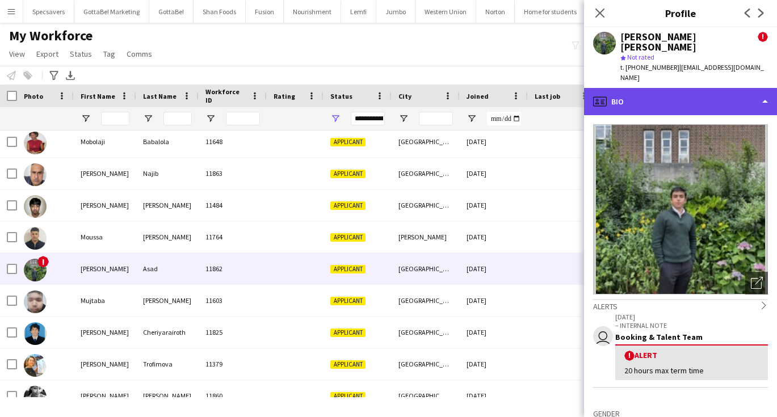
click at [685, 88] on div "profile Bio" at bounding box center [680, 101] width 193 height 27
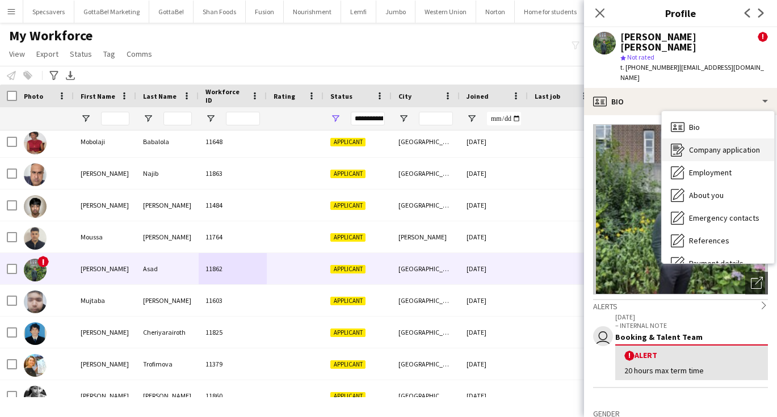
click at [718, 145] on span "Company application" at bounding box center [724, 150] width 71 height 10
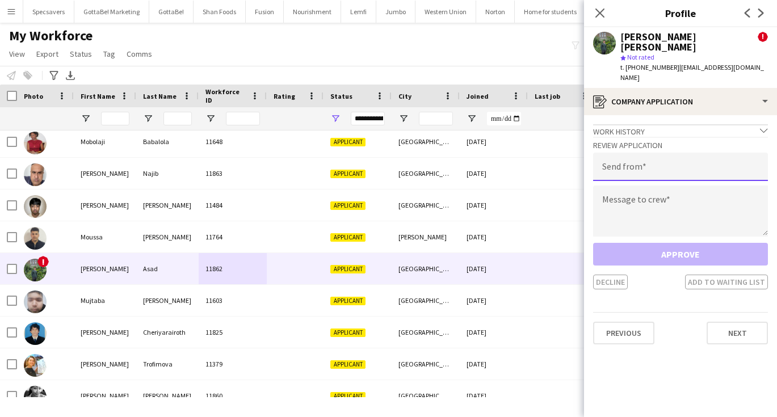
click at [662, 153] on input "email" at bounding box center [680, 167] width 175 height 28
type input "**********"
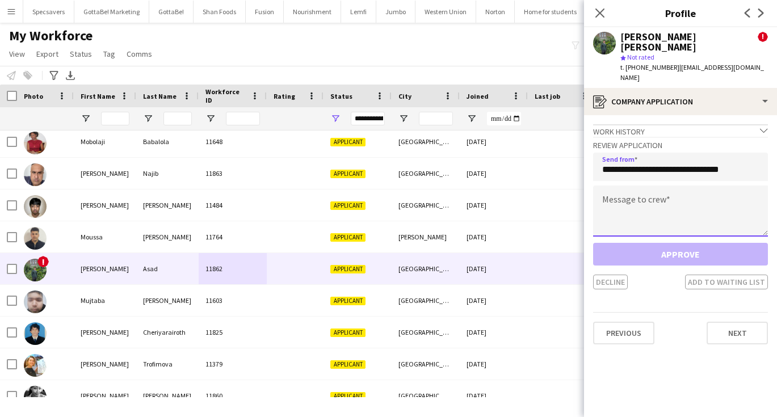
click at [660, 186] on textarea at bounding box center [680, 211] width 175 height 51
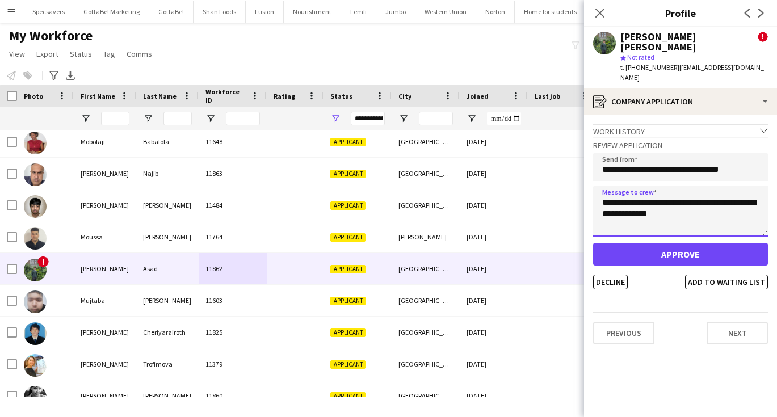
drag, startPoint x: 708, startPoint y: 182, endPoint x: 651, endPoint y: 177, distance: 56.9
click at [651, 186] on textarea "**********" at bounding box center [680, 211] width 175 height 51
drag, startPoint x: 629, startPoint y: 194, endPoint x: 621, endPoint y: 194, distance: 8.5
click at [621, 194] on textarea "**********" at bounding box center [680, 211] width 175 height 51
click at [738, 195] on textarea "**********" at bounding box center [680, 211] width 175 height 51
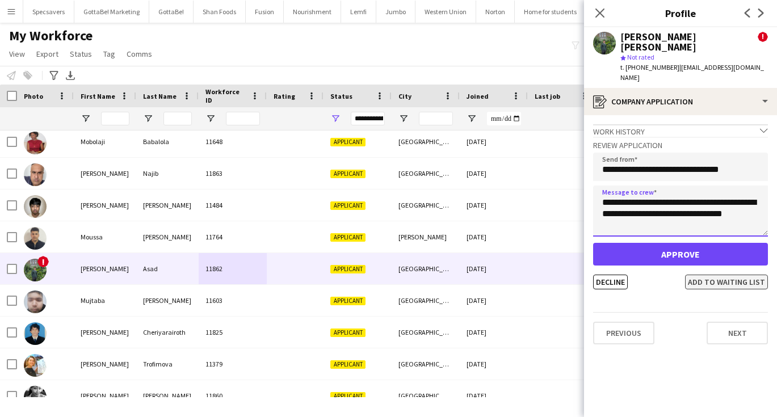
type textarea "**********"
click at [723, 275] on button "Add to waiting list" at bounding box center [726, 282] width 83 height 15
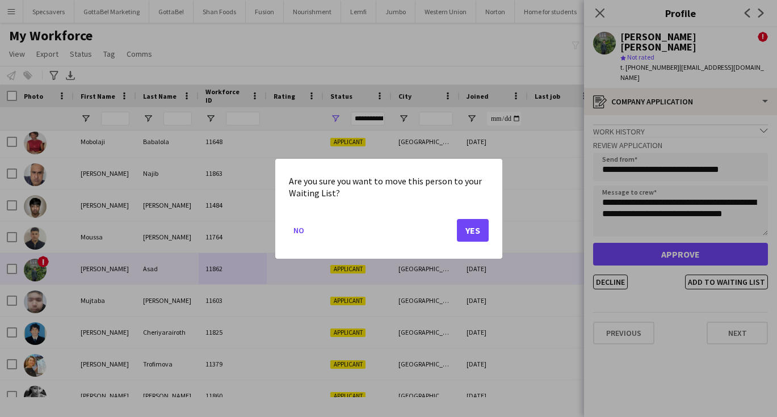
click at [479, 227] on button "Yes" at bounding box center [473, 229] width 32 height 23
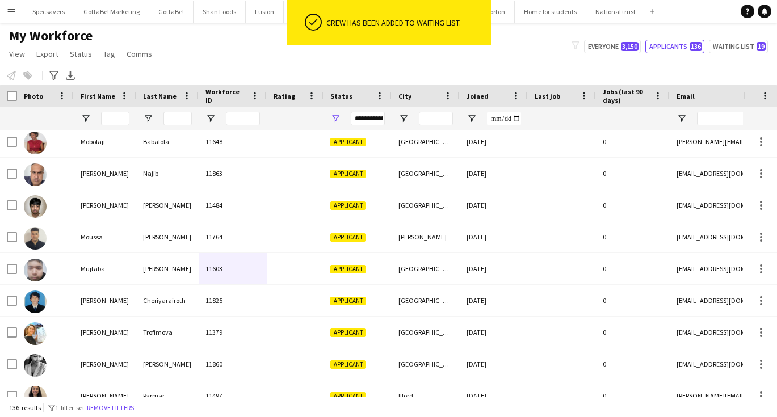
click at [514, 41] on div "My Workforce View Views Default view New view Update view Delete view Edit name…" at bounding box center [388, 46] width 777 height 39
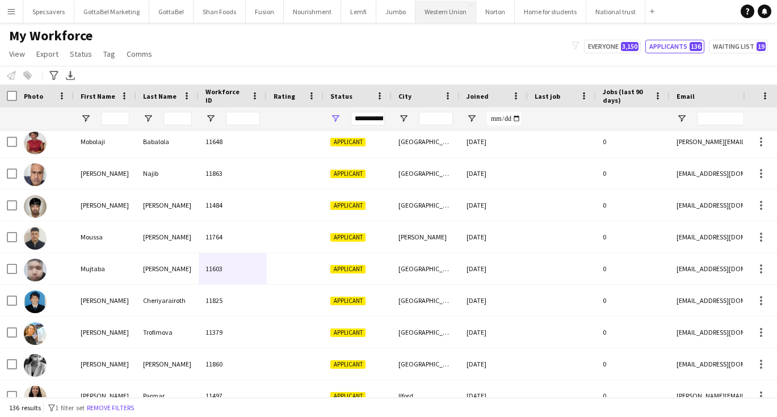
click at [441, 13] on button "Western Union Close" at bounding box center [445, 12] width 61 height 22
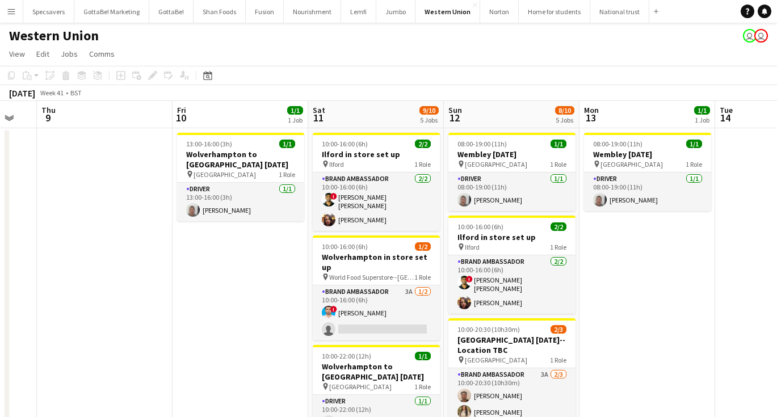
scroll to position [0, 374]
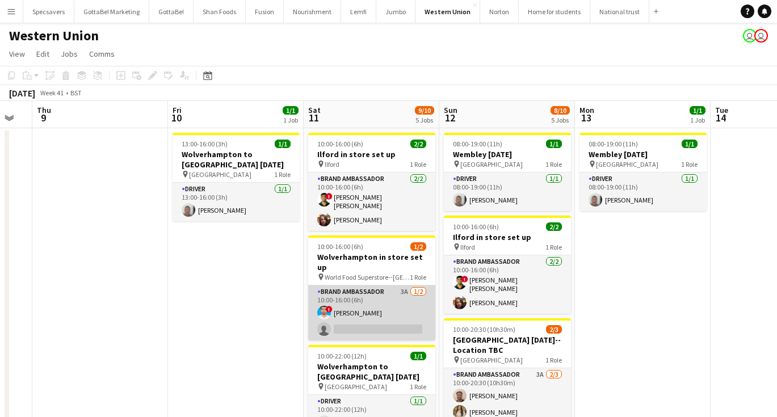
click at [347, 301] on app-card-role "Brand Ambassador 3A [DATE] 10:00-16:00 (6h) ! [PERSON_NAME] single-neutral-acti…" at bounding box center [371, 312] width 127 height 55
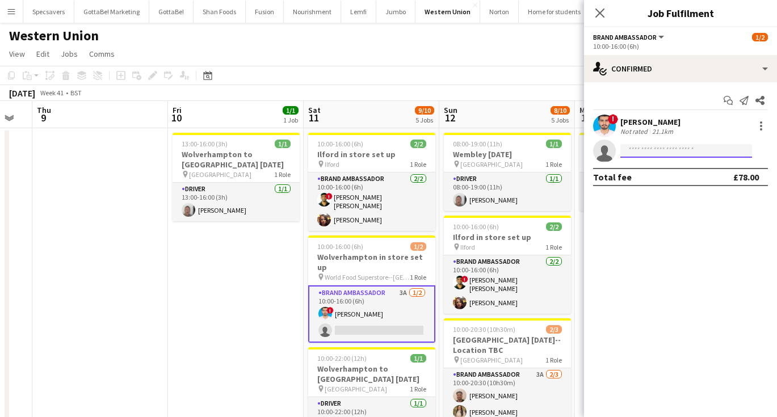
click at [669, 149] on input at bounding box center [686, 151] width 132 height 14
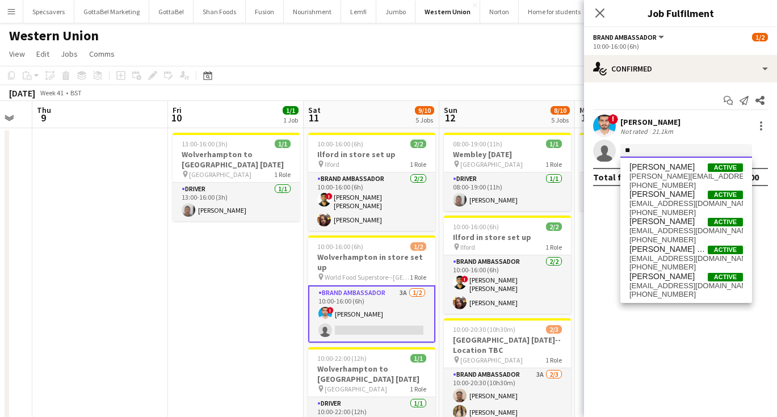
type input "*"
type input "****"
click at [676, 252] on span "[PERSON_NAME] [PERSON_NAME]" at bounding box center [663, 250] width 68 height 10
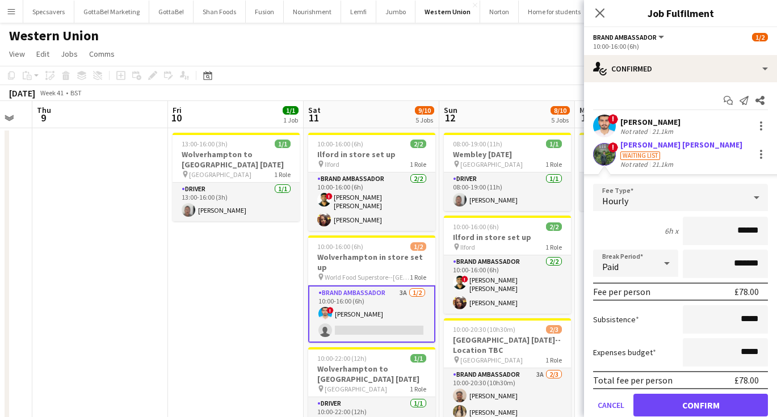
click at [684, 399] on button "Confirm" at bounding box center [700, 405] width 134 height 23
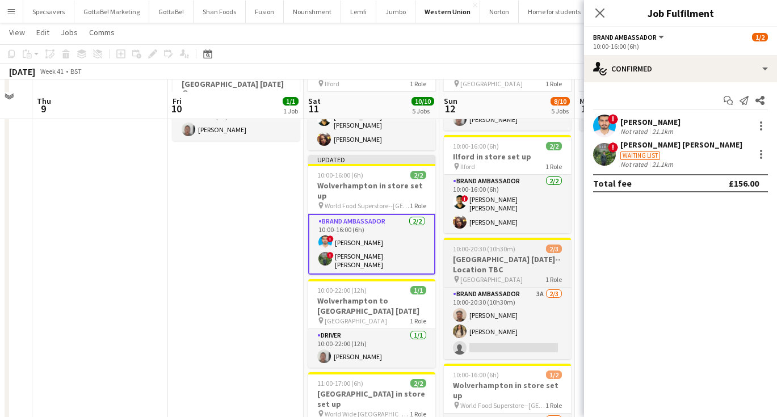
scroll to position [162, 0]
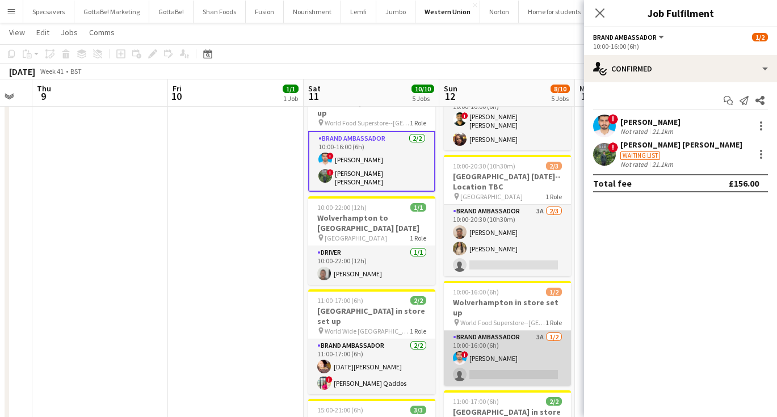
click at [512, 349] on app-card-role "Brand Ambassador 3A [DATE] 10:00-16:00 (6h) ! [PERSON_NAME] single-neutral-acti…" at bounding box center [507, 358] width 127 height 55
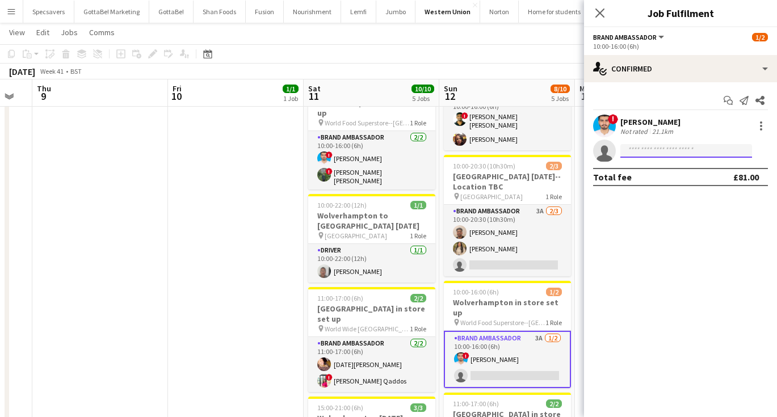
click at [640, 150] on input at bounding box center [686, 151] width 132 height 14
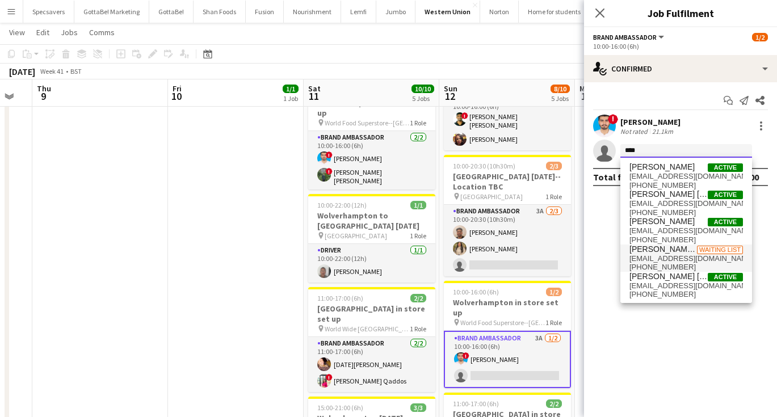
type input "****"
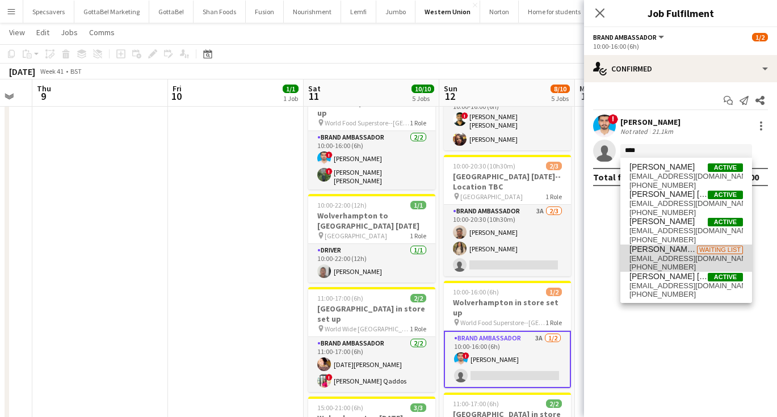
click at [670, 253] on span "[PERSON_NAME] [PERSON_NAME]" at bounding box center [663, 250] width 68 height 10
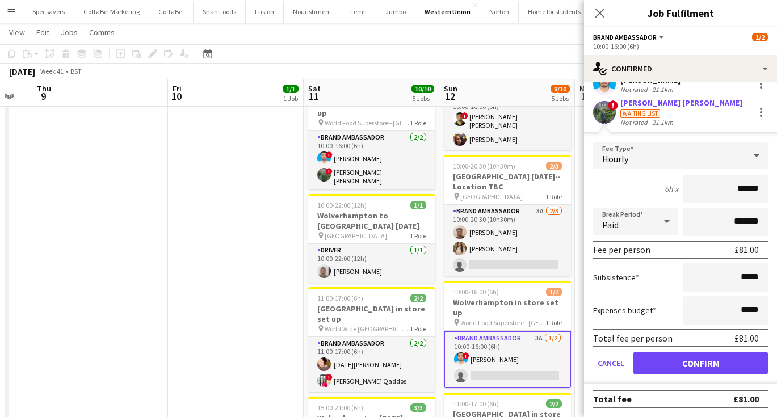
scroll to position [42, 0]
click at [700, 370] on button "Confirm" at bounding box center [700, 363] width 134 height 23
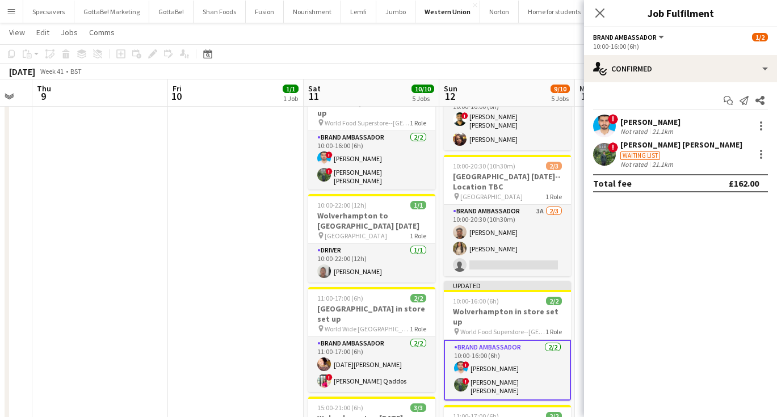
click at [575, 284] on app-date-cell "08:00-19:00 (11h) 1/1 Wembley [DATE] pin Wembley 1 Role Driver [DATE] 08:00-19:…" at bounding box center [643, 252] width 136 height 574
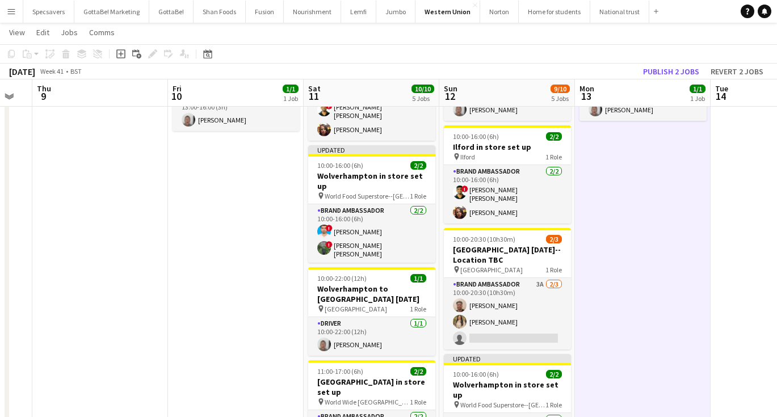
scroll to position [89, 0]
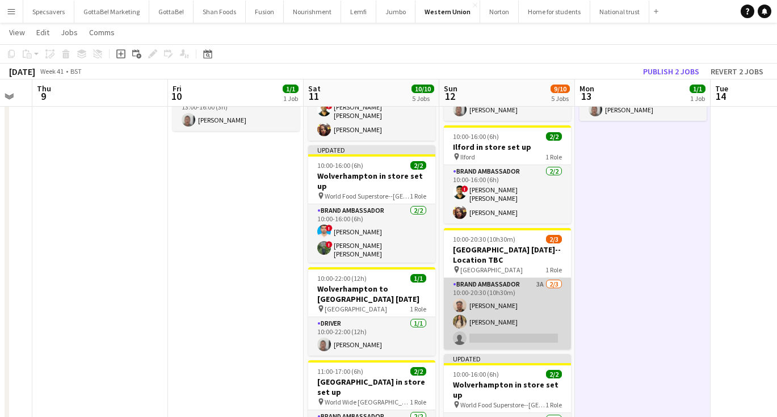
click at [528, 315] on app-card-role "Brand Ambassador 3A [DATE] 10:00-20:30 (10h30m) [PERSON_NAME] [PERSON_NAME] sin…" at bounding box center [507, 313] width 127 height 71
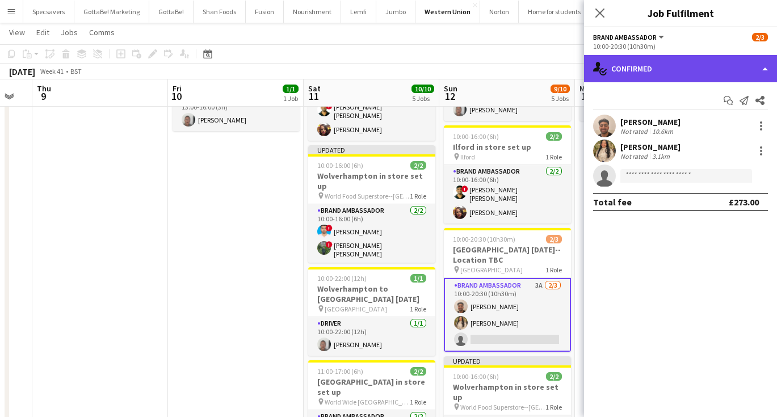
click at [683, 69] on div "single-neutral-actions-check-2 Confirmed" at bounding box center [680, 68] width 193 height 27
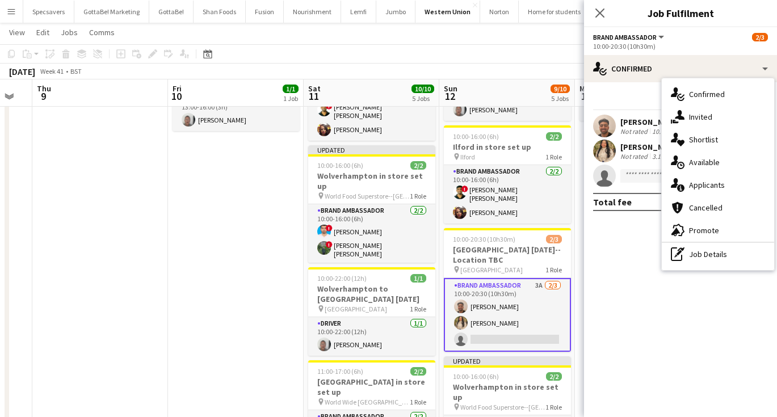
click at [639, 149] on div "[PERSON_NAME]" at bounding box center [650, 147] width 60 height 10
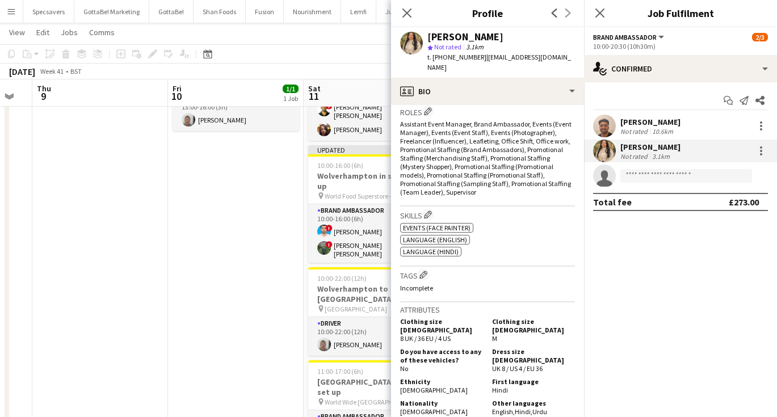
scroll to position [377, 0]
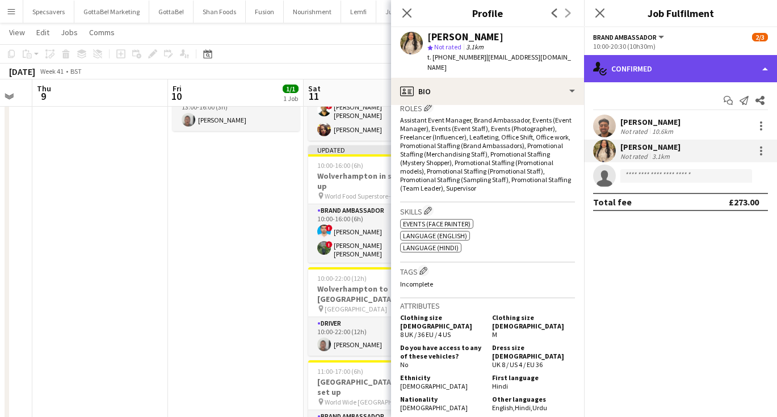
click at [669, 66] on div "single-neutral-actions-check-2 Confirmed" at bounding box center [680, 68] width 193 height 27
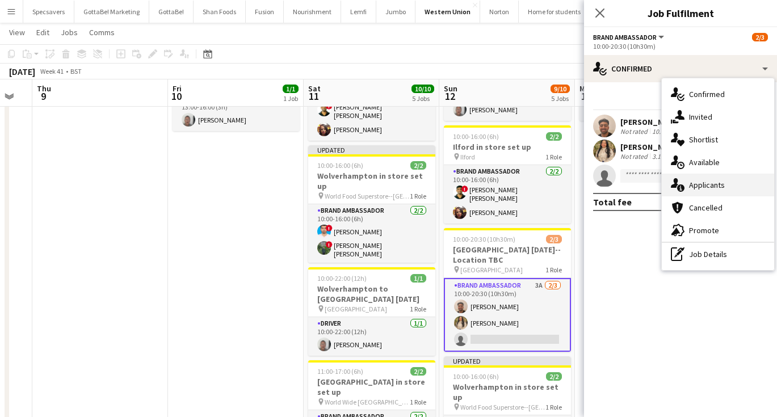
click at [719, 178] on div "single-neutral-actions-information Applicants" at bounding box center [718, 185] width 112 height 23
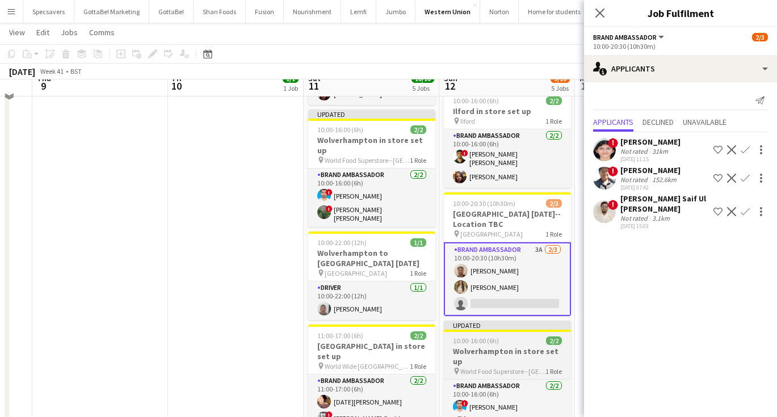
scroll to position [112, 0]
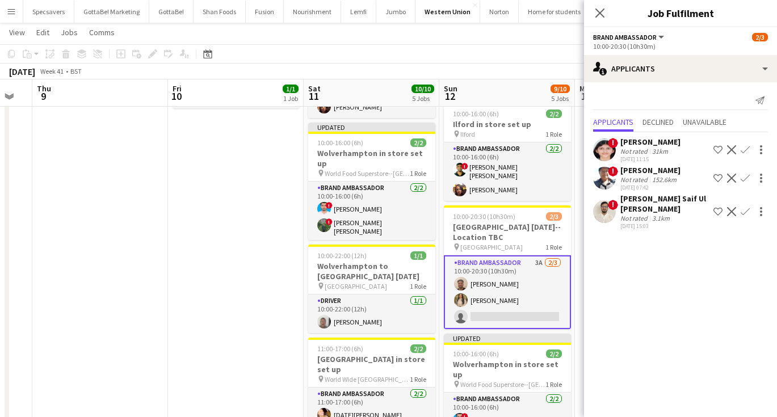
click at [224, 276] on app-date-cell "13:00-16:00 (3h) 1/1 [GEOGRAPHIC_DATA] to [GEOGRAPHIC_DATA] [GEOGRAPHIC_DATA] p…" at bounding box center [236, 302] width 136 height 574
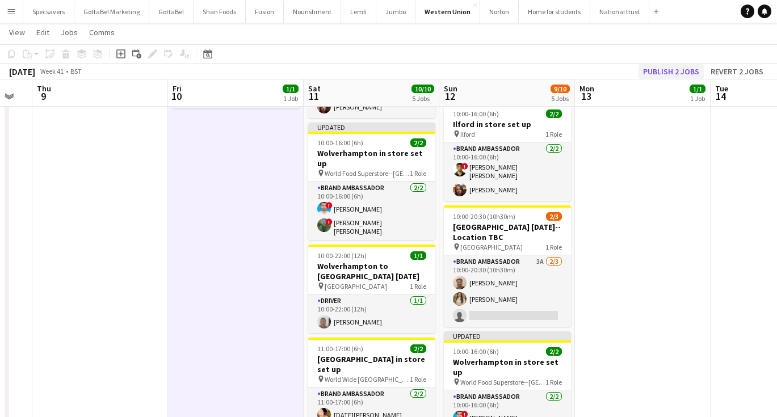
click at [665, 73] on button "Publish 2 jobs" at bounding box center [670, 71] width 65 height 15
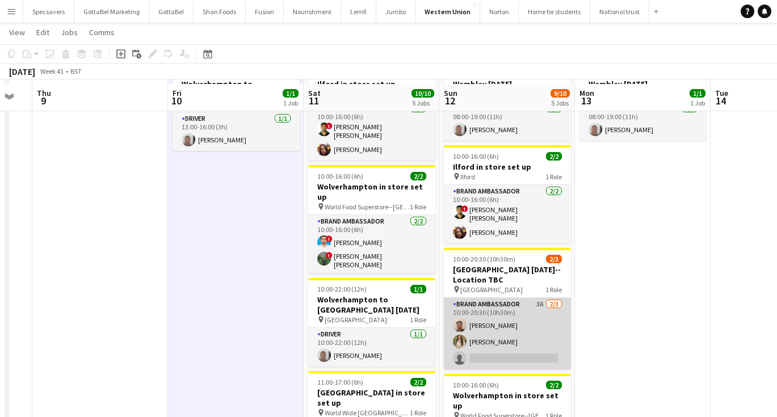
scroll to position [74, 0]
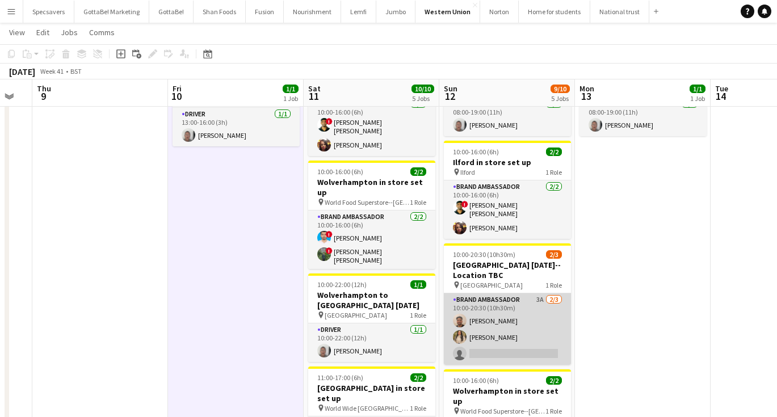
click at [515, 344] on app-card-role "Brand Ambassador 3A [DATE] 10:00-20:30 (10h30m) [PERSON_NAME] [PERSON_NAME] sin…" at bounding box center [507, 328] width 127 height 71
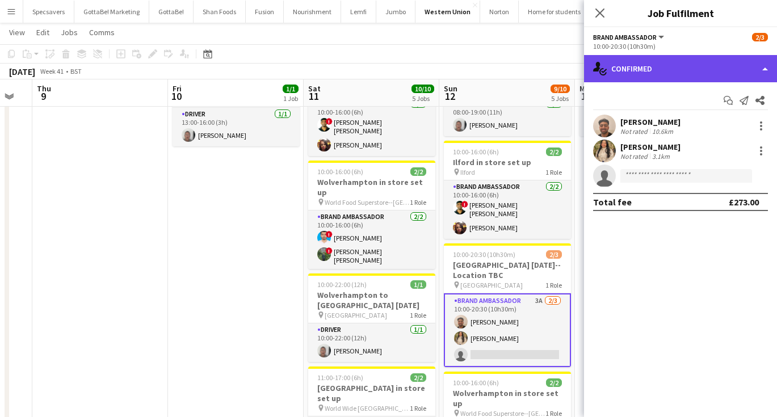
click at [634, 56] on div "single-neutral-actions-check-2 Confirmed" at bounding box center [680, 68] width 193 height 27
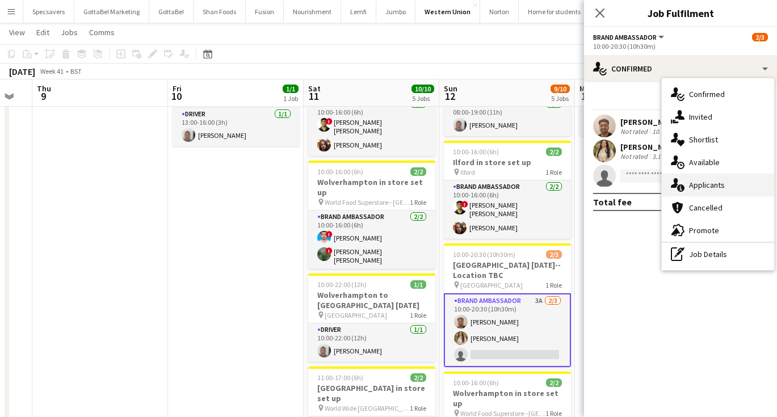
click at [688, 186] on div "single-neutral-actions-information Applicants" at bounding box center [718, 185] width 112 height 23
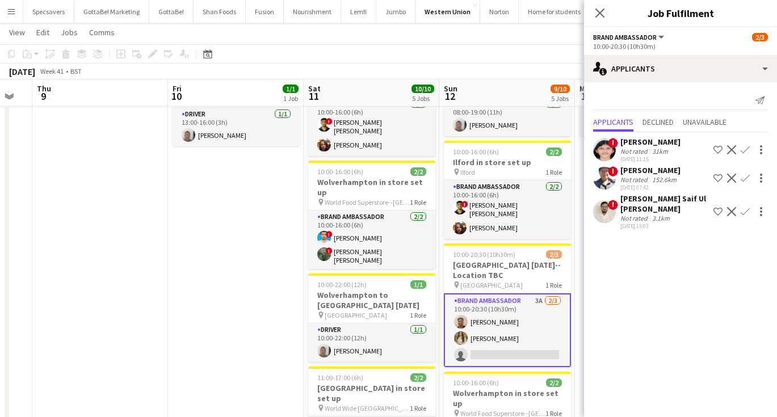
click at [743, 211] on app-icon "Confirm" at bounding box center [744, 211] width 9 height 9
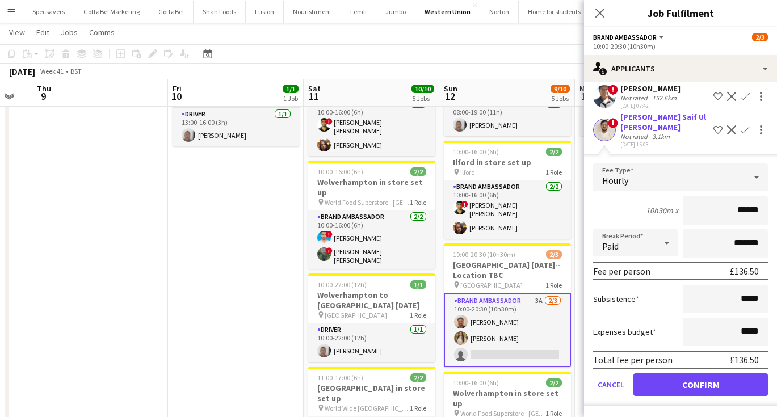
scroll to position [82, 0]
click at [689, 383] on button "Confirm" at bounding box center [700, 384] width 134 height 23
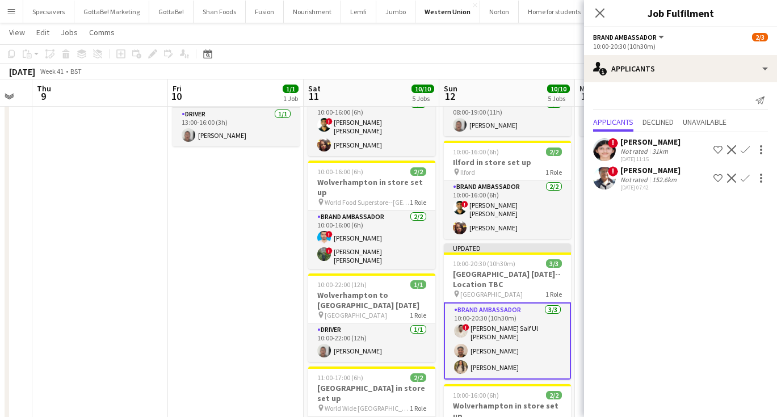
scroll to position [0, 0]
click at [601, 13] on icon "Close pop-in" at bounding box center [599, 12] width 11 height 11
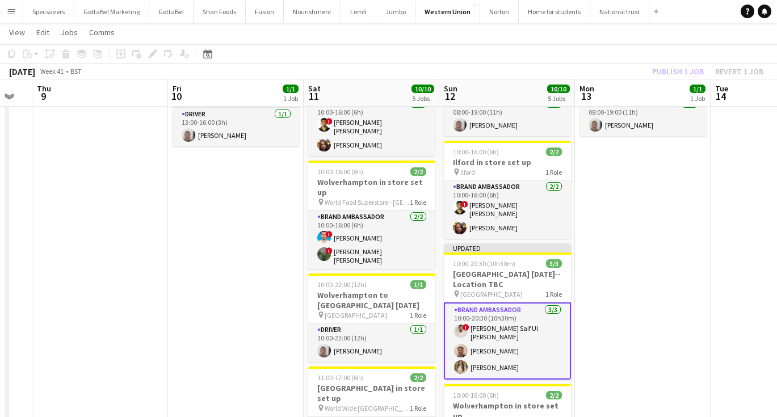
click at [635, 229] on app-date-cell "08:00-19:00 (11h) 1/1 Wembley [DATE] pin Wembley 1 Role Driver [DATE] 08:00-19:…" at bounding box center [643, 335] width 136 height 565
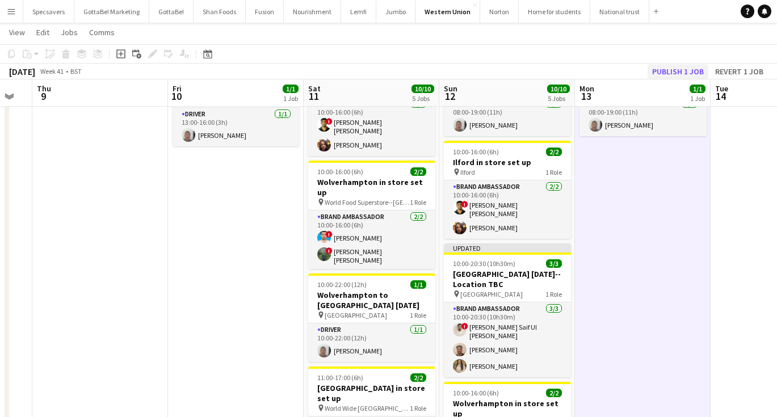
click at [686, 70] on button "Publish 1 job" at bounding box center [677, 71] width 61 height 15
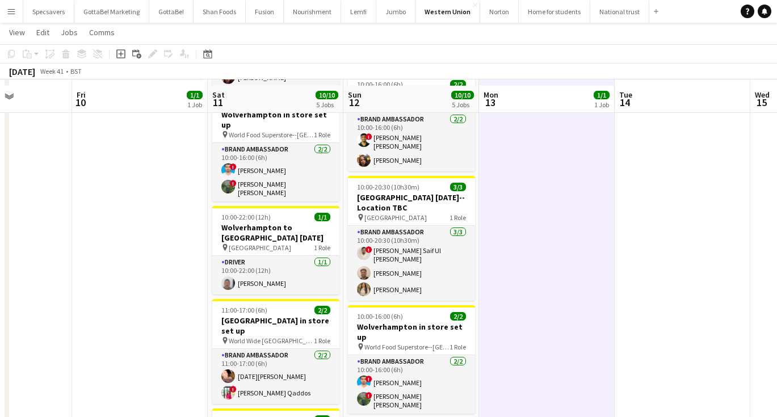
scroll to position [148, 0]
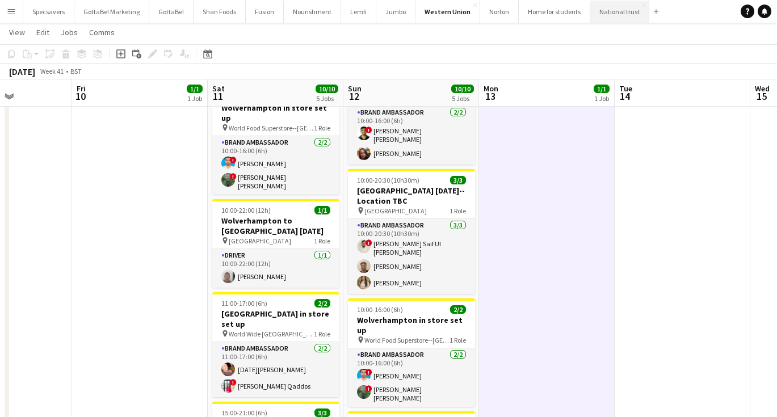
click at [601, 14] on button "National trust Close" at bounding box center [619, 12] width 59 height 22
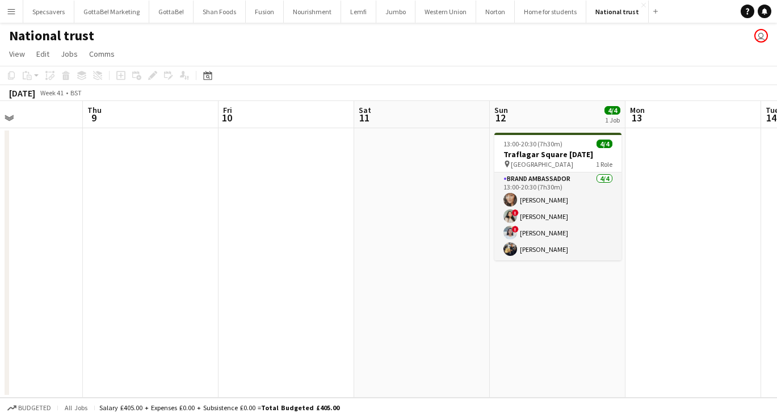
scroll to position [0, 461]
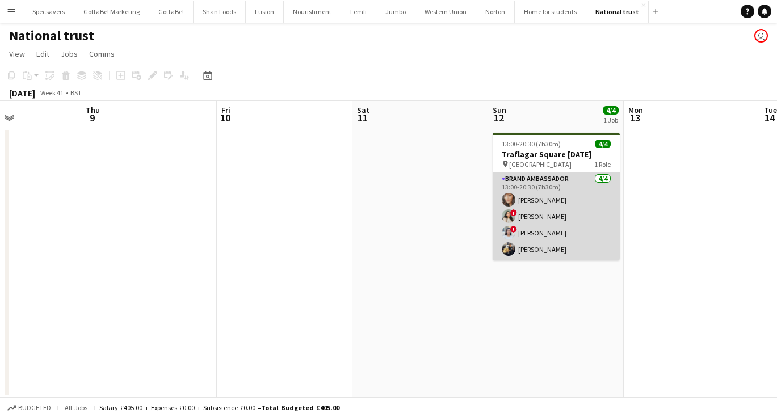
click at [528, 195] on app-card-role "Brand Ambassador [DATE] 13:00-20:30 (7h30m) [PERSON_NAME] ! [PERSON_NAME] ! [PE…" at bounding box center [555, 216] width 127 height 88
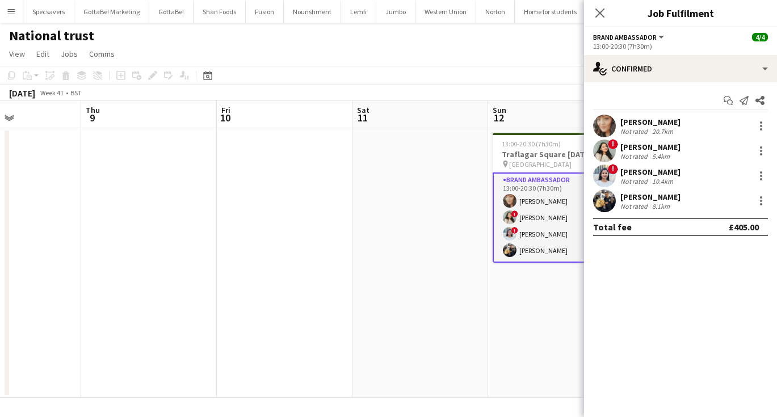
click at [634, 123] on div "[PERSON_NAME]" at bounding box center [650, 122] width 60 height 10
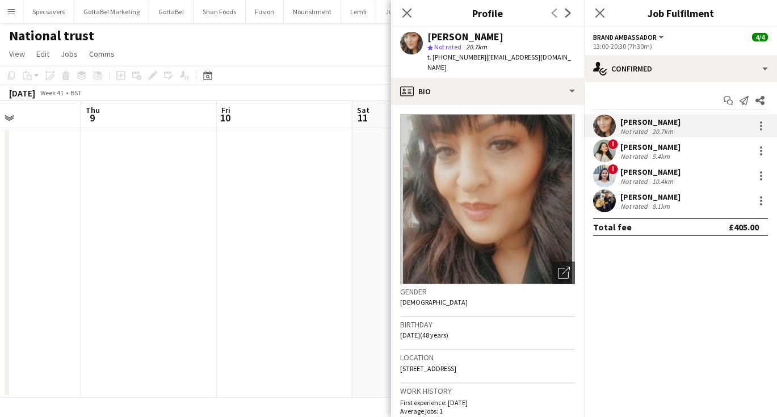
click at [634, 176] on div "[PERSON_NAME]" at bounding box center [650, 172] width 60 height 10
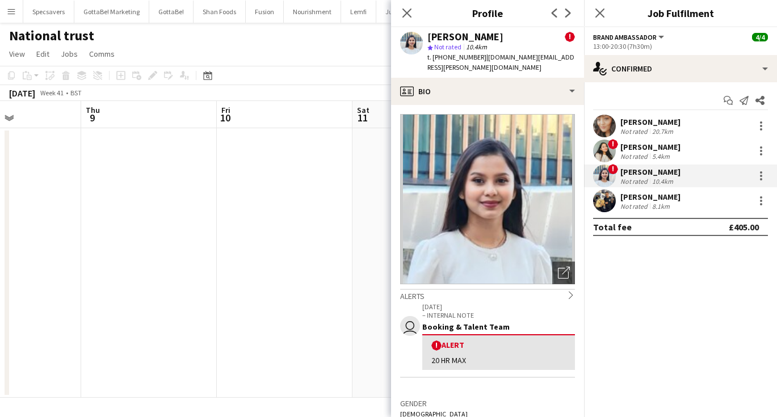
click at [300, 245] on app-date-cell at bounding box center [285, 262] width 136 height 269
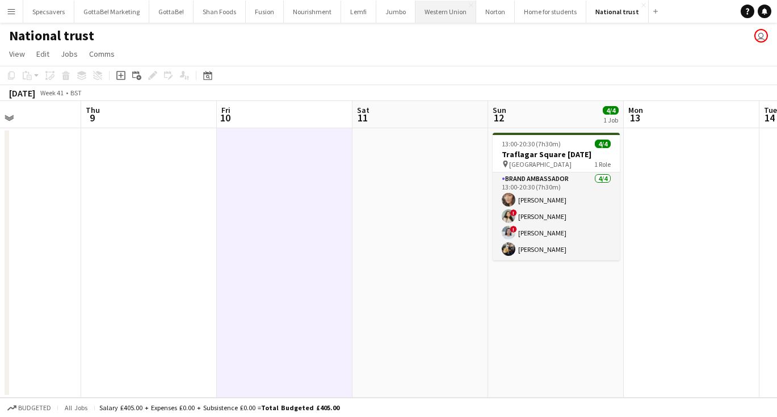
click at [441, 14] on button "Western Union Close" at bounding box center [445, 12] width 61 height 22
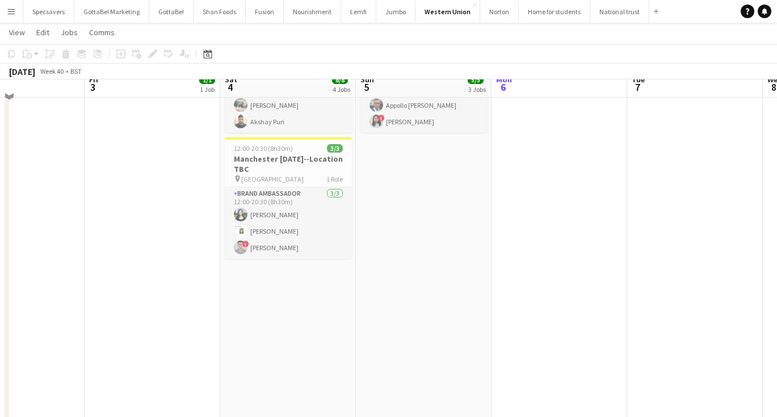
scroll to position [271, 0]
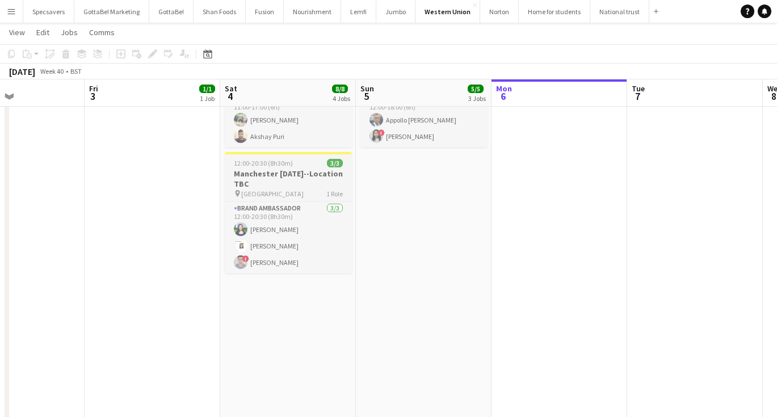
click at [293, 177] on h3 "Manchester [DATE]--Location TBC" at bounding box center [288, 179] width 127 height 20
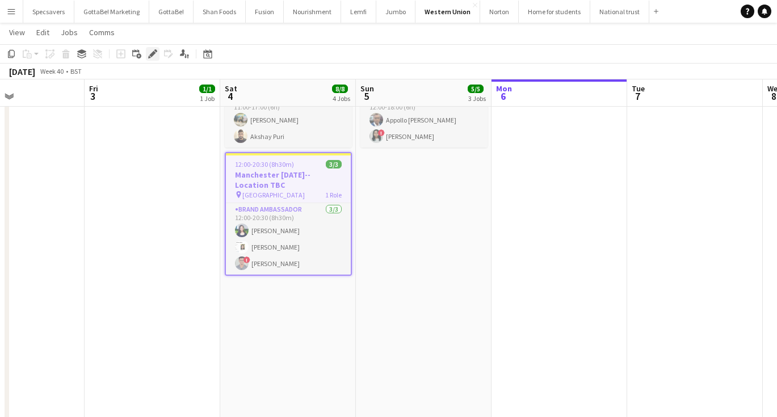
click at [154, 57] on icon "Edit" at bounding box center [152, 53] width 9 height 9
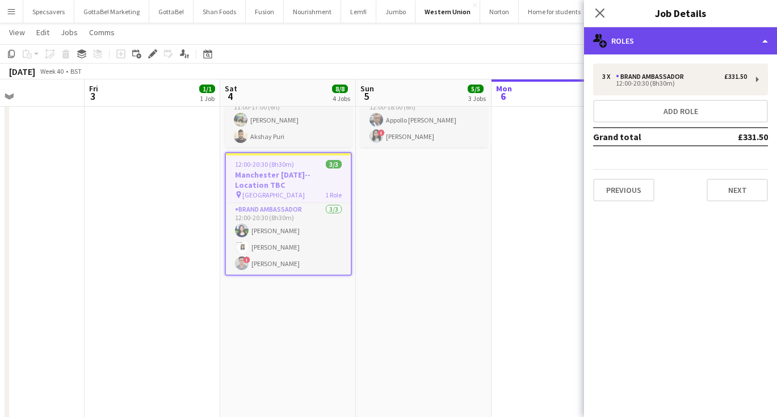
click at [670, 36] on div "multiple-users-add Roles" at bounding box center [680, 40] width 193 height 27
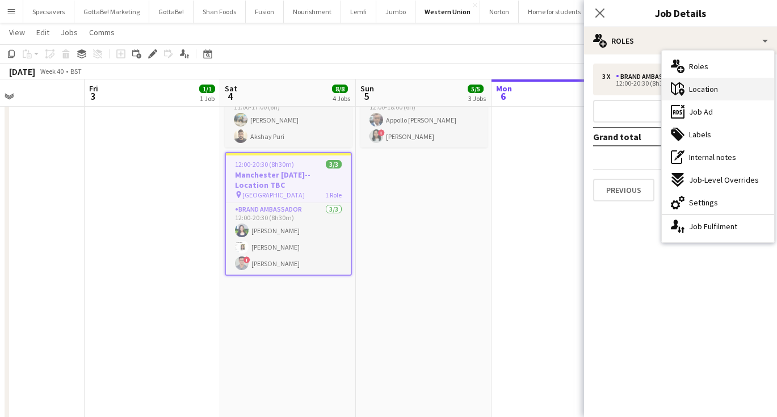
click at [702, 92] on span "Location" at bounding box center [703, 89] width 29 height 10
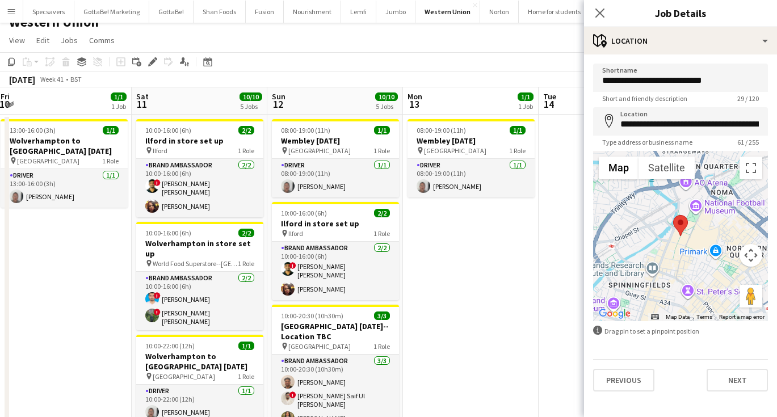
scroll to position [1, 0]
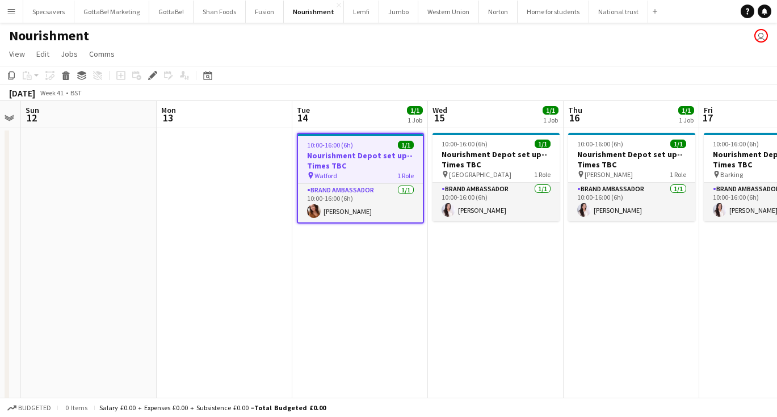
scroll to position [0, 387]
